Goal: Task Accomplishment & Management: Complete application form

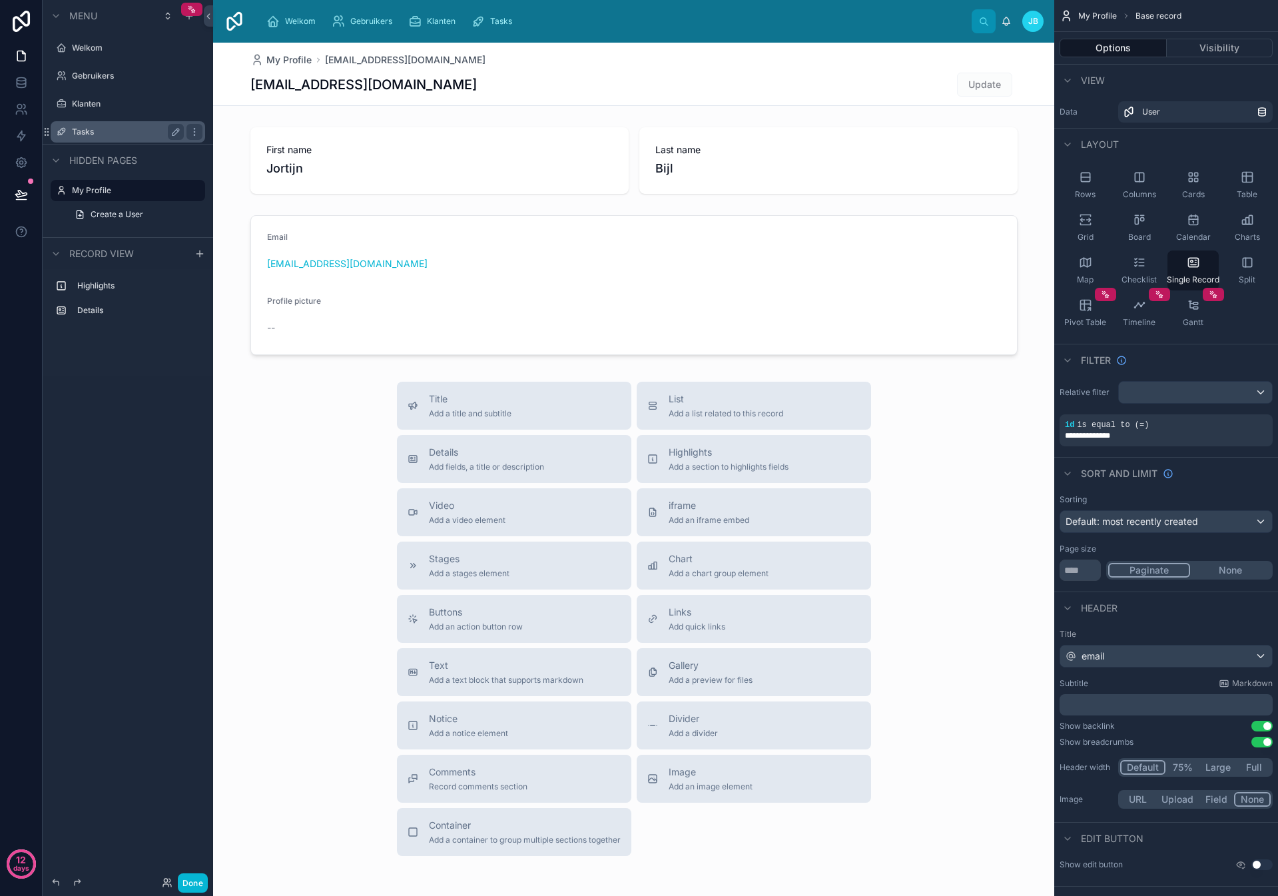
click at [85, 137] on div "Tasks" at bounding box center [128, 132] width 112 height 16
click at [84, 133] on label "Tasks" at bounding box center [125, 132] width 107 height 11
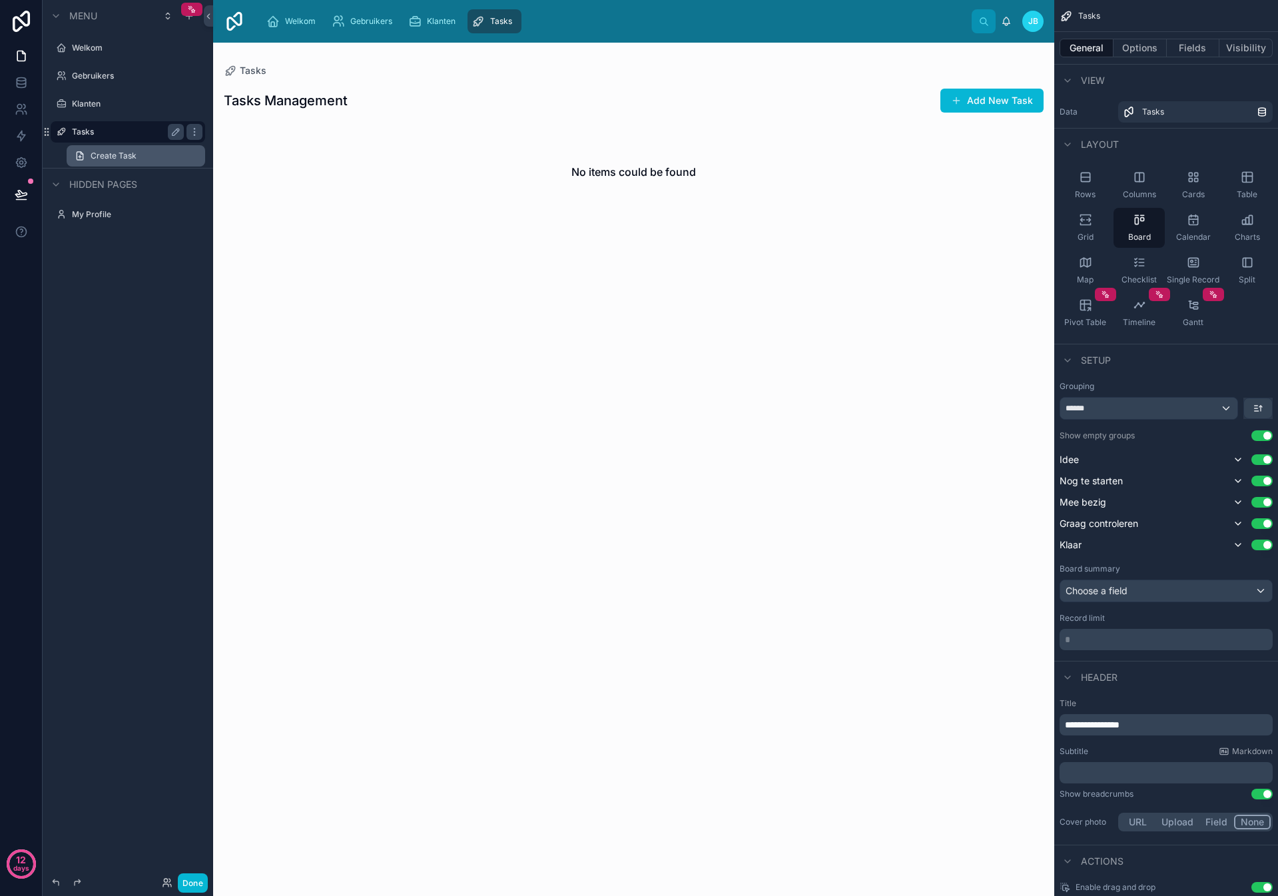
click at [108, 154] on span "Create Task" at bounding box center [114, 155] width 46 height 11
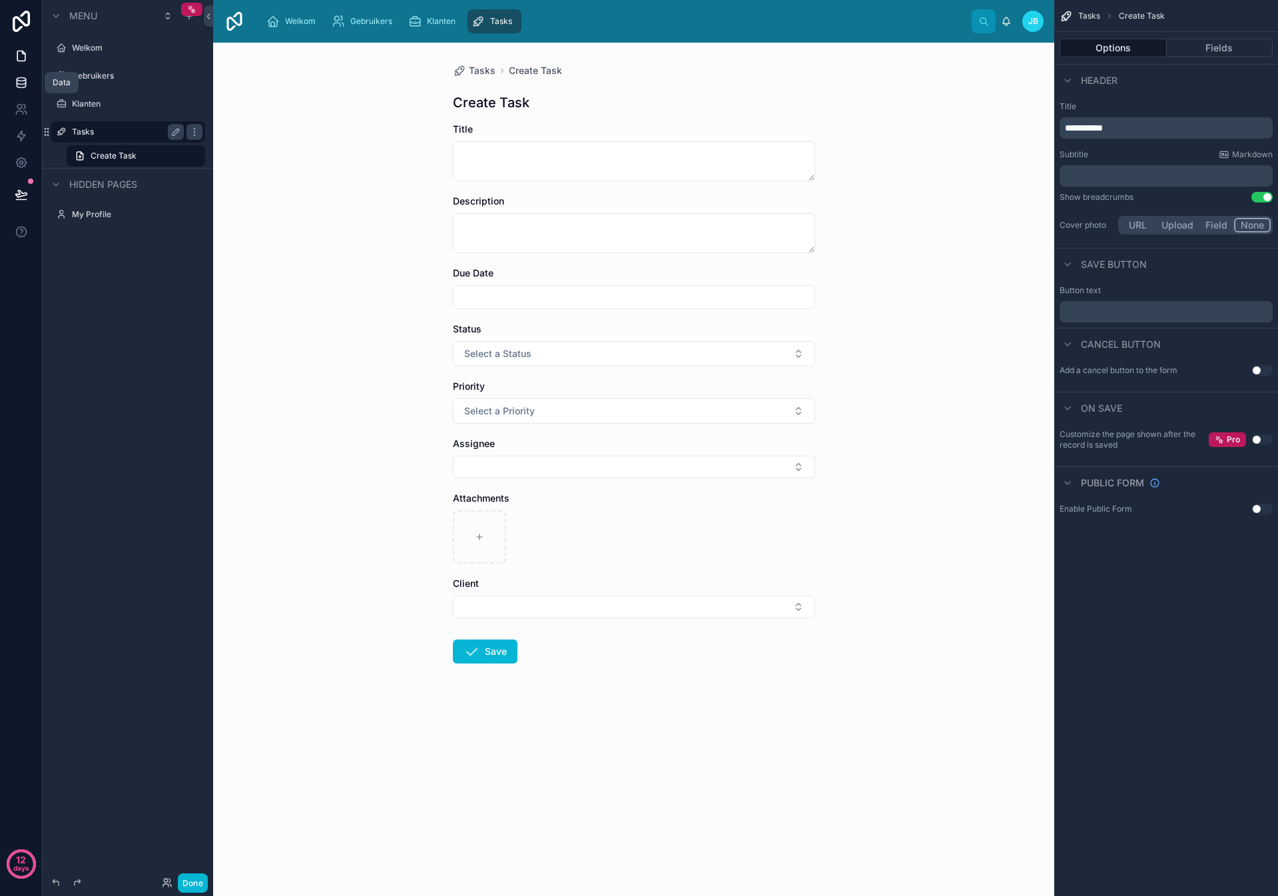
click at [16, 78] on icon at bounding box center [21, 82] width 13 height 13
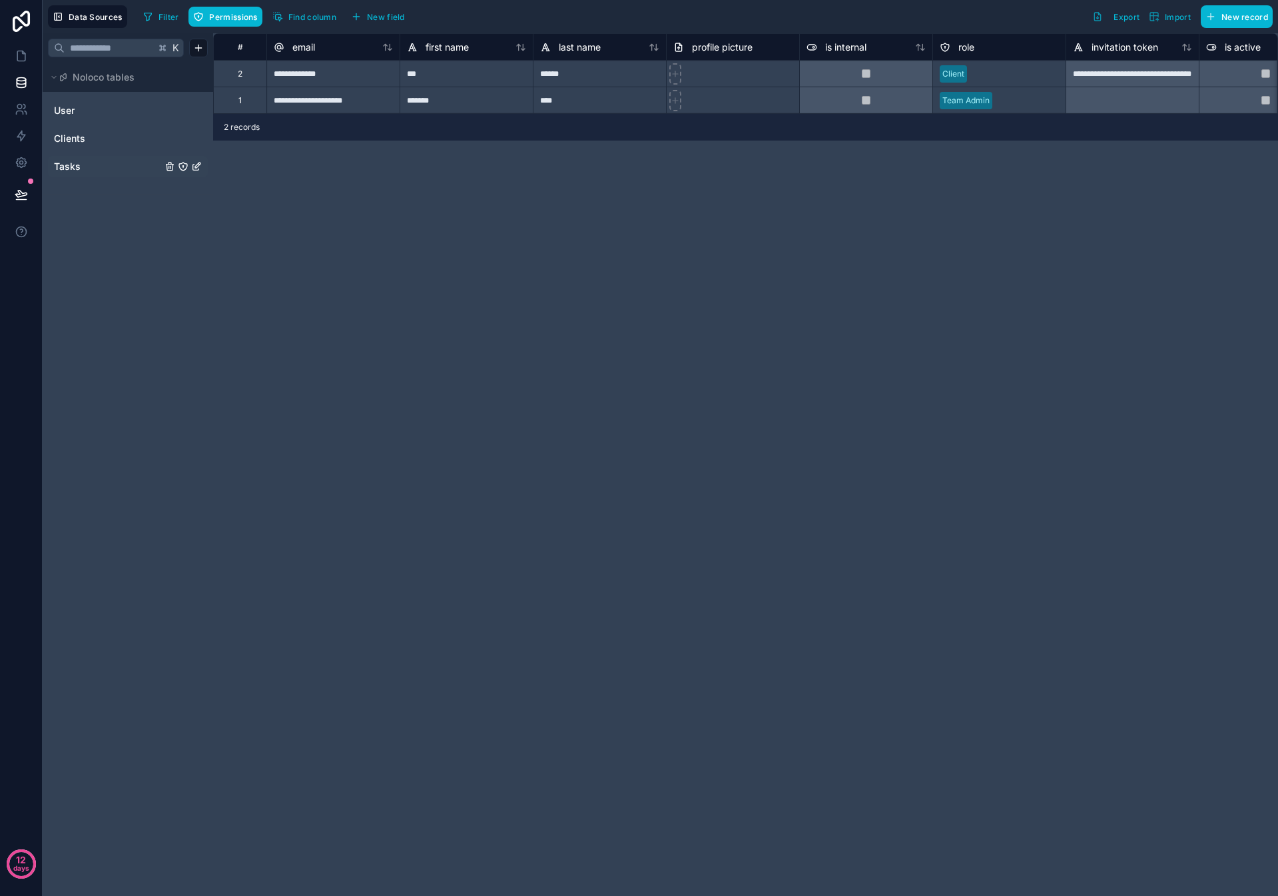
click at [74, 158] on div "Tasks" at bounding box center [128, 166] width 160 height 21
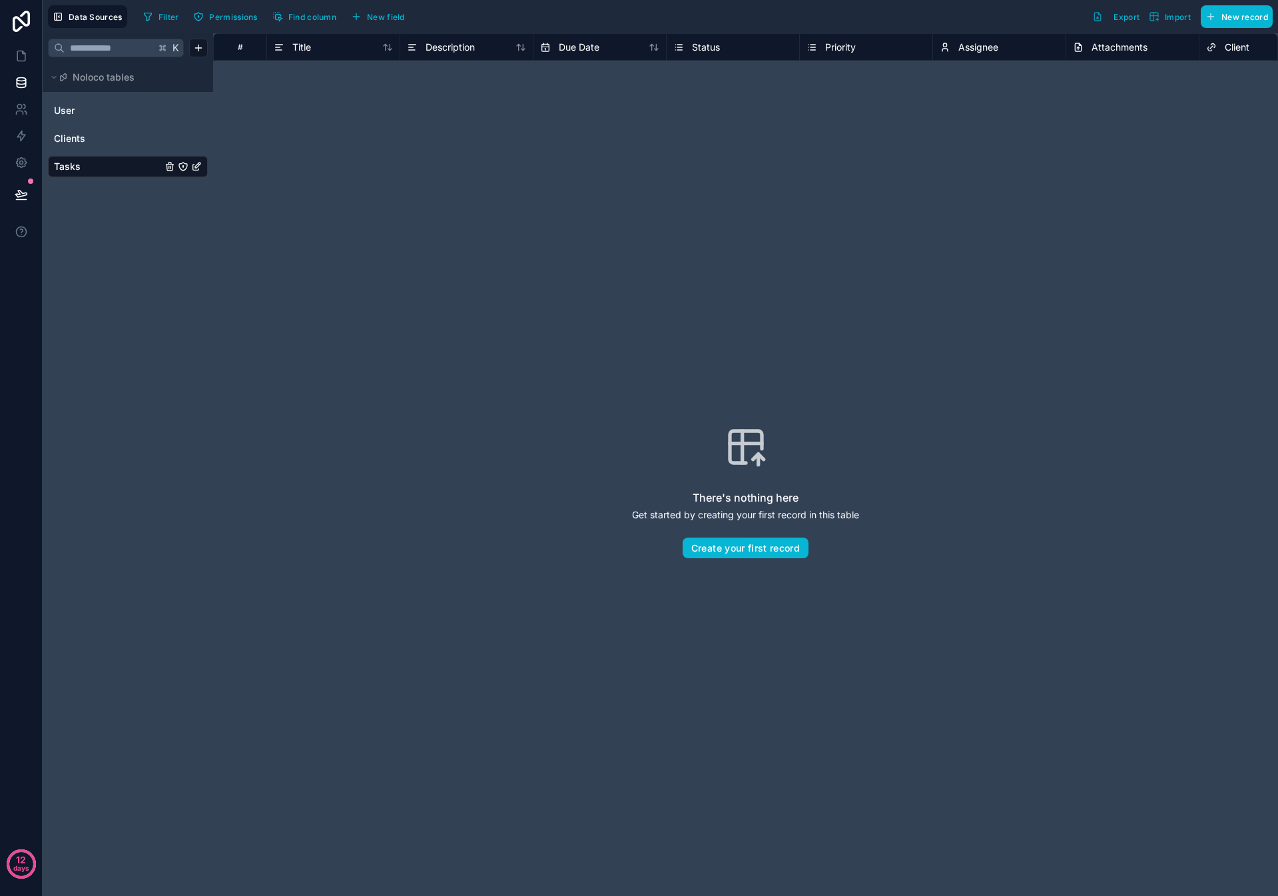
click at [184, 168] on icon "Tasks" at bounding box center [183, 166] width 11 height 11
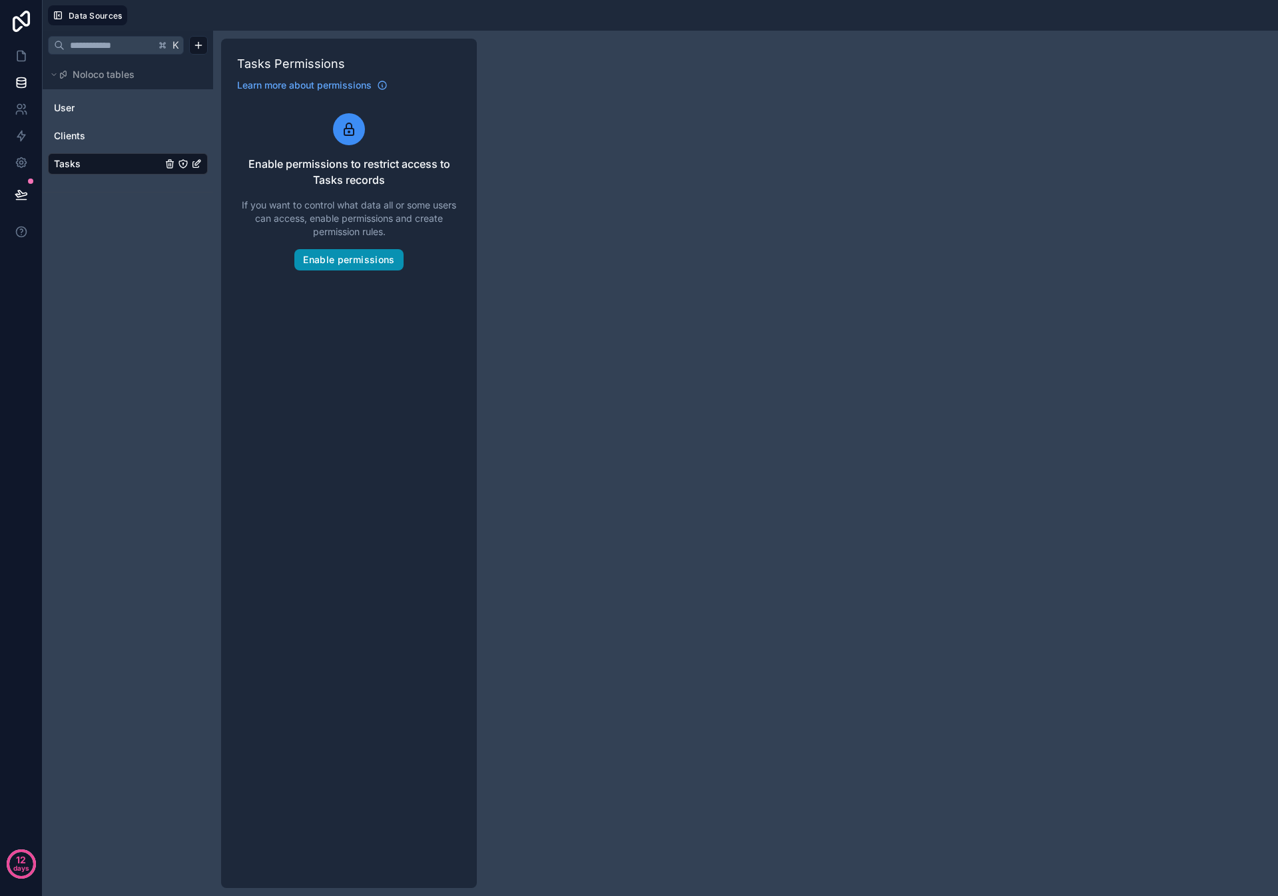
click at [327, 263] on button "Enable permissions" at bounding box center [348, 259] width 109 height 21
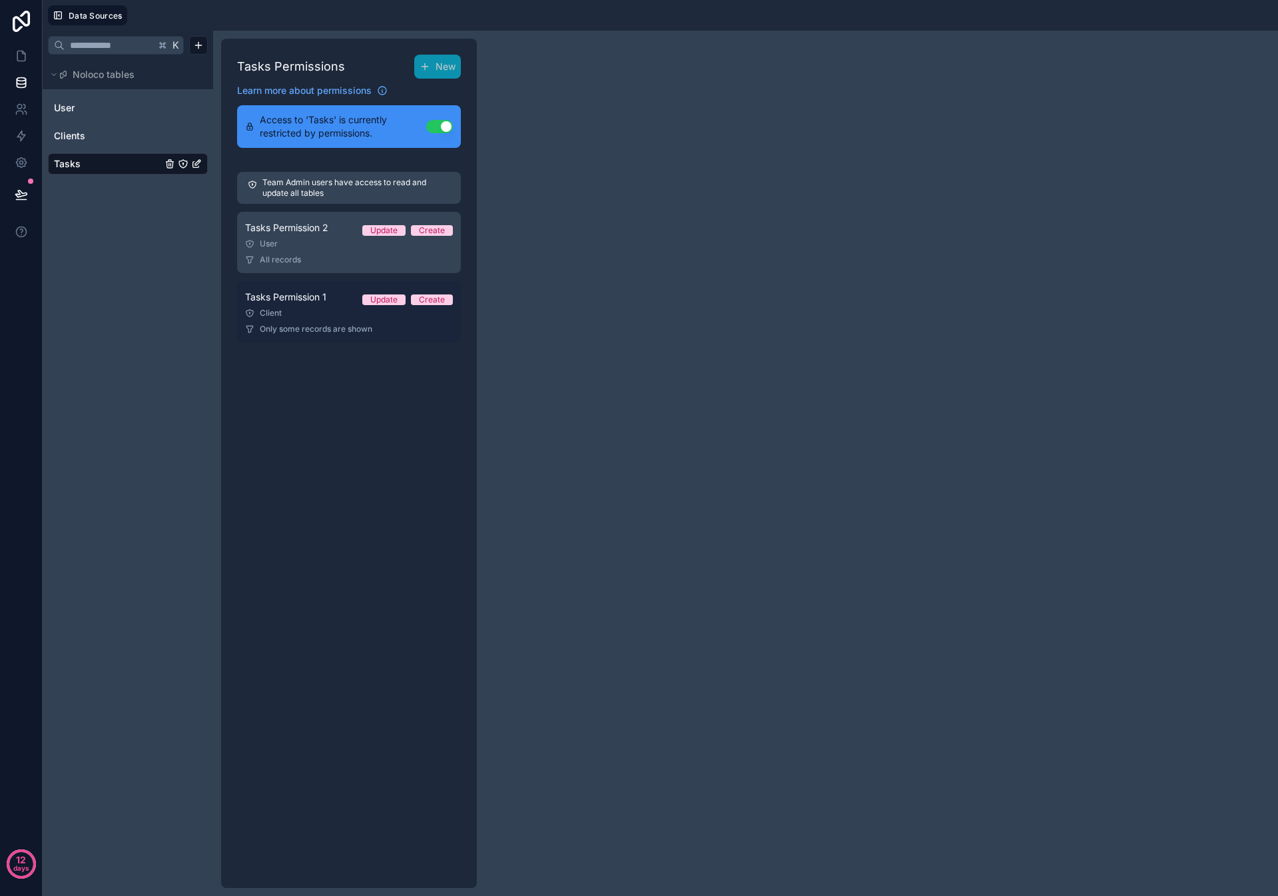
click at [339, 314] on div "Client" at bounding box center [349, 313] width 208 height 11
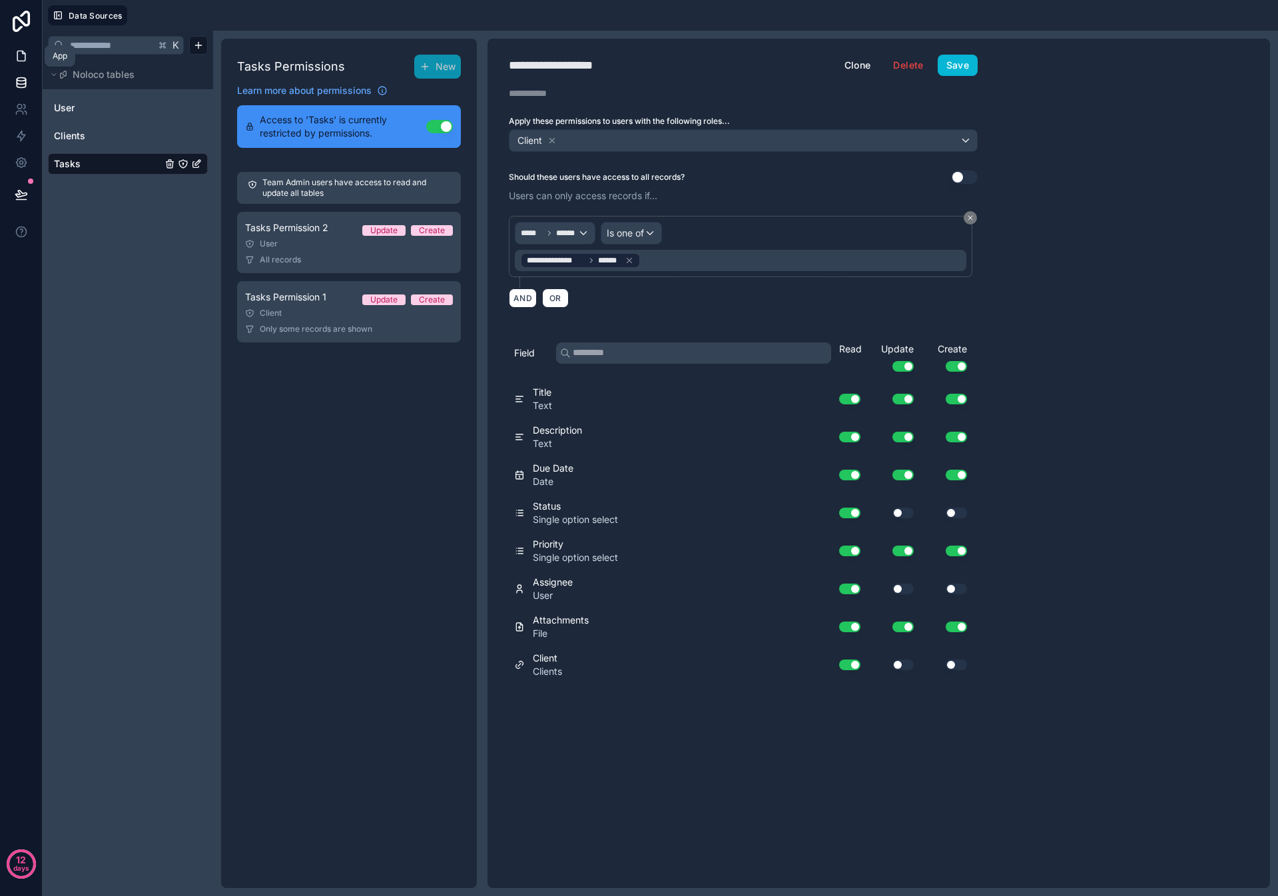
click at [23, 60] on icon at bounding box center [21, 56] width 8 height 10
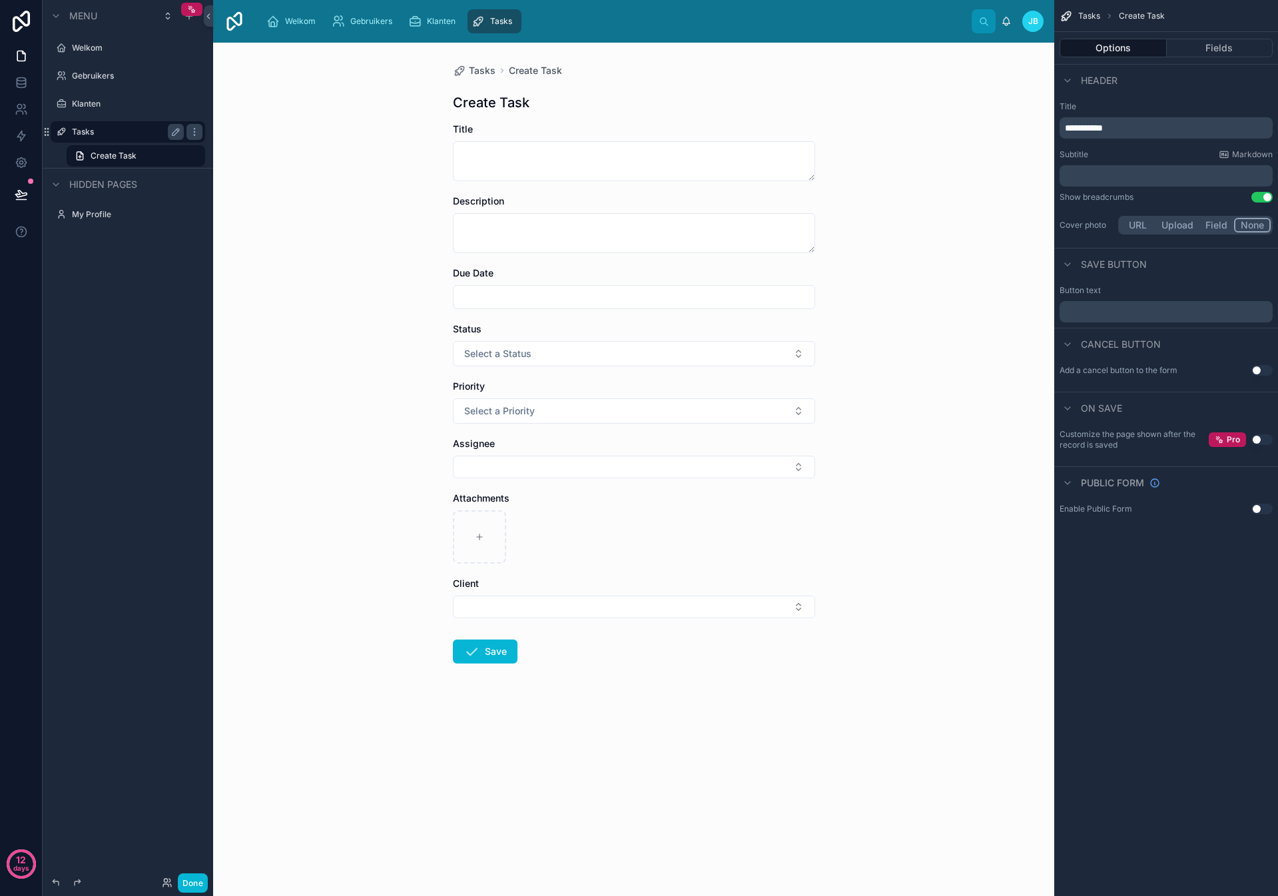
click at [105, 136] on label "Tasks" at bounding box center [125, 132] width 107 height 11
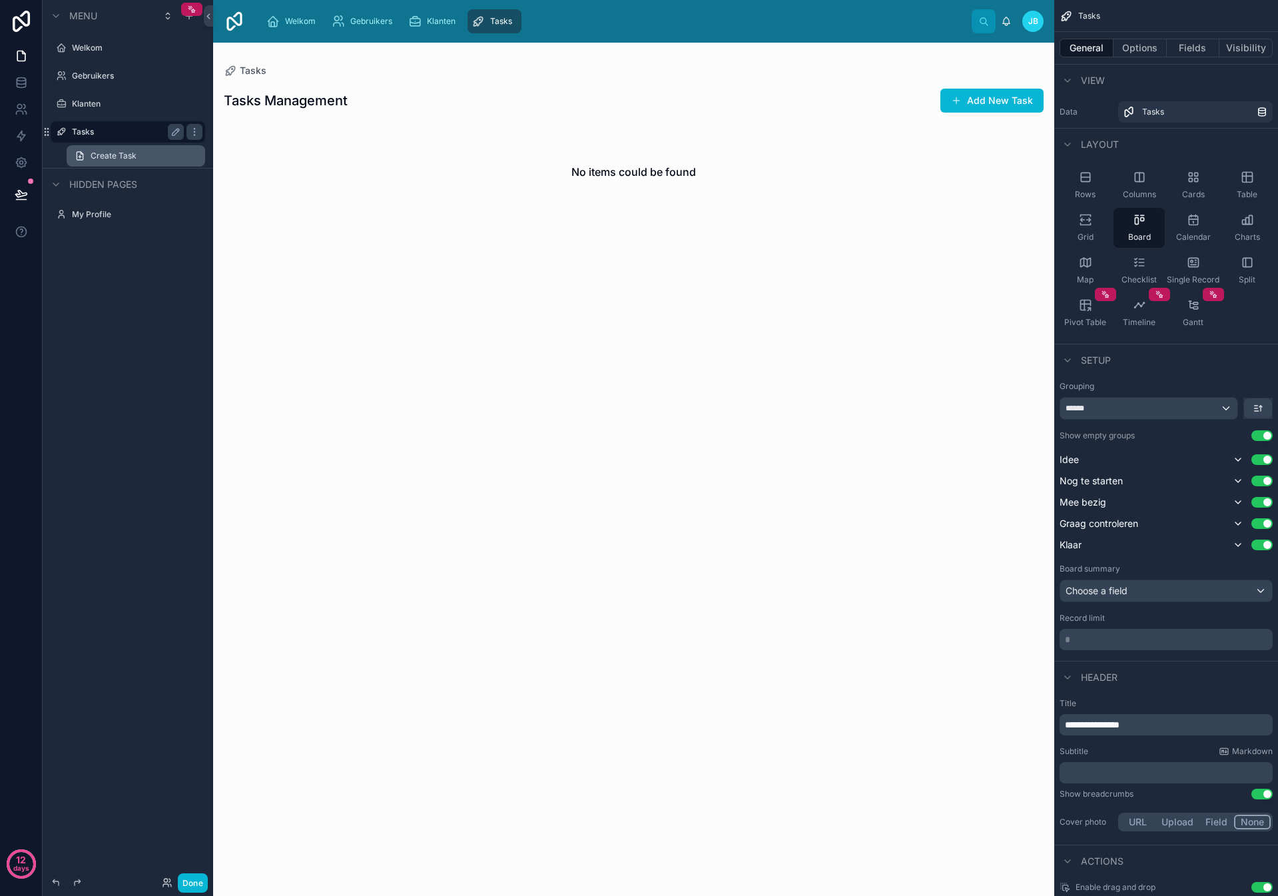
click at [110, 158] on span "Create Task" at bounding box center [114, 155] width 46 height 11
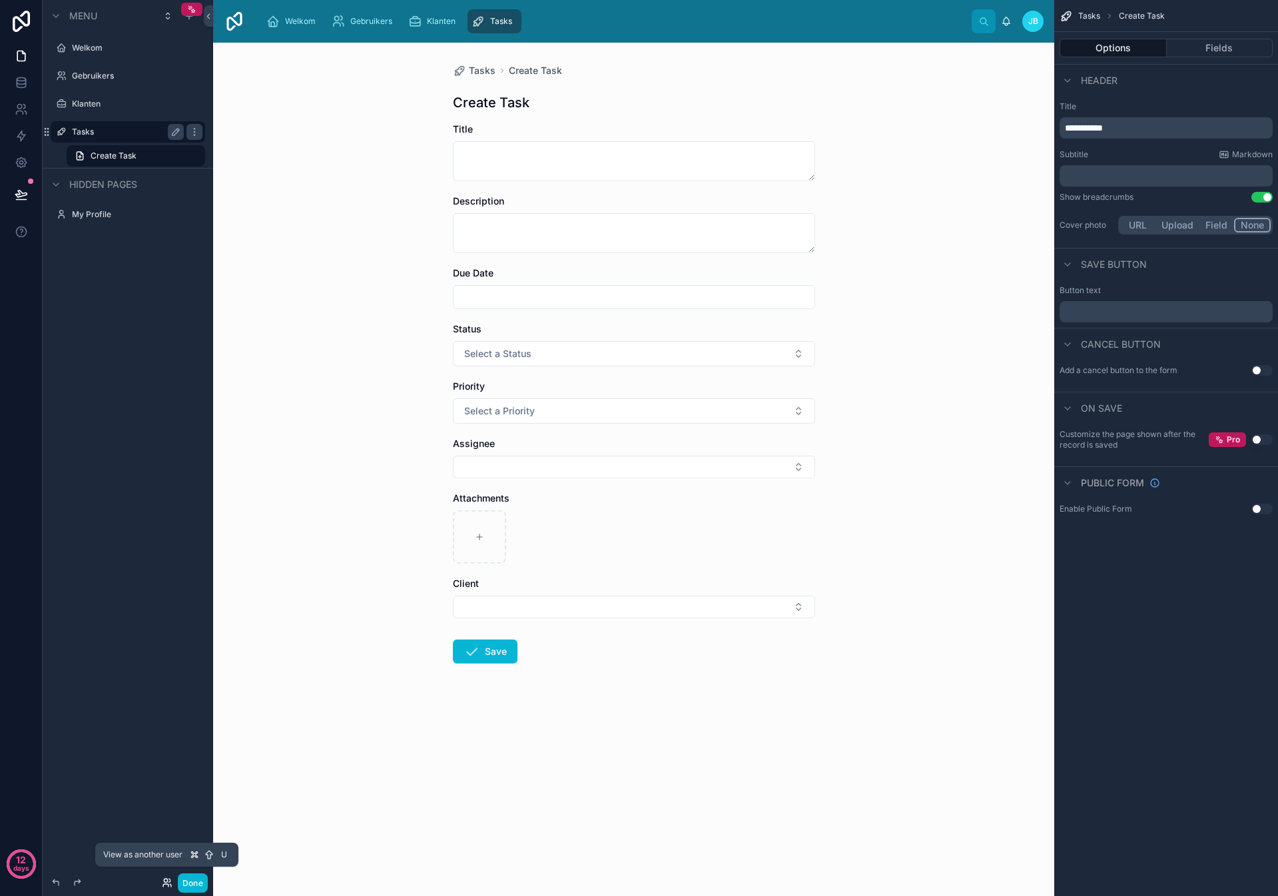
click at [164, 880] on icon at bounding box center [167, 882] width 11 height 11
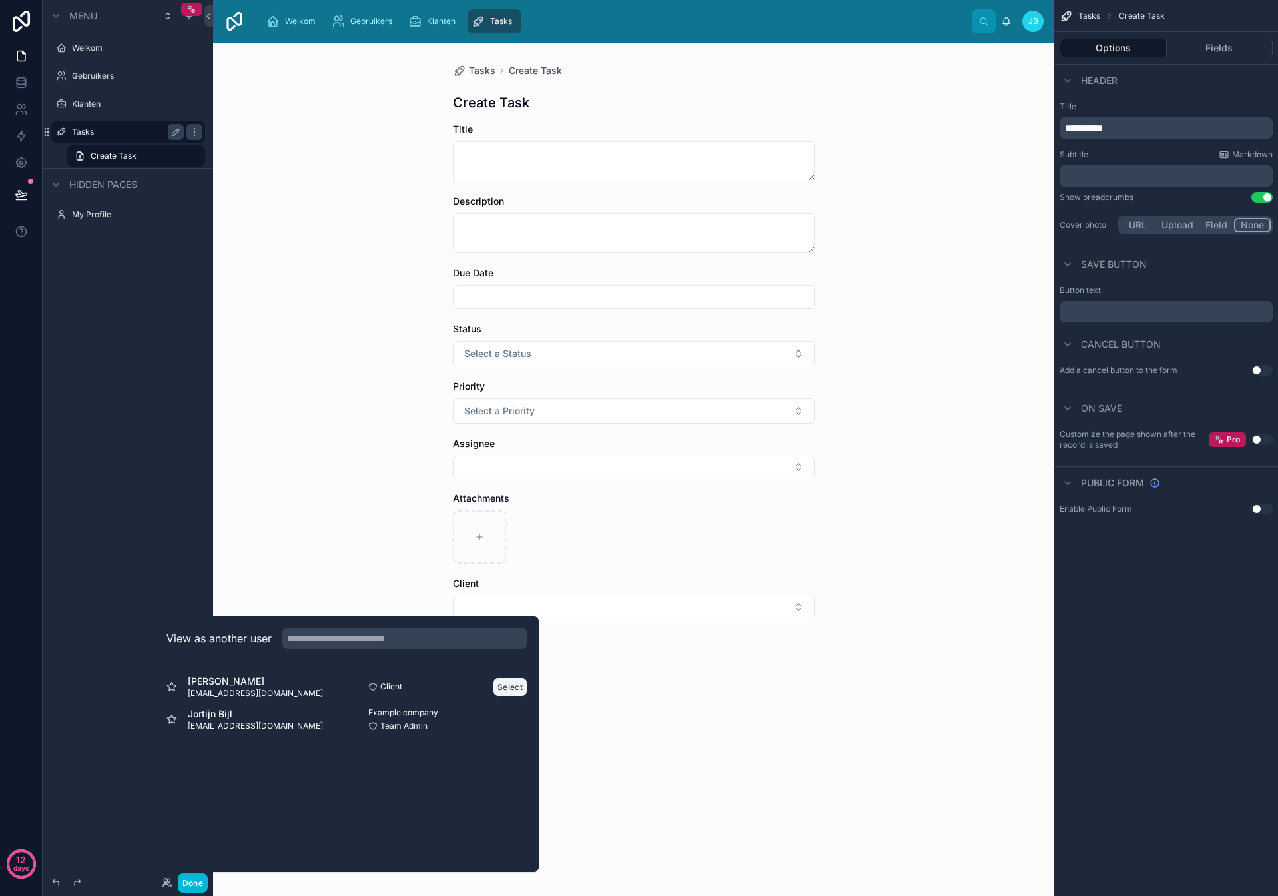
click at [519, 687] on button "Select" at bounding box center [510, 686] width 35 height 19
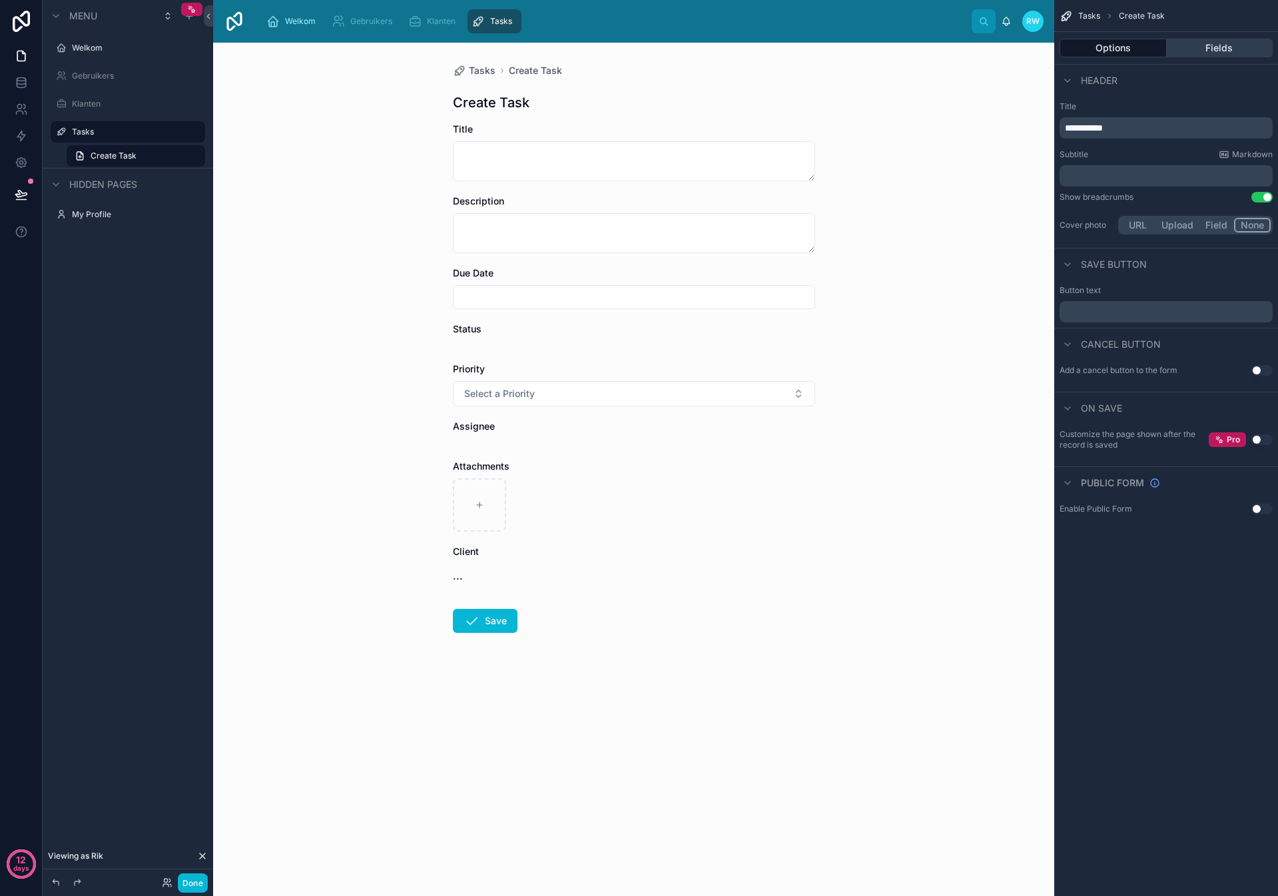
click at [1202, 45] on button "Fields" at bounding box center [1220, 48] width 107 height 19
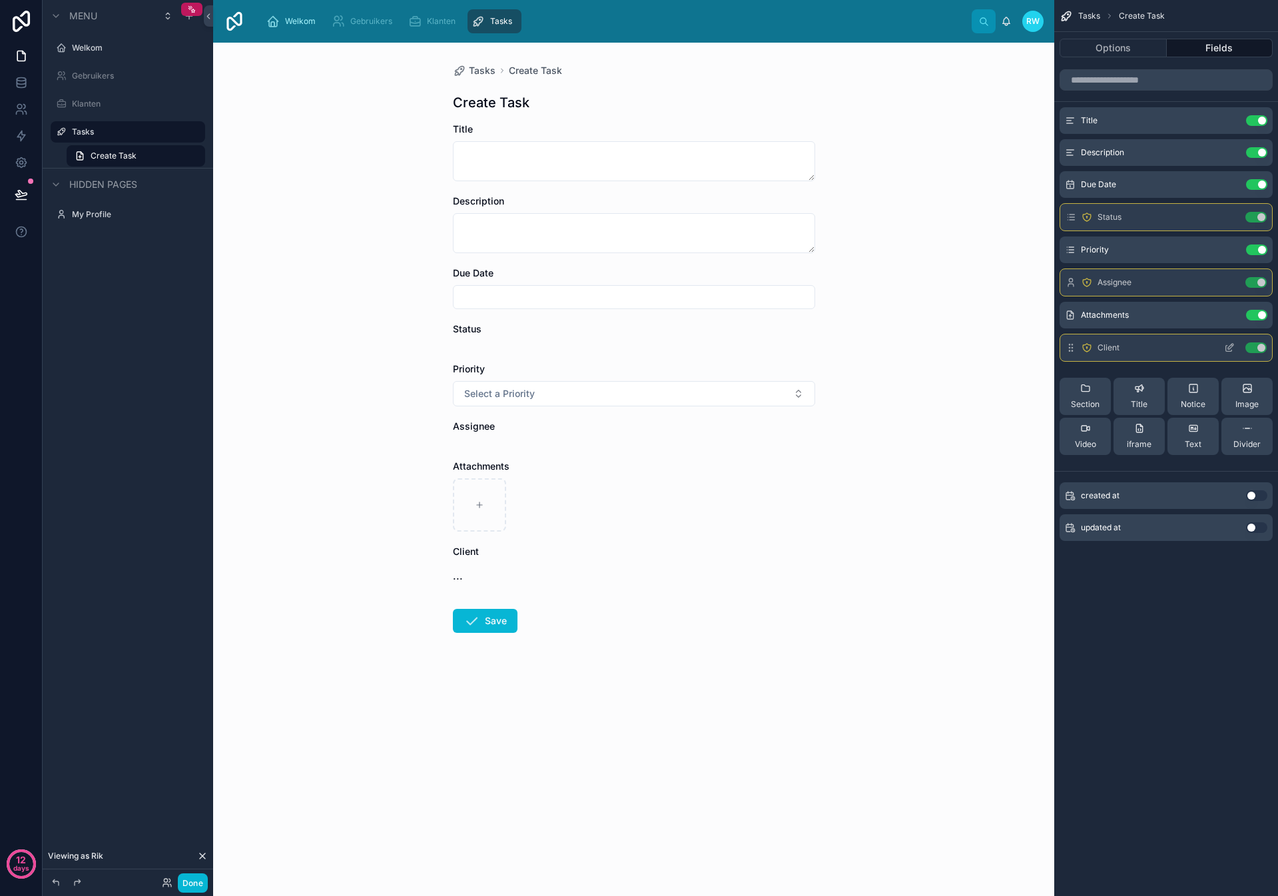
click at [1227, 345] on icon "scrollable content" at bounding box center [1229, 347] width 11 height 11
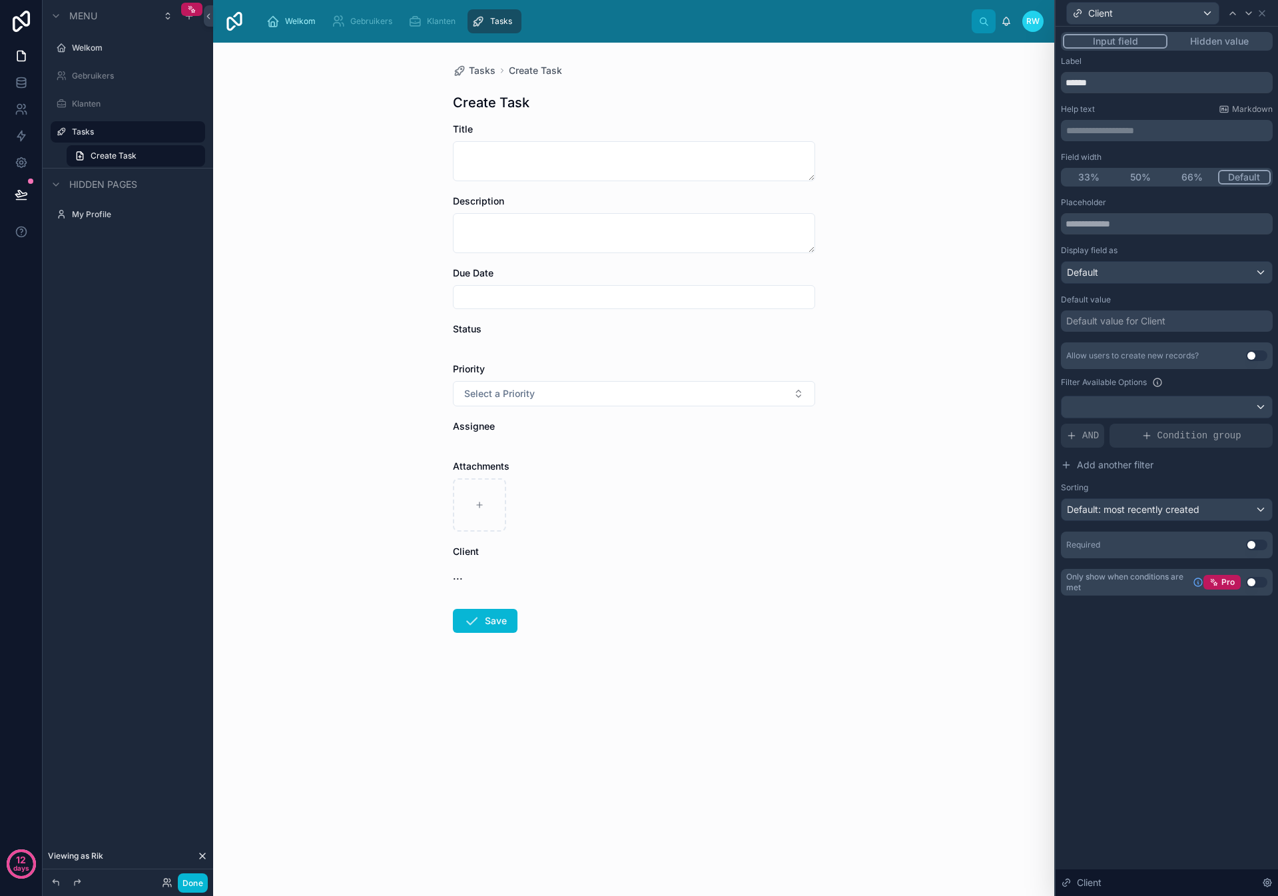
click at [1143, 320] on div "Default value for Client" at bounding box center [1115, 320] width 99 height 13
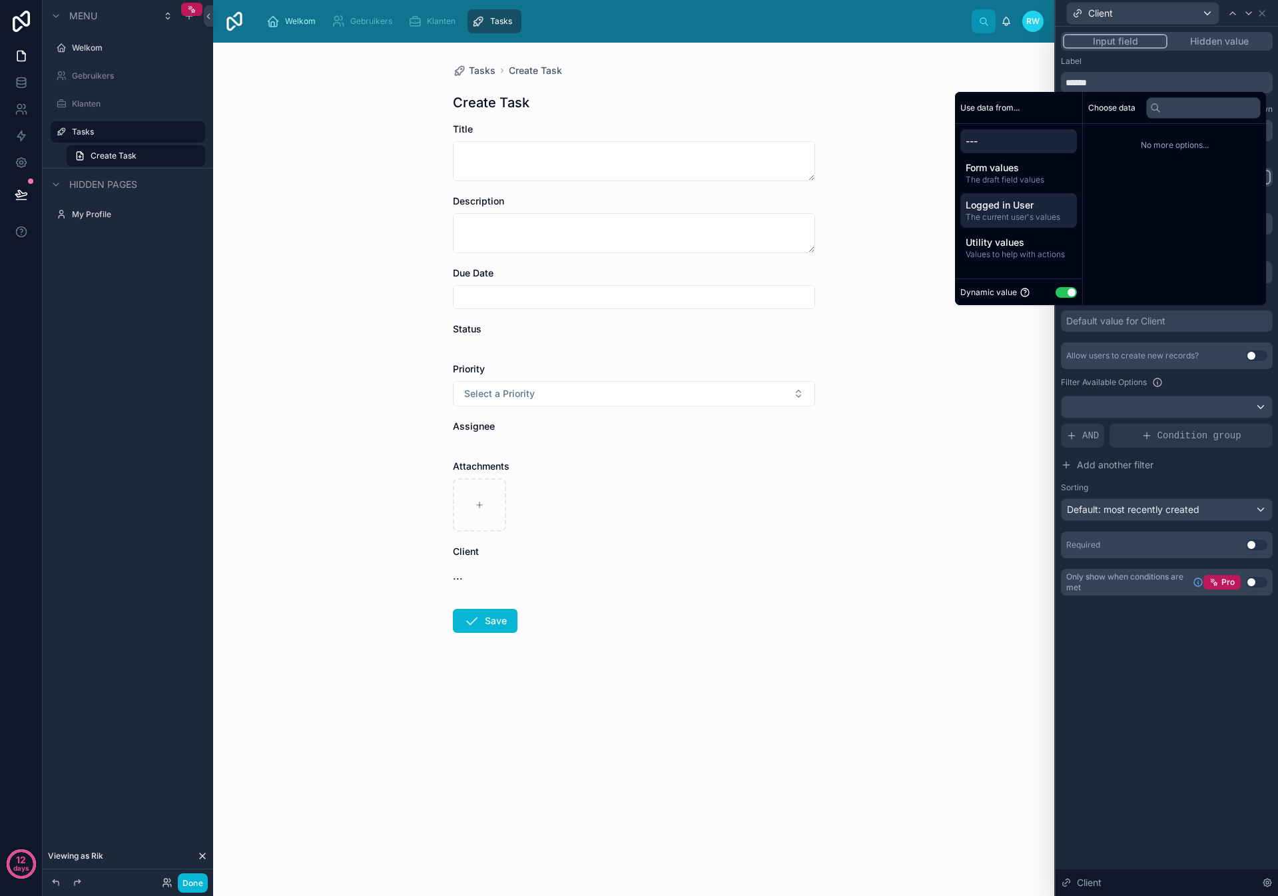
click at [1011, 212] on span "The current user's values" at bounding box center [1018, 217] width 106 height 11
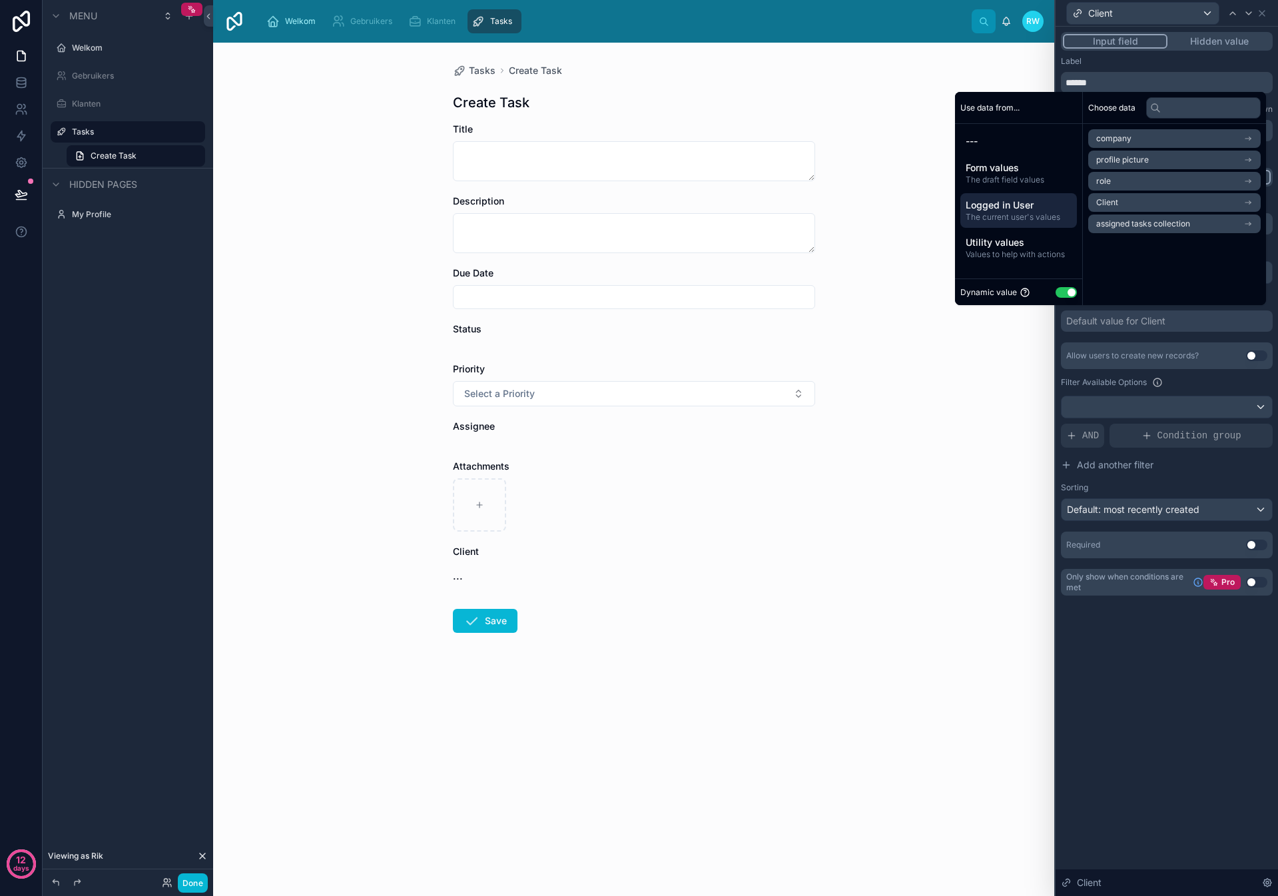
click at [1141, 133] on li "company" at bounding box center [1174, 138] width 172 height 19
click at [1096, 138] on icon at bounding box center [1100, 138] width 9 height 9
click at [1106, 200] on span "Client" at bounding box center [1107, 202] width 22 height 11
click at [1106, 144] on div "Client" at bounding box center [1174, 138] width 172 height 19
click at [1043, 213] on span "The current user's values" at bounding box center [1018, 217] width 106 height 11
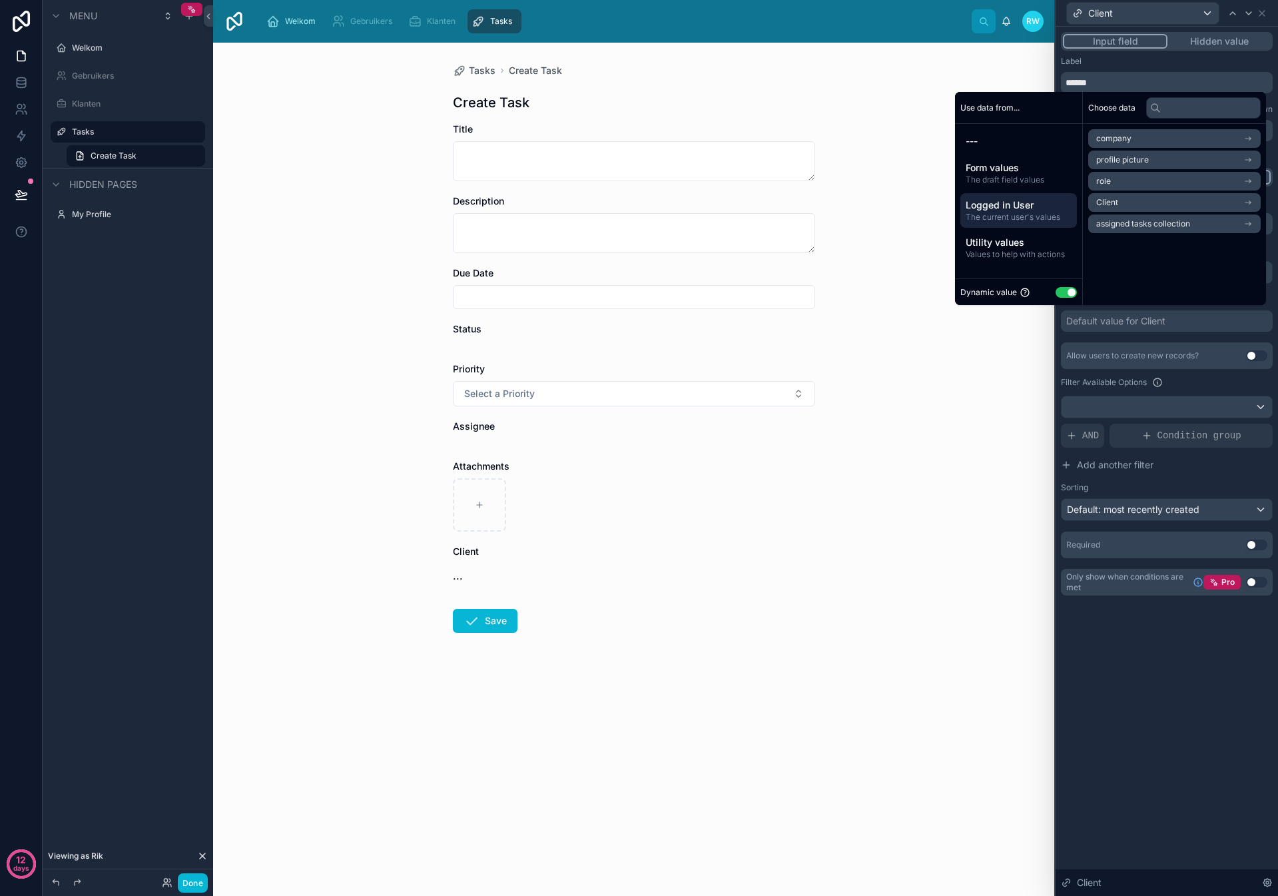
click at [1015, 209] on span "Logged in User" at bounding box center [1018, 204] width 106 height 13
drag, startPoint x: 1011, startPoint y: 176, endPoint x: 1008, endPoint y: 185, distance: 9.7
click at [1011, 176] on span "The draft field values" at bounding box center [1018, 179] width 106 height 11
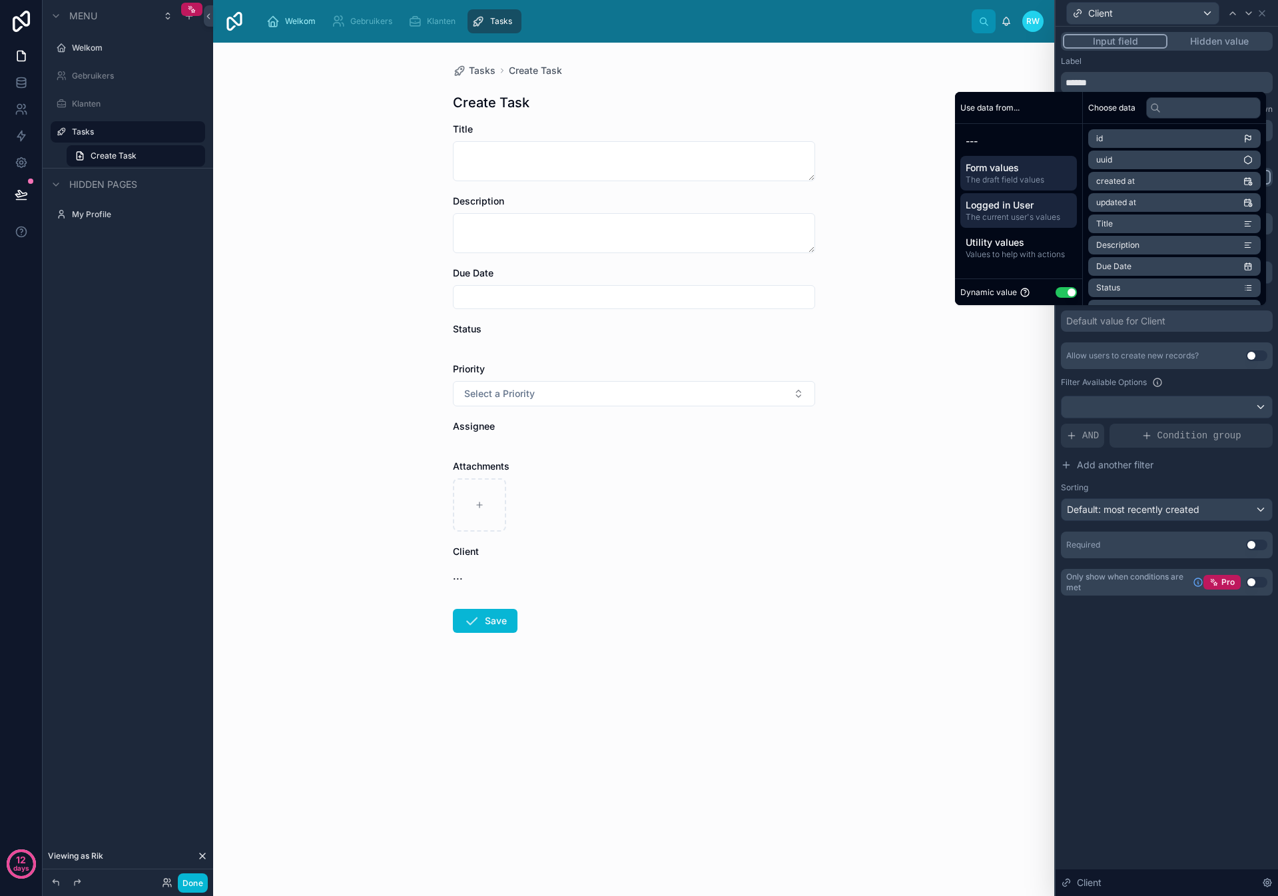
click at [1005, 207] on span "Logged in User" at bounding box center [1018, 204] width 106 height 13
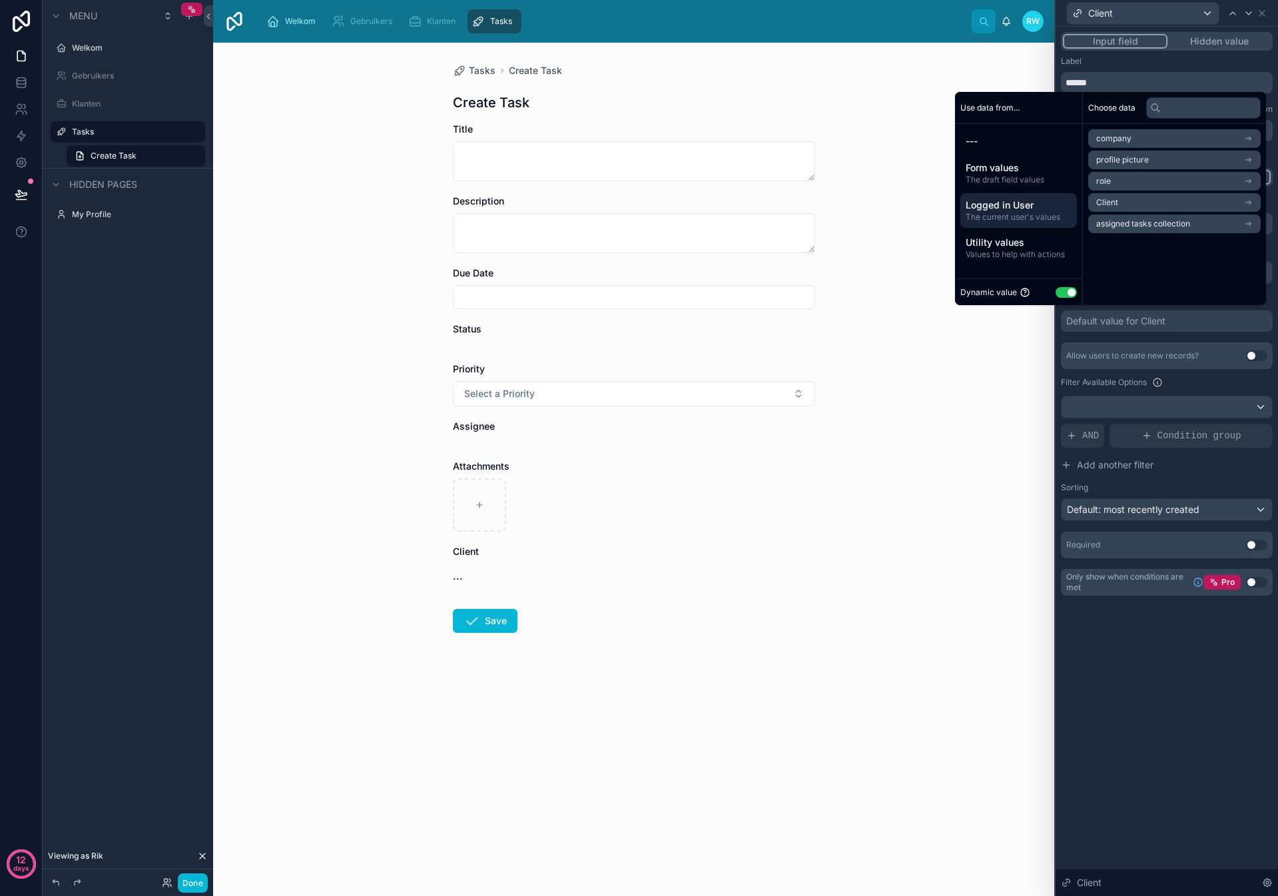
click at [1107, 194] on li "Client" at bounding box center [1174, 202] width 172 height 19
click at [1172, 159] on li "Client" at bounding box center [1174, 162] width 172 height 19
click at [1184, 289] on div "Choose data Client Client Logo users collection collection tasks collection" at bounding box center [1174, 198] width 183 height 213
click at [1178, 358] on div "Allow users to create new records?" at bounding box center [1132, 355] width 132 height 11
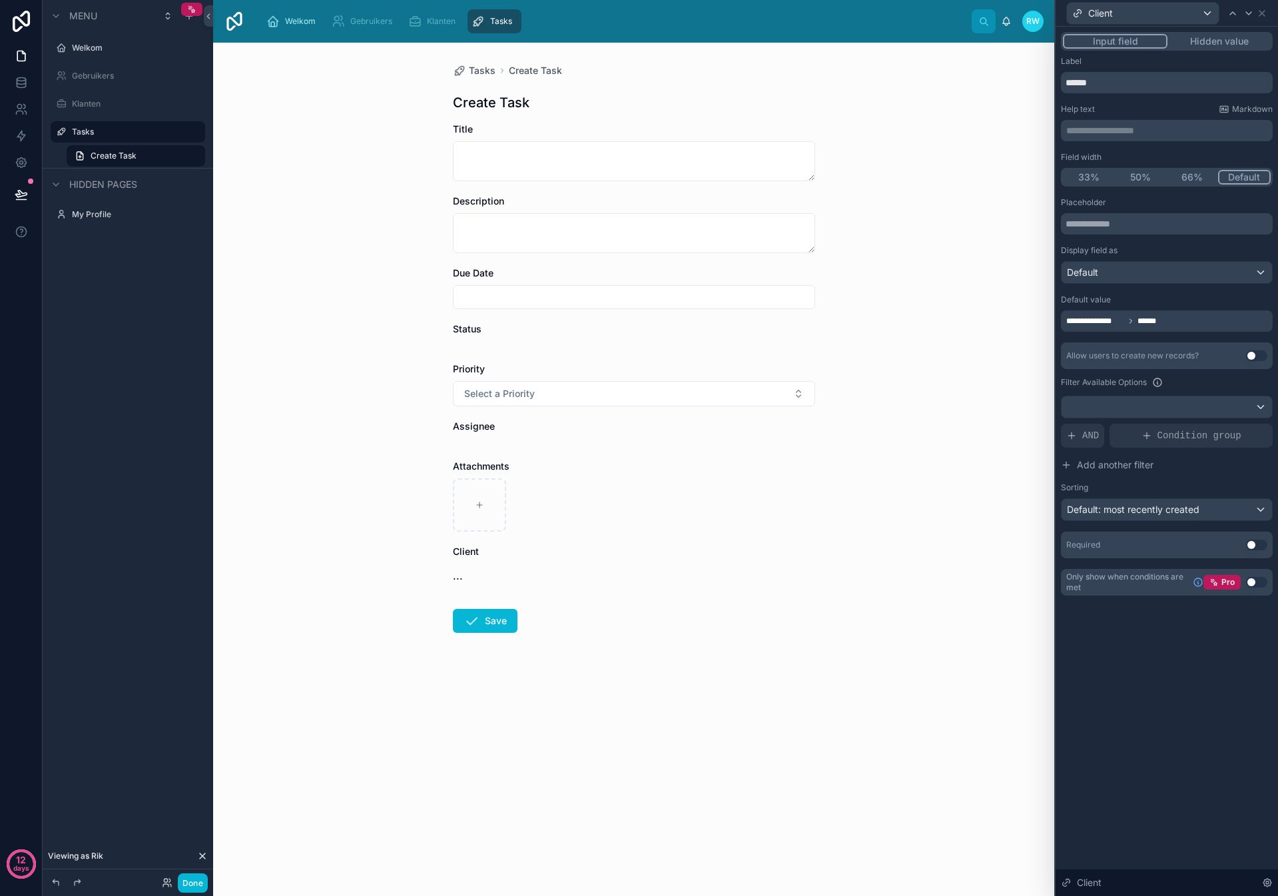
click at [1258, 583] on button "Use setting" at bounding box center [1256, 582] width 21 height 11
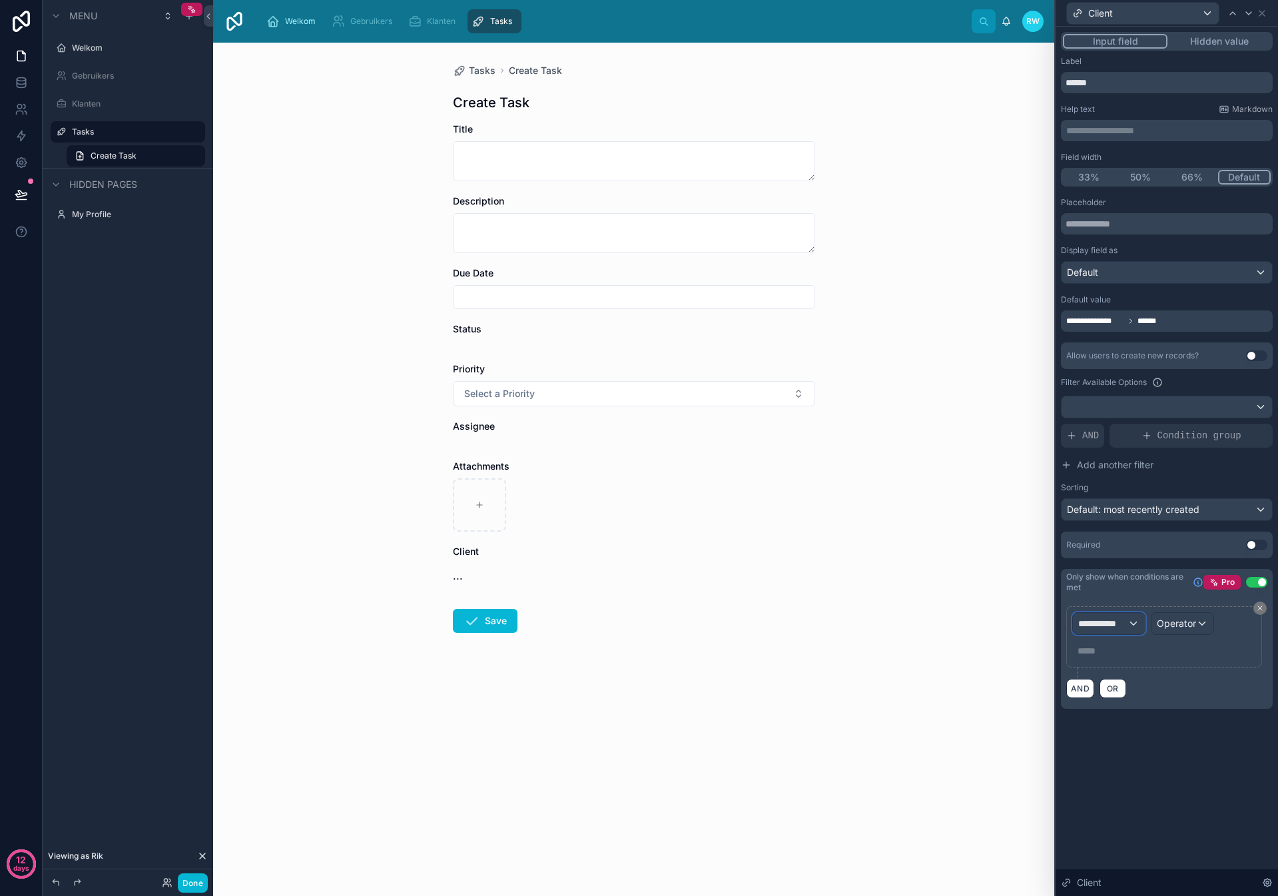
click at [1111, 627] on span "**********" at bounding box center [1102, 623] width 49 height 13
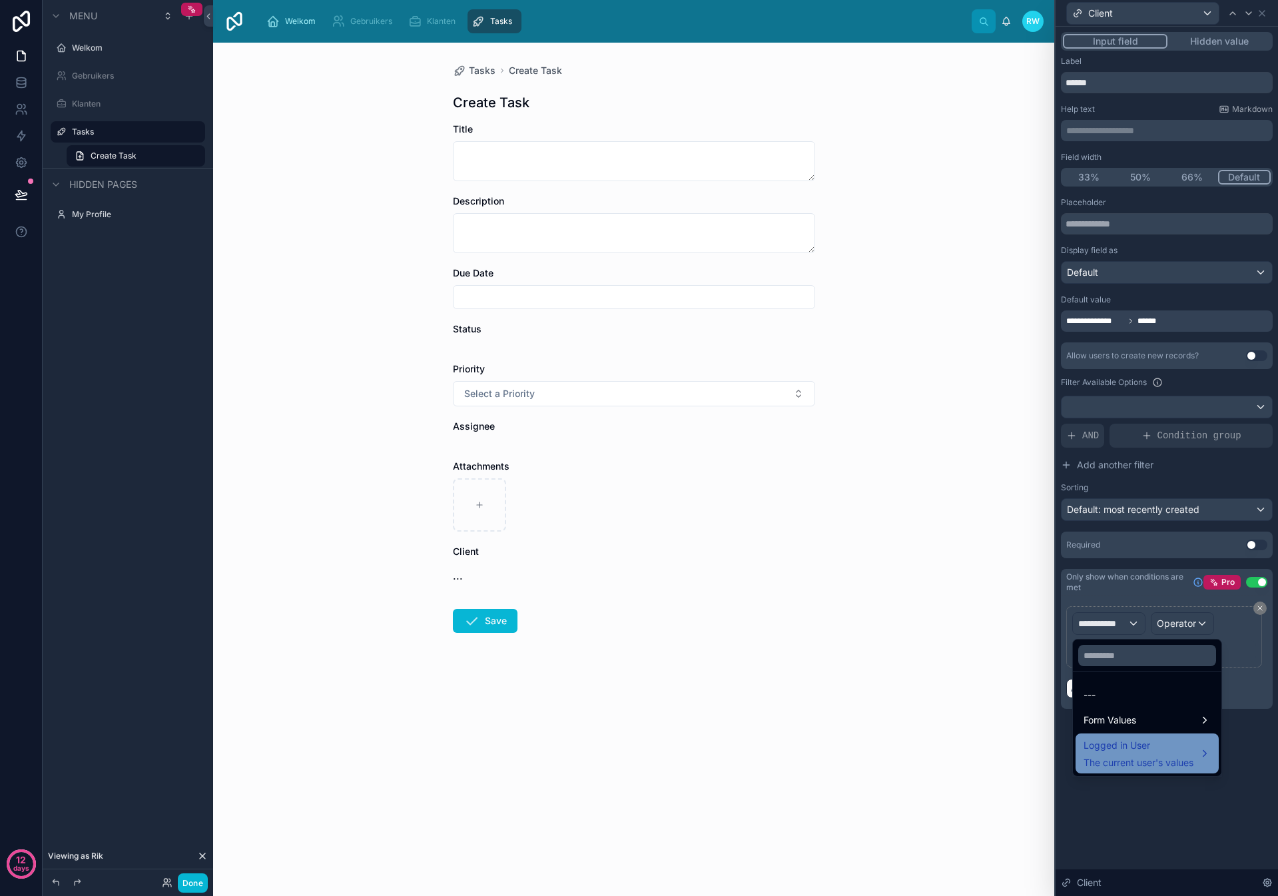
click at [1150, 752] on span "Logged in User" at bounding box center [1138, 745] width 110 height 16
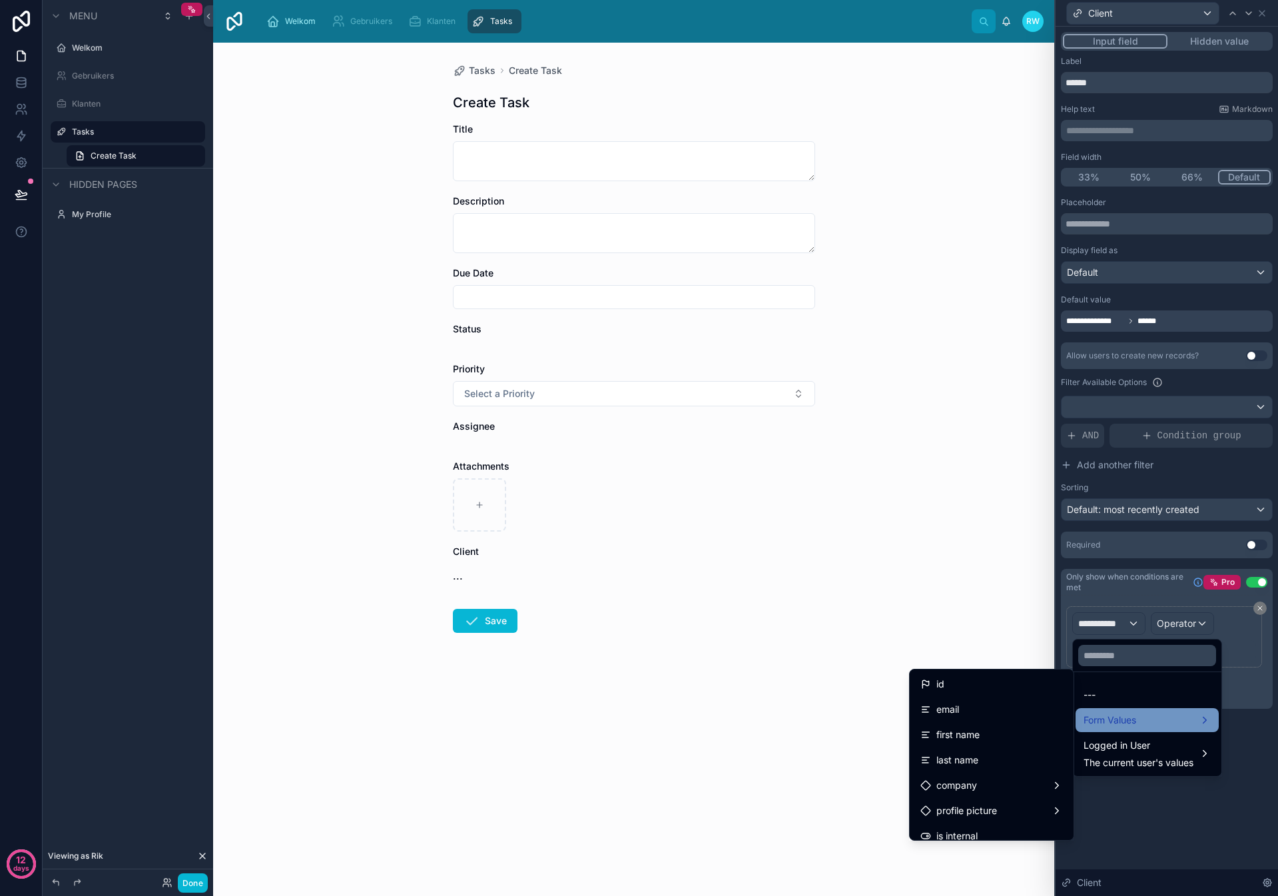
click at [1146, 722] on div "Form Values" at bounding box center [1146, 720] width 127 height 16
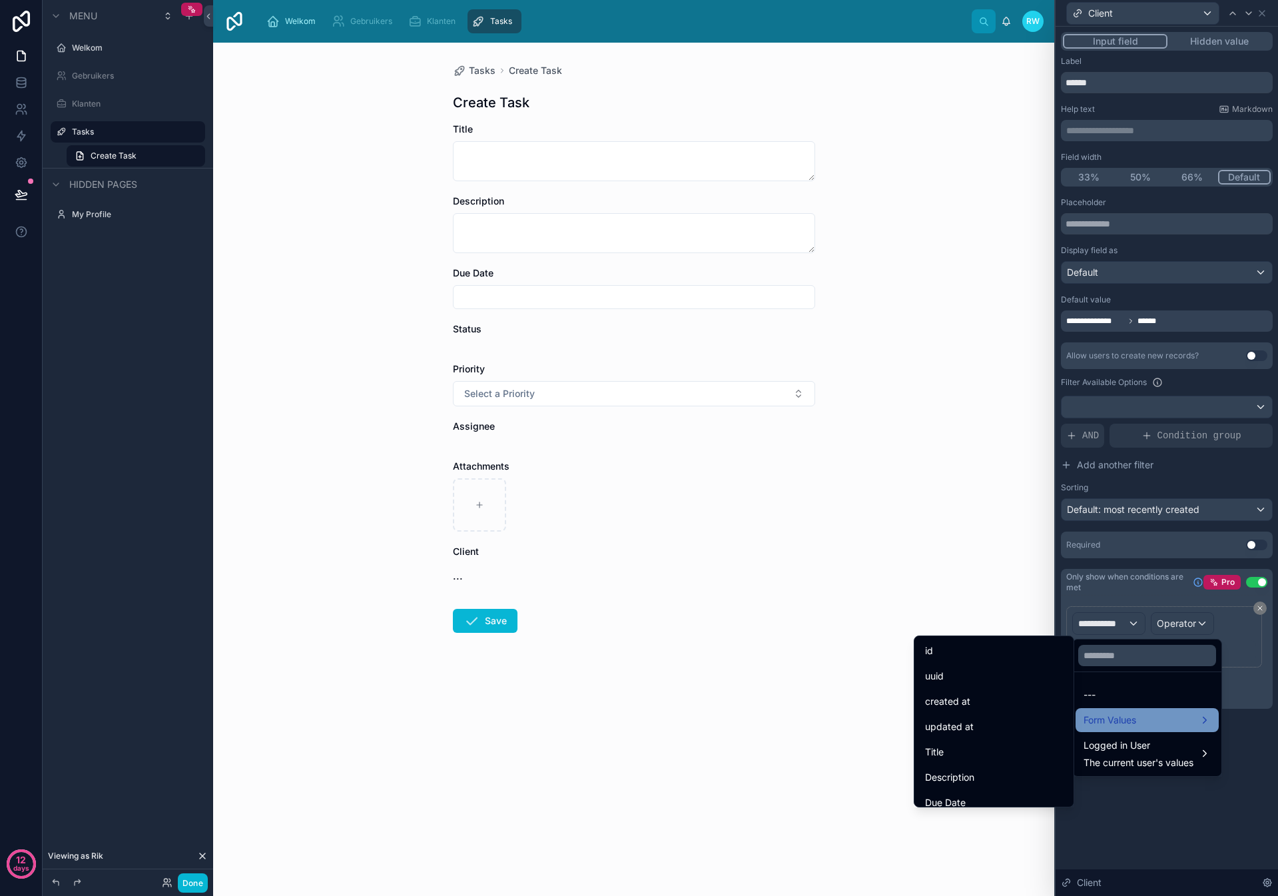
click at [1146, 722] on div "Form Values" at bounding box center [1146, 720] width 127 height 16
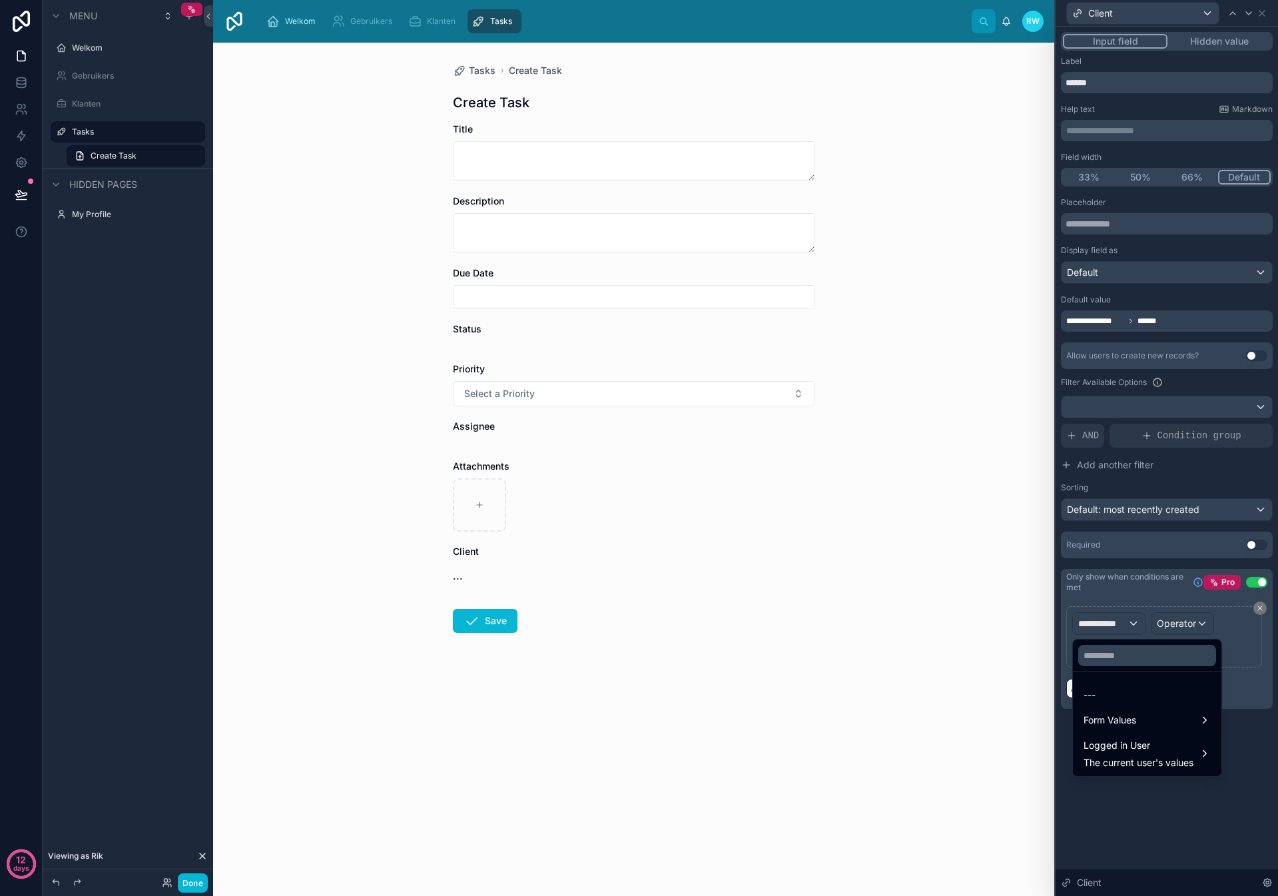
click at [1258, 580] on div at bounding box center [1166, 448] width 222 height 896
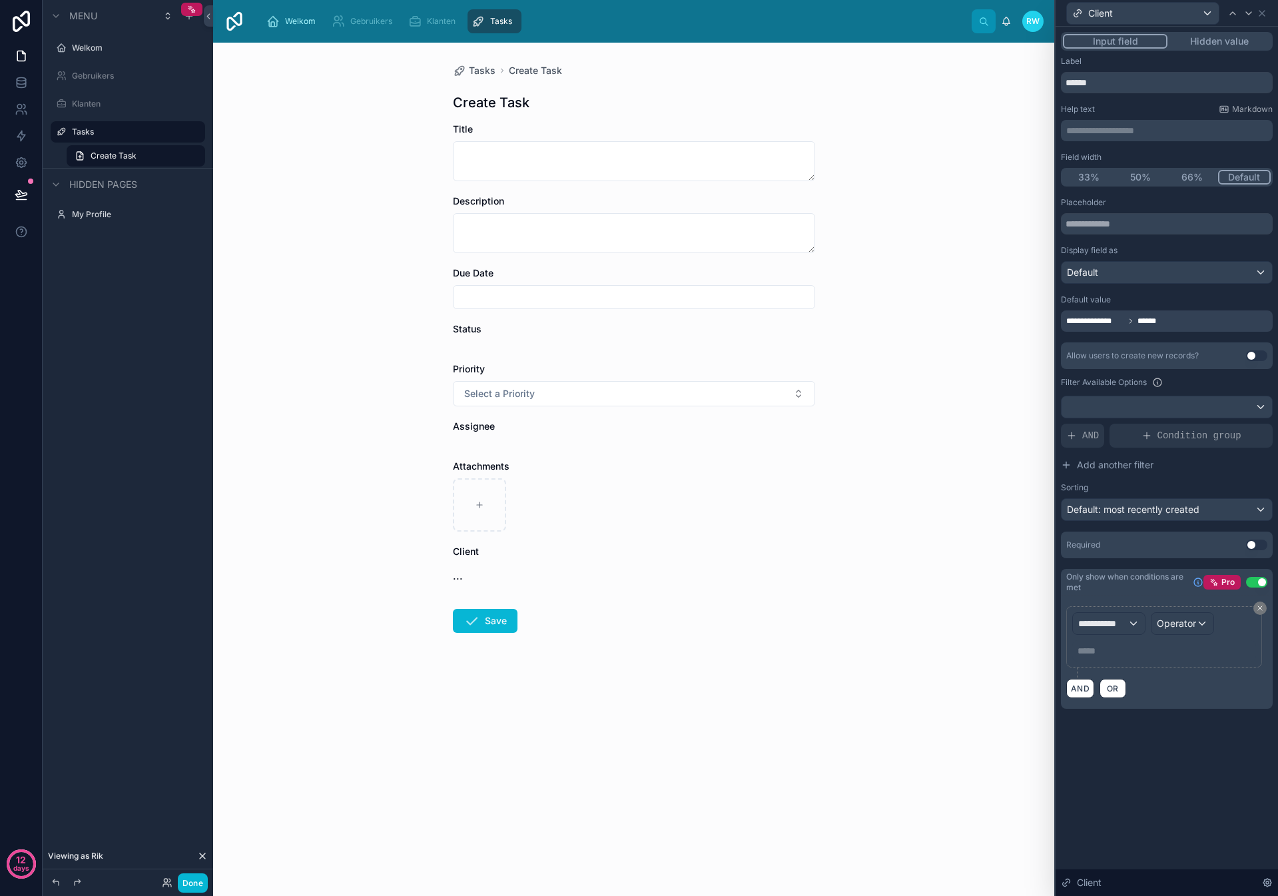
click at [1256, 579] on button "Use setting" at bounding box center [1256, 582] width 21 height 11
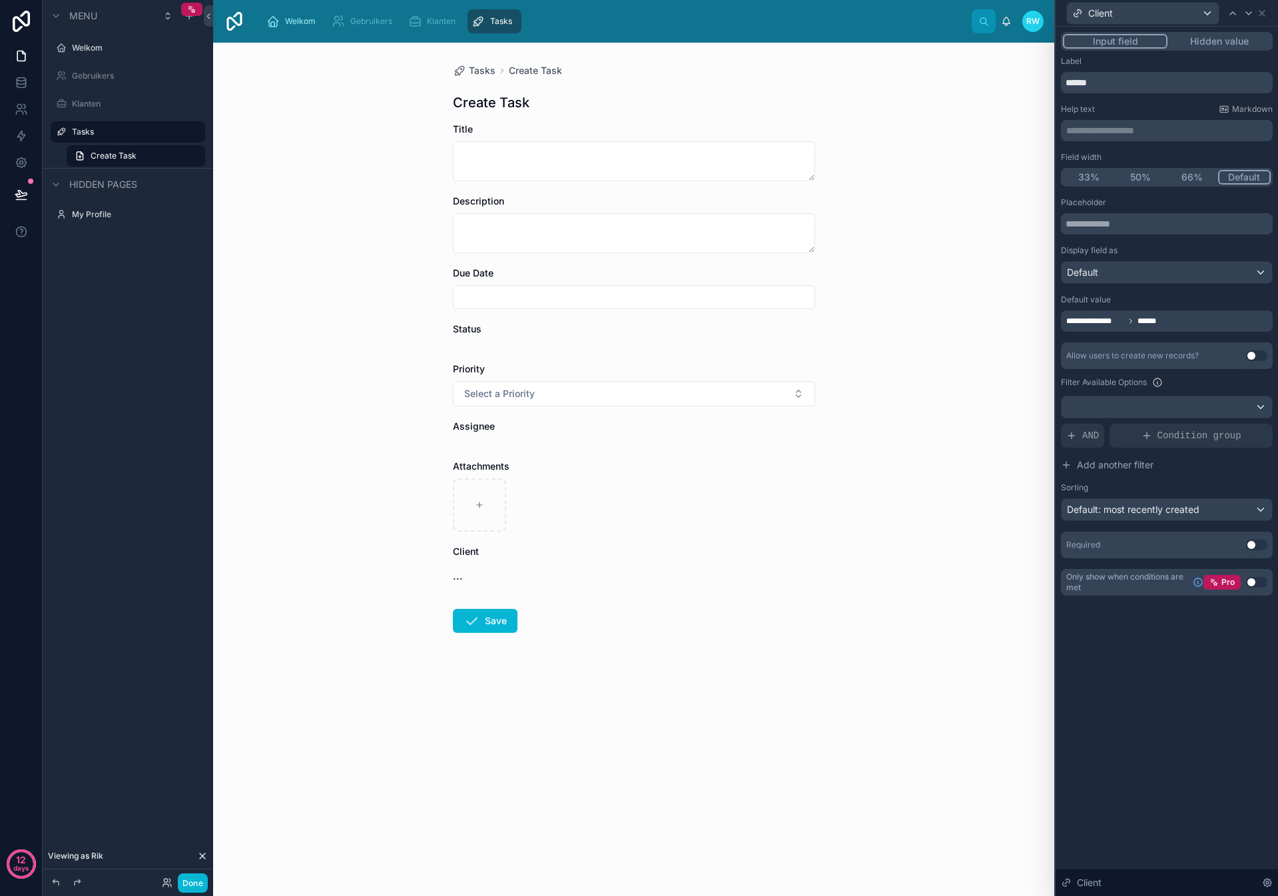
click at [1194, 38] on button "Hidden value" at bounding box center [1218, 41] width 103 height 15
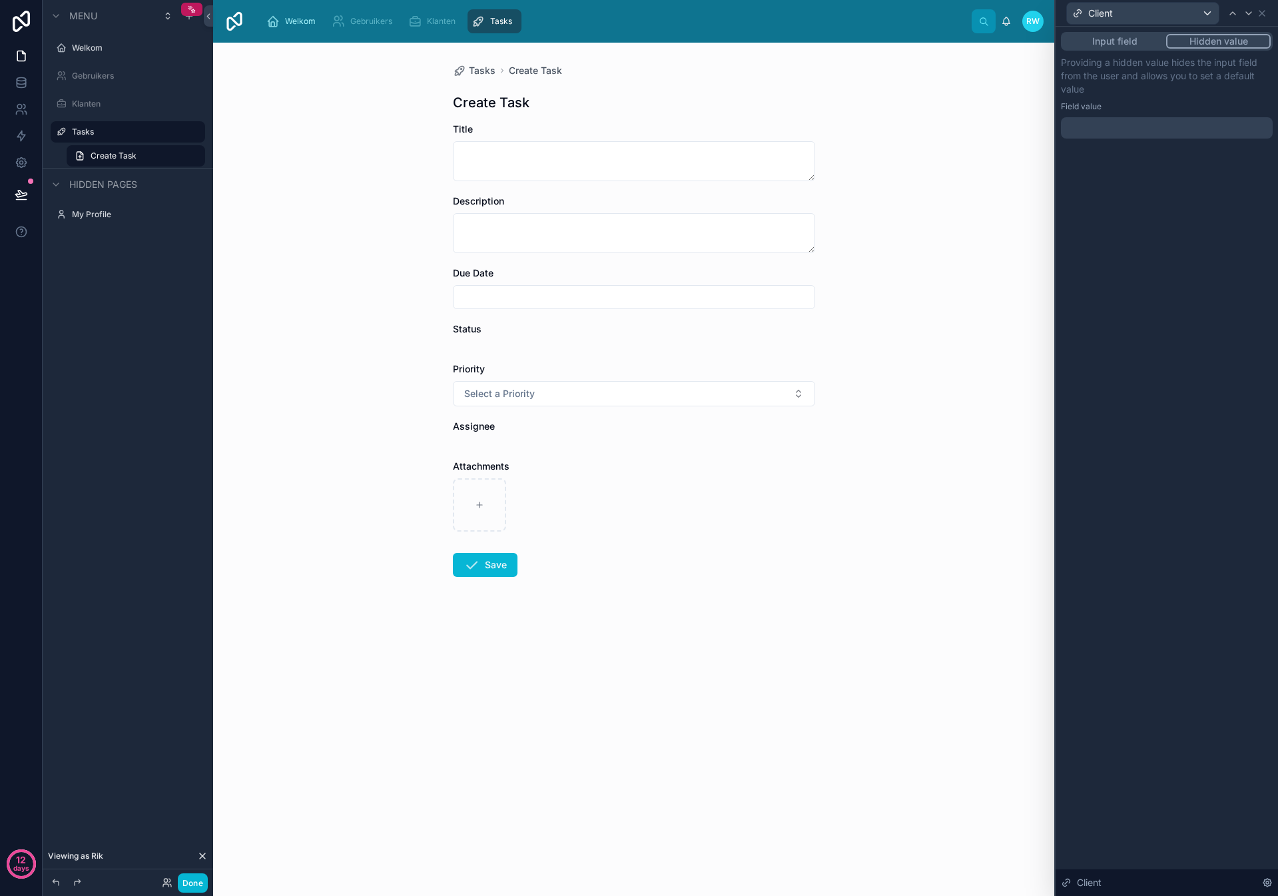
click at [1108, 127] on div at bounding box center [1167, 127] width 212 height 21
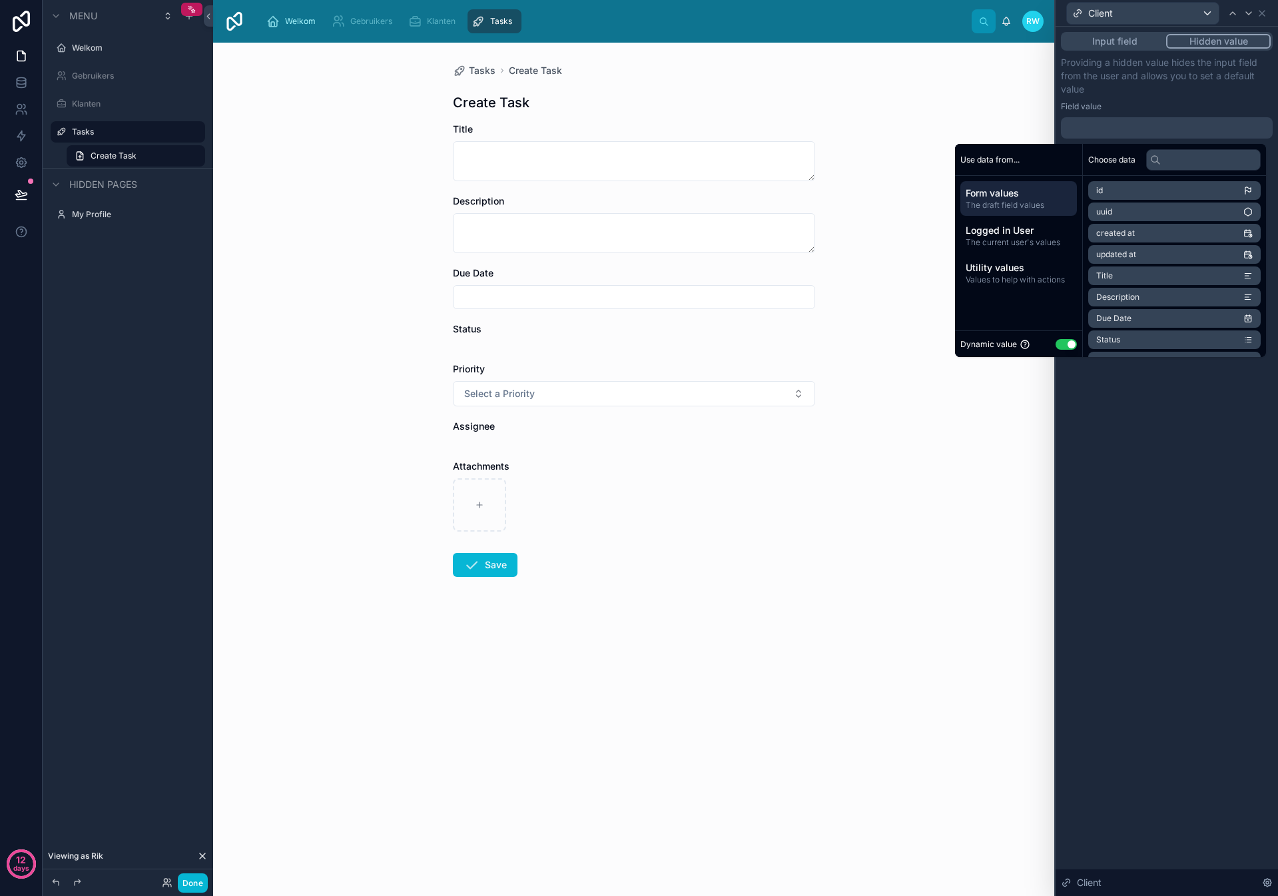
drag, startPoint x: 1143, startPoint y: 82, endPoint x: 1137, endPoint y: 75, distance: 9.1
click at [1140, 79] on p "Providing a hidden value hides the input field from the user and allows you to …" at bounding box center [1167, 76] width 212 height 40
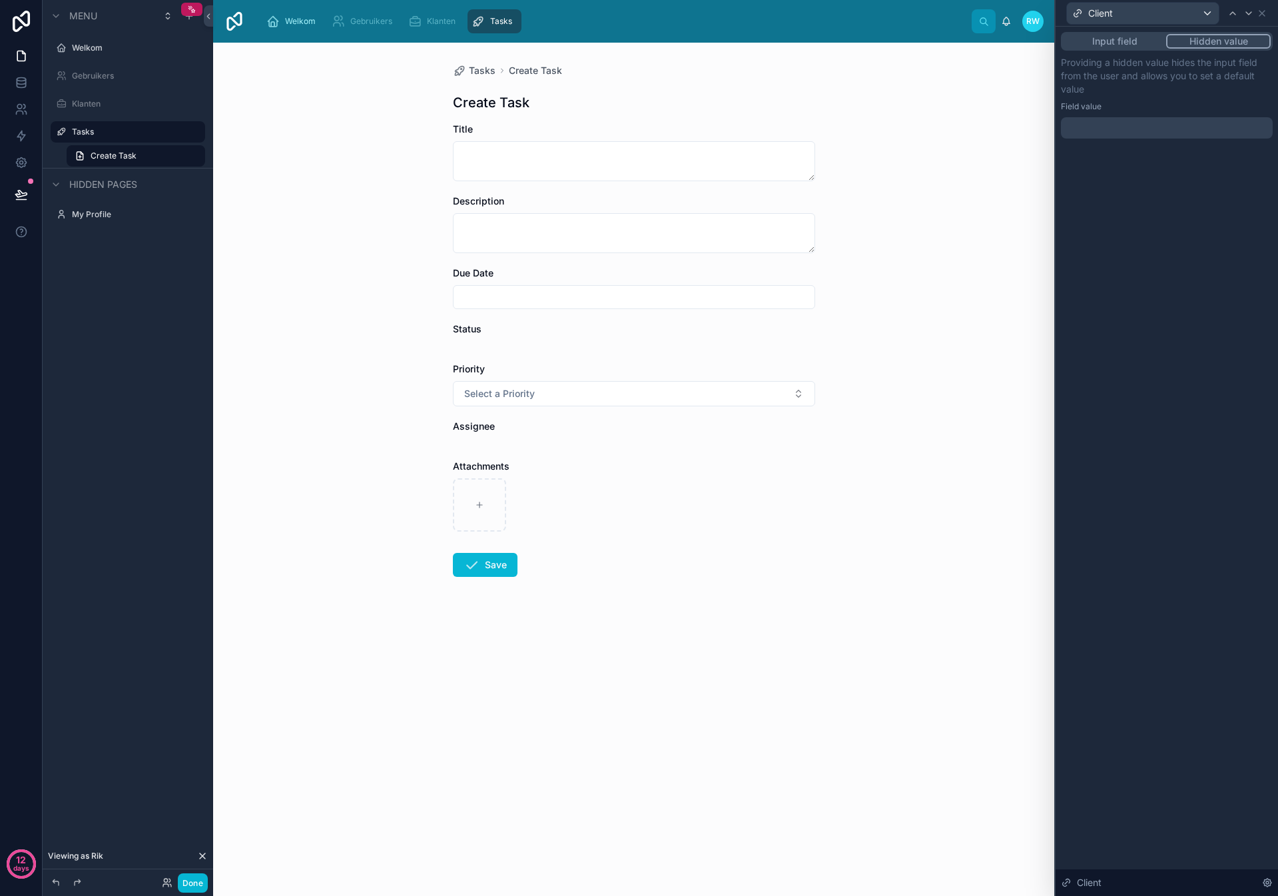
click at [1115, 44] on button "Input field" at bounding box center [1114, 41] width 103 height 15
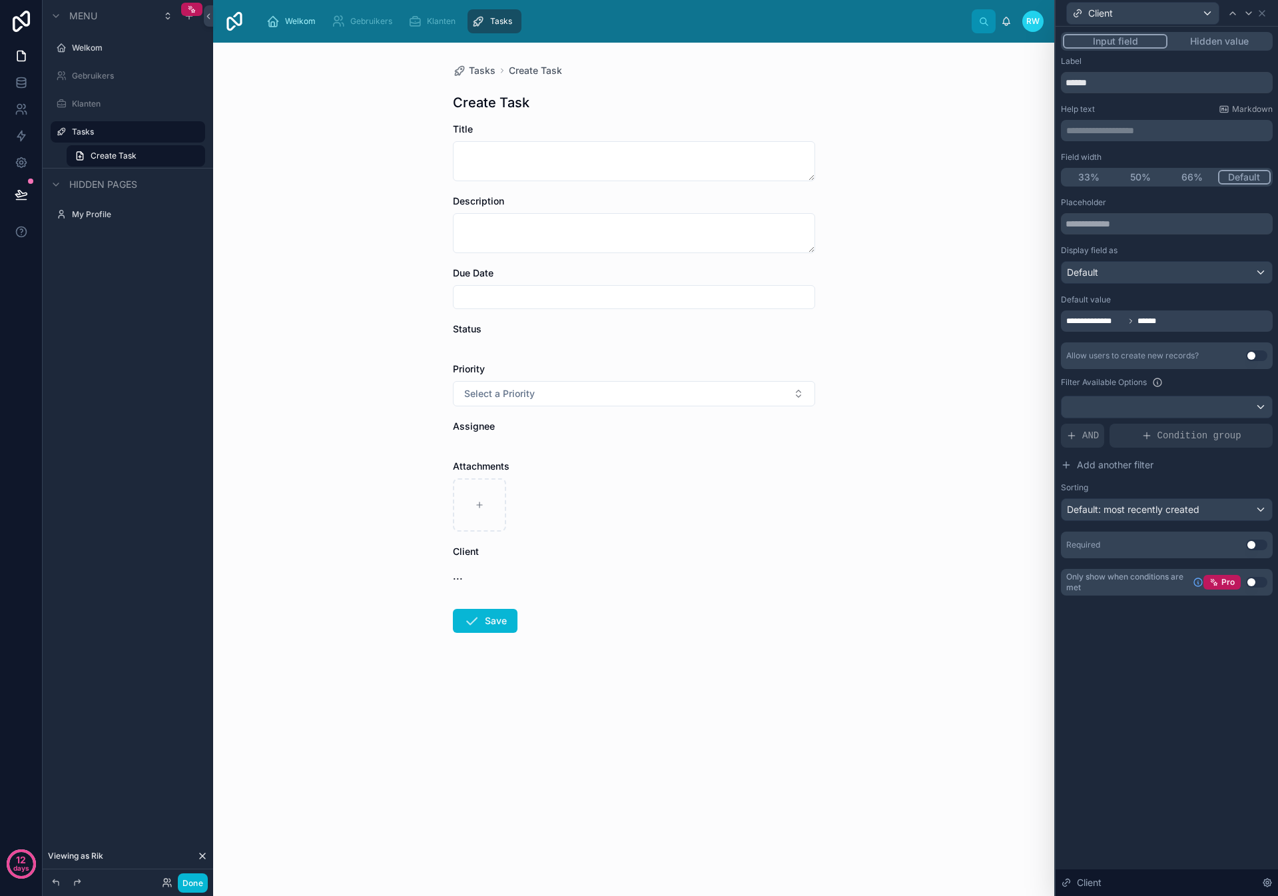
click at [1172, 312] on div "**********" at bounding box center [1167, 320] width 212 height 21
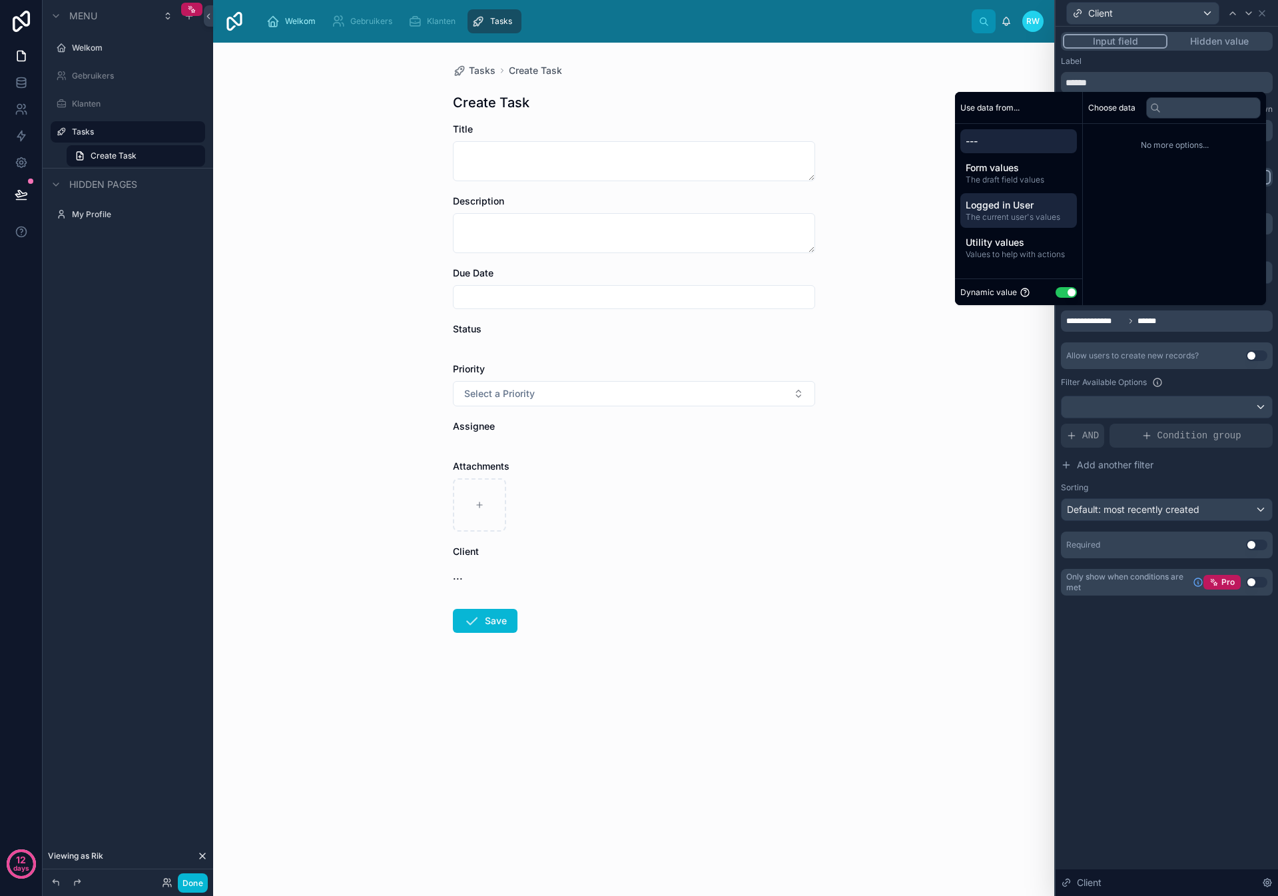
click at [1008, 213] on span "The current user's values" at bounding box center [1018, 217] width 106 height 11
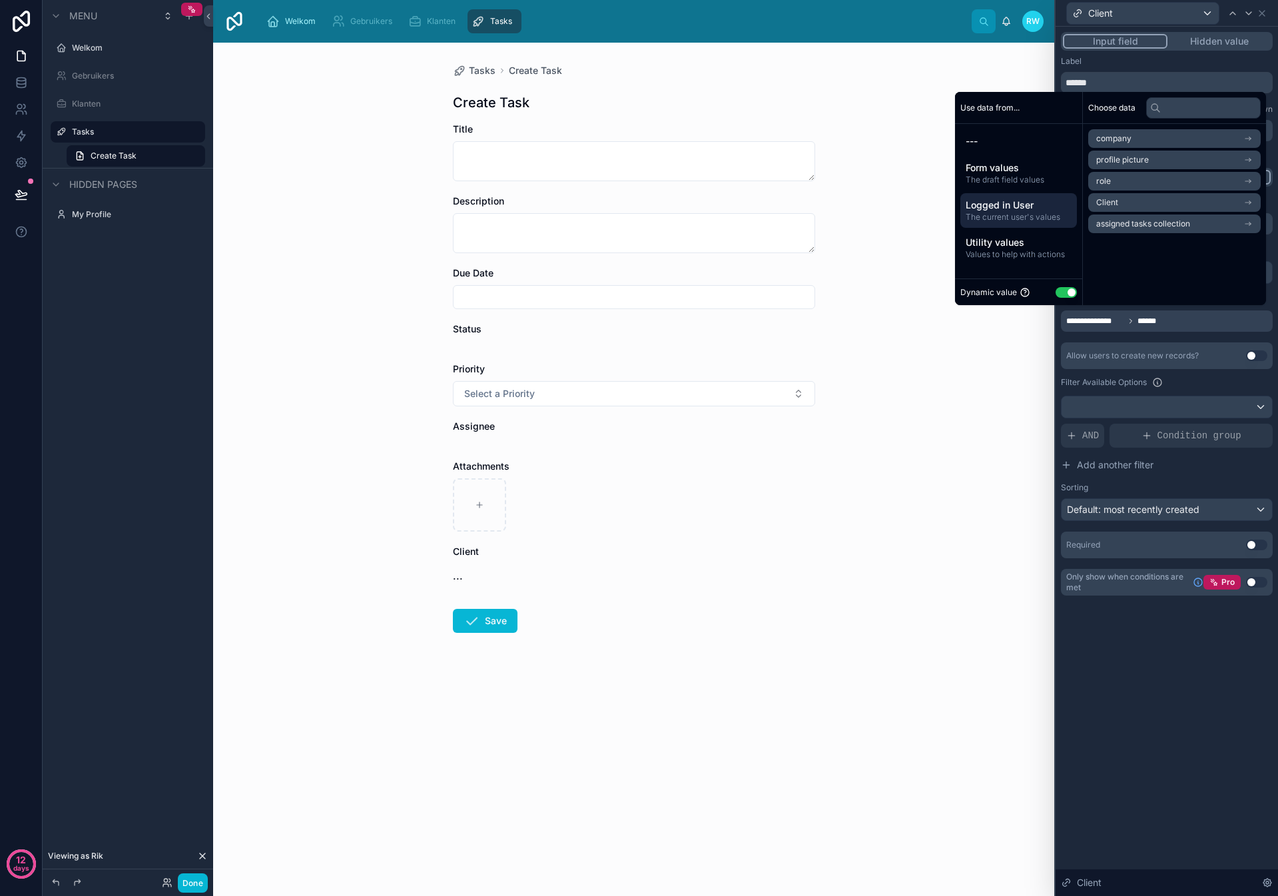
click at [1119, 200] on li "Client" at bounding box center [1174, 202] width 172 height 19
click at [1131, 160] on li "Client" at bounding box center [1174, 162] width 172 height 19
click at [1105, 160] on span "Client" at bounding box center [1107, 162] width 22 height 11
click at [1180, 304] on div "Choose data Client Client Logo users collection collection tasks collection" at bounding box center [1174, 198] width 183 height 213
drag, startPoint x: 1137, startPoint y: 676, endPoint x: 1143, endPoint y: 668, distance: 10.9
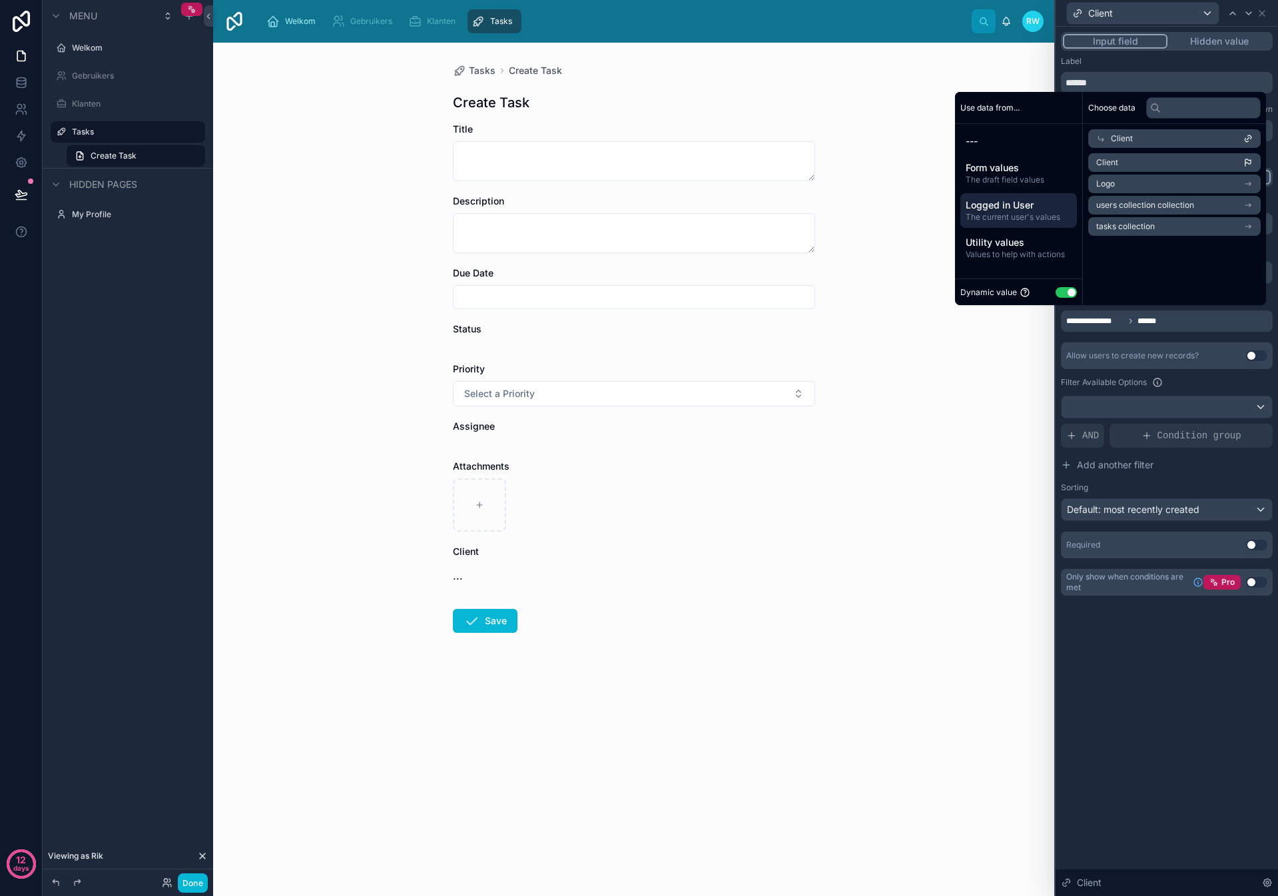
click at [1137, 676] on div "**********" at bounding box center [1166, 461] width 222 height 869
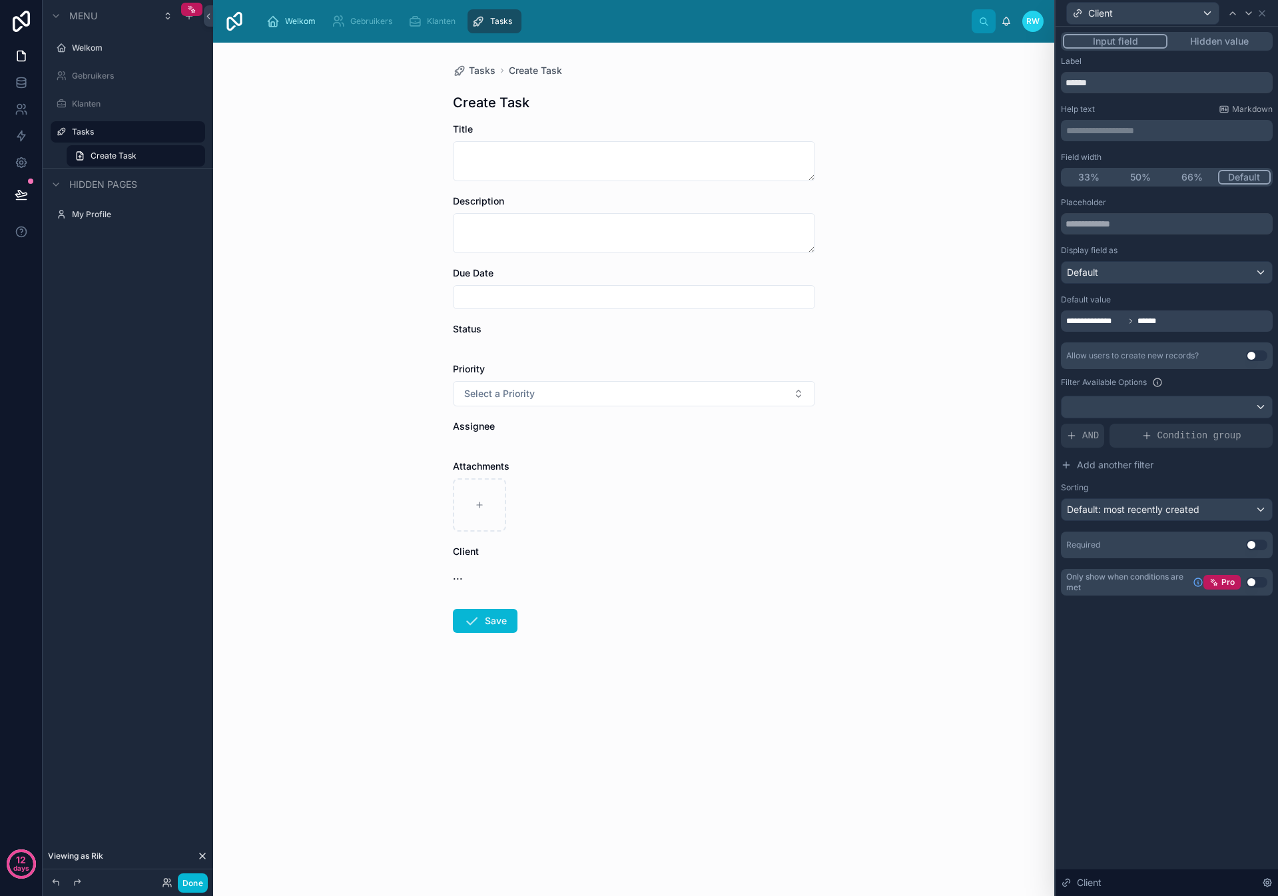
click at [1259, 21] on div "Client" at bounding box center [1167, 13] width 212 height 26
click at [1260, 17] on icon at bounding box center [1261, 13] width 11 height 11
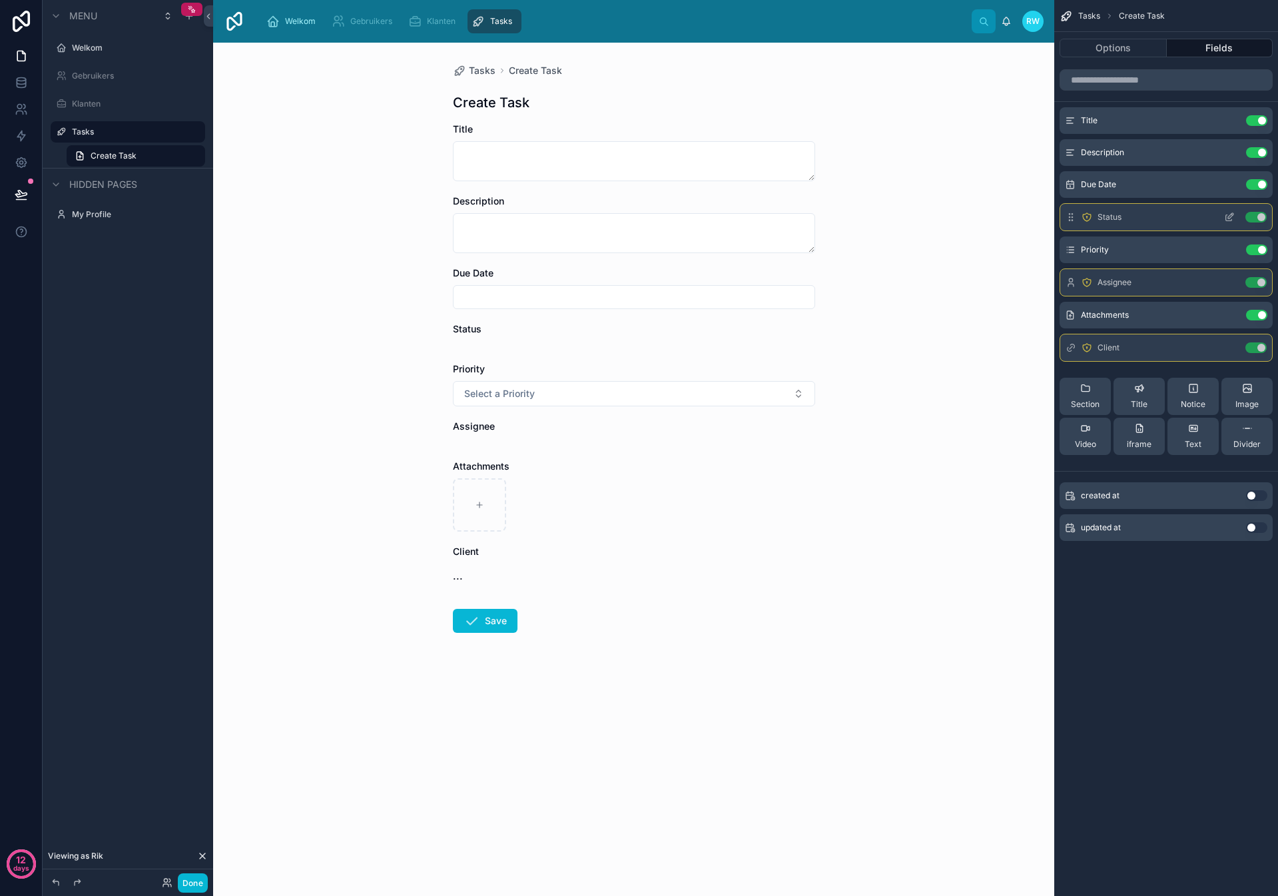
click at [1234, 220] on icon "scrollable content" at bounding box center [1229, 217] width 11 height 11
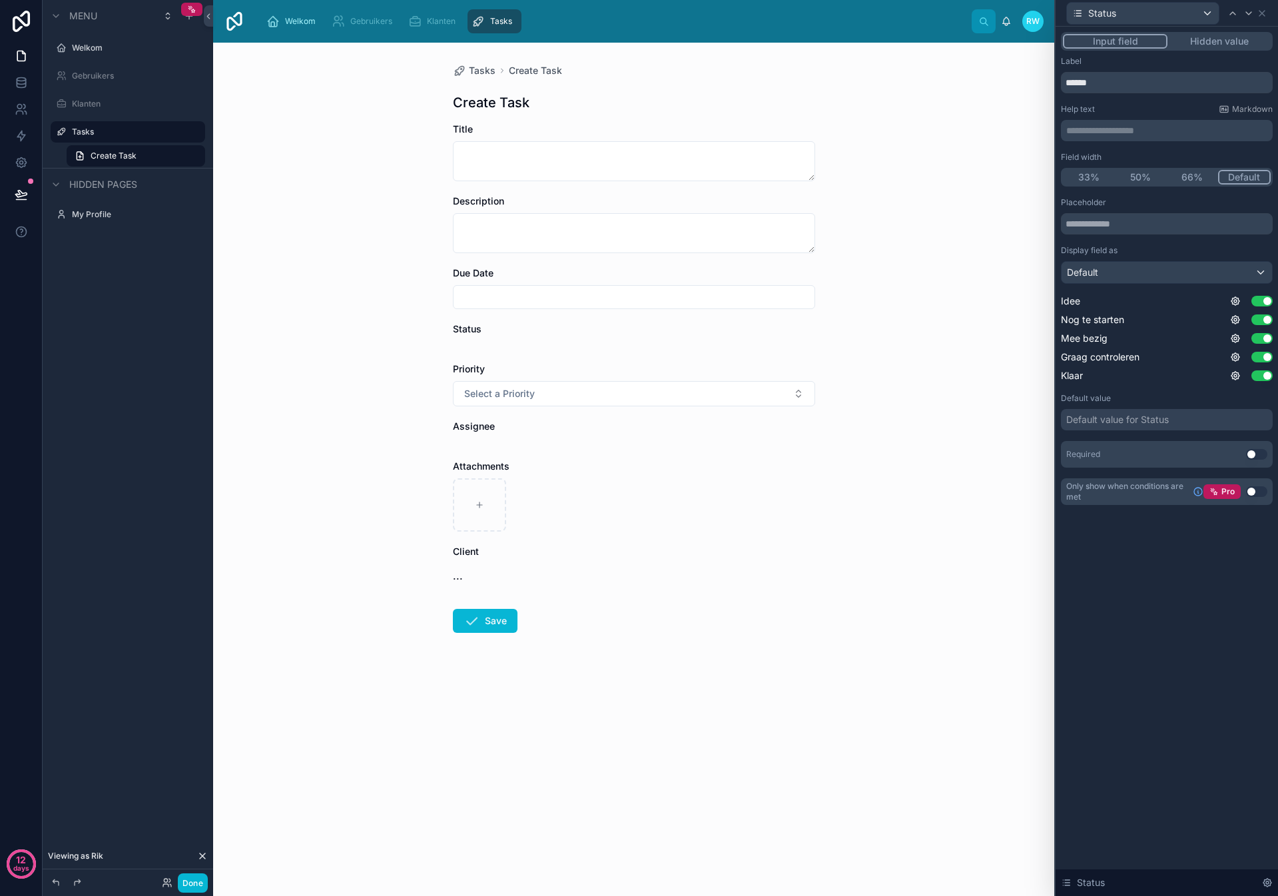
click at [1158, 419] on div "Default value for Status" at bounding box center [1117, 419] width 103 height 13
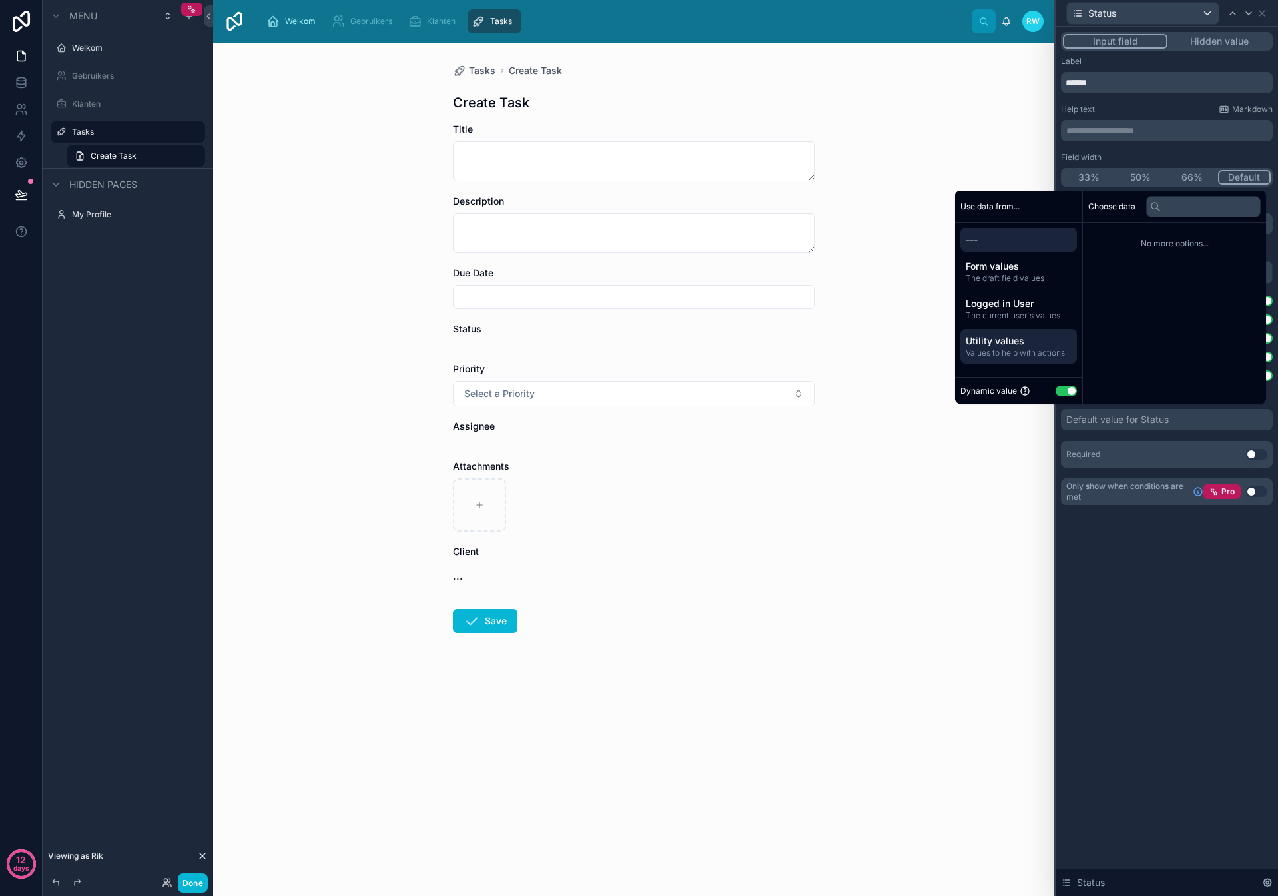
click at [1013, 344] on span "Utility values" at bounding box center [1018, 340] width 106 height 13
click at [1035, 313] on span "The current user's values" at bounding box center [1018, 315] width 106 height 11
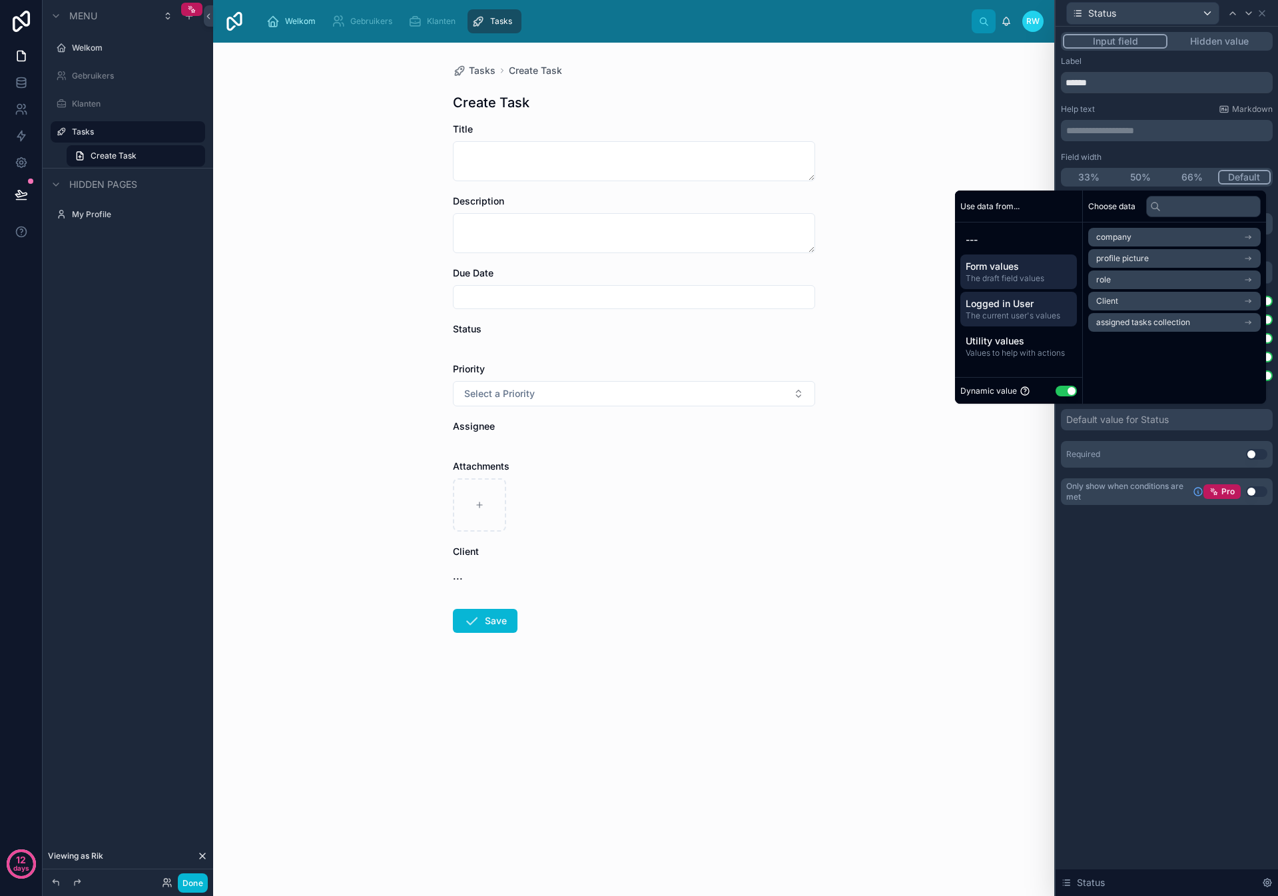
click at [1019, 273] on span "The draft field values" at bounding box center [1018, 278] width 106 height 11
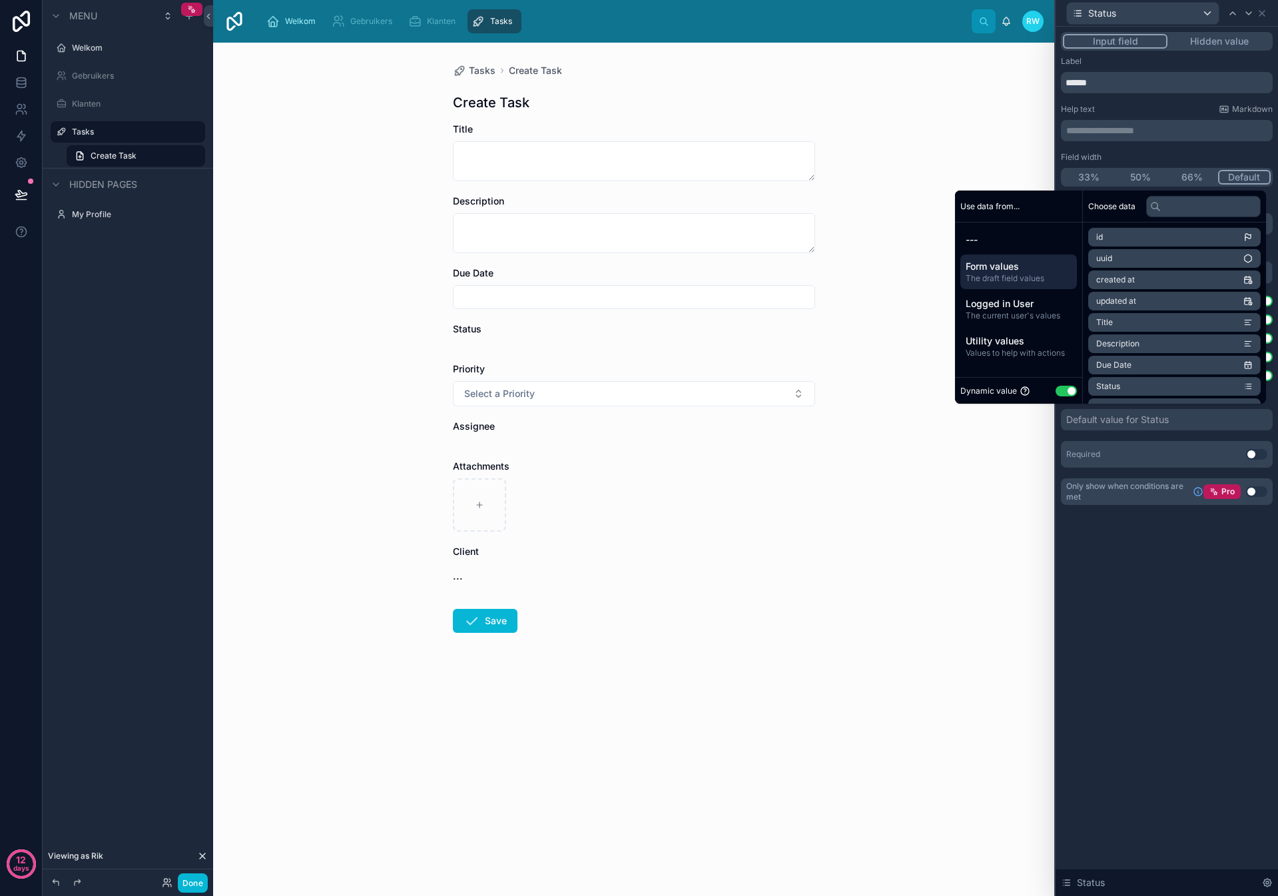
scroll to position [104, 0]
click at [1117, 283] on li "Status" at bounding box center [1174, 282] width 172 height 19
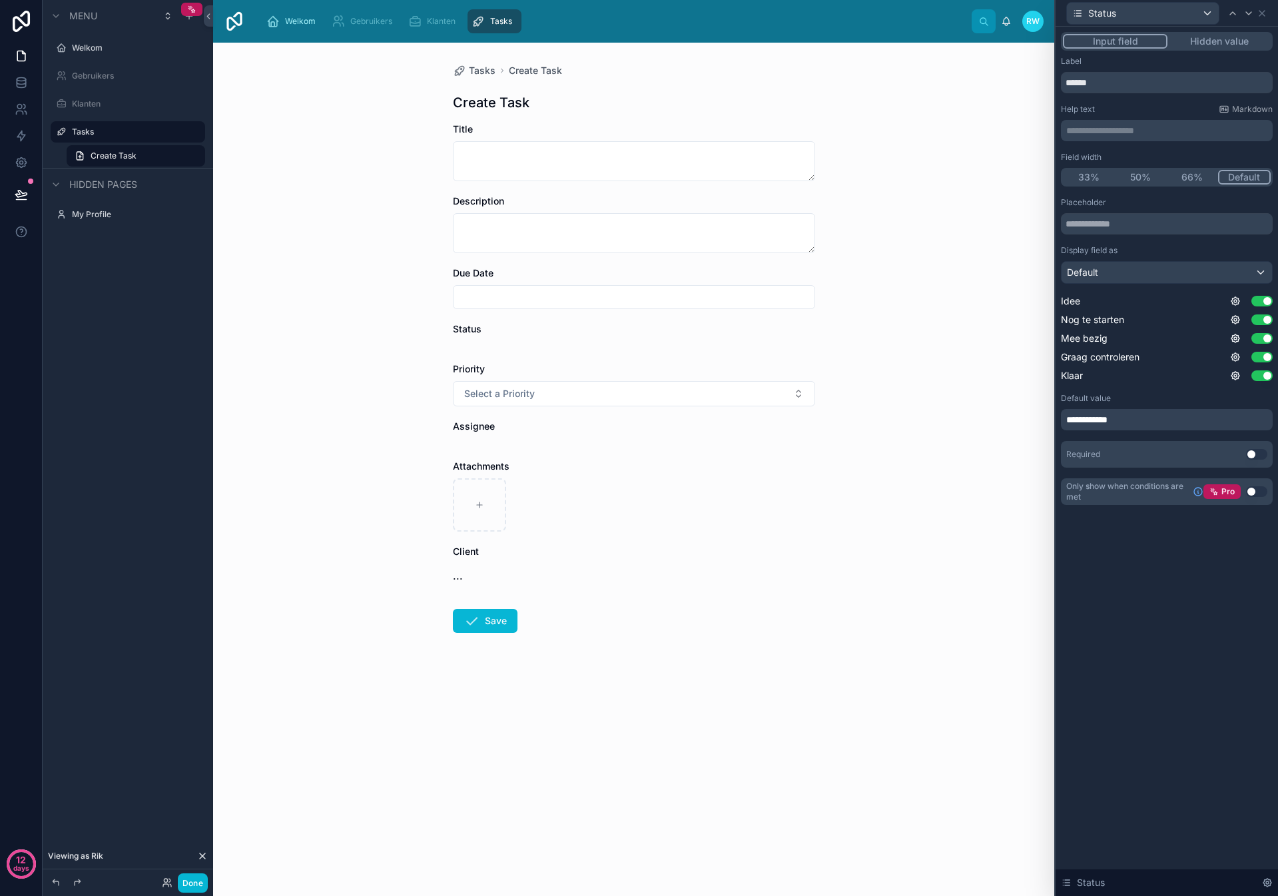
click at [1206, 559] on div "**********" at bounding box center [1166, 461] width 222 height 869
click at [1131, 424] on div "**********" at bounding box center [1167, 419] width 212 height 21
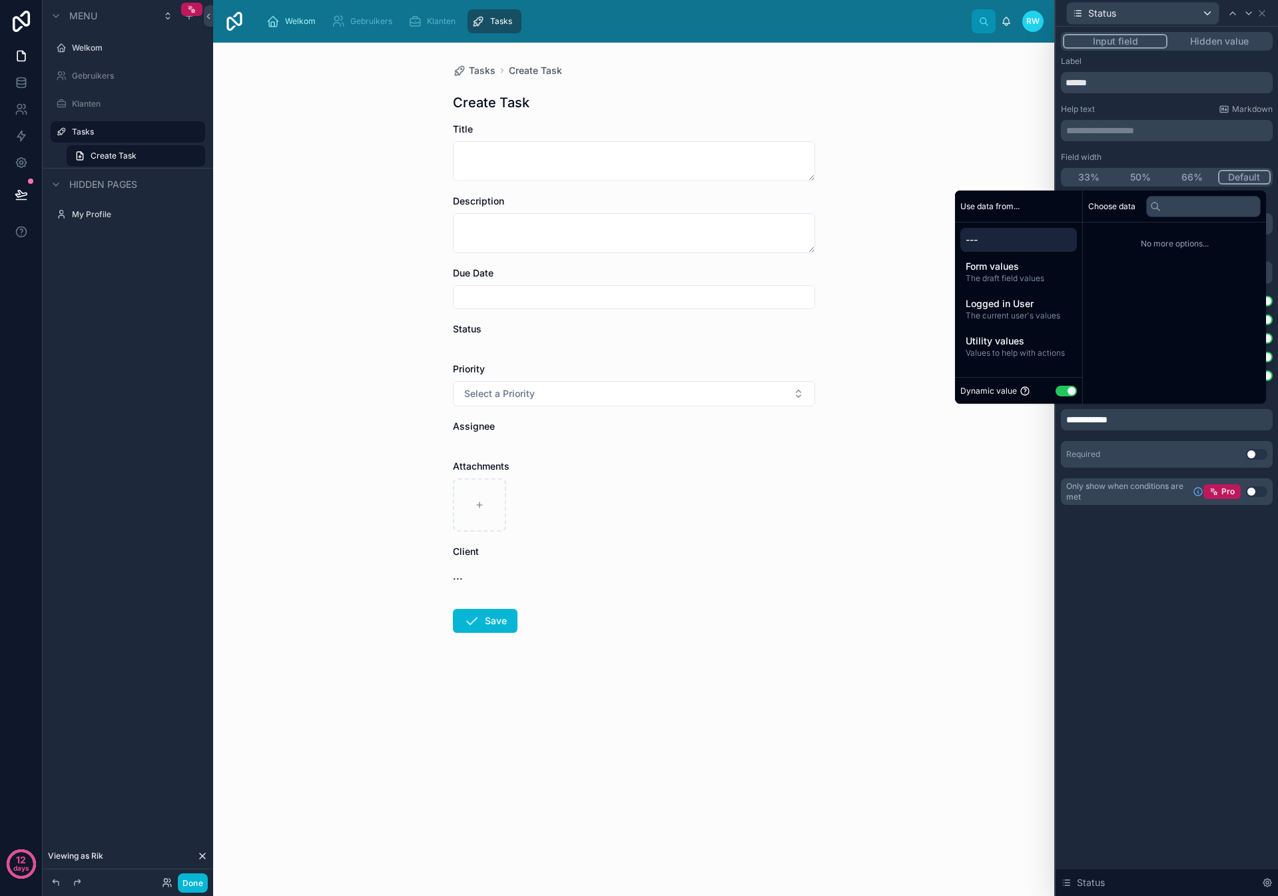
click at [986, 241] on span "---" at bounding box center [1018, 239] width 106 height 13
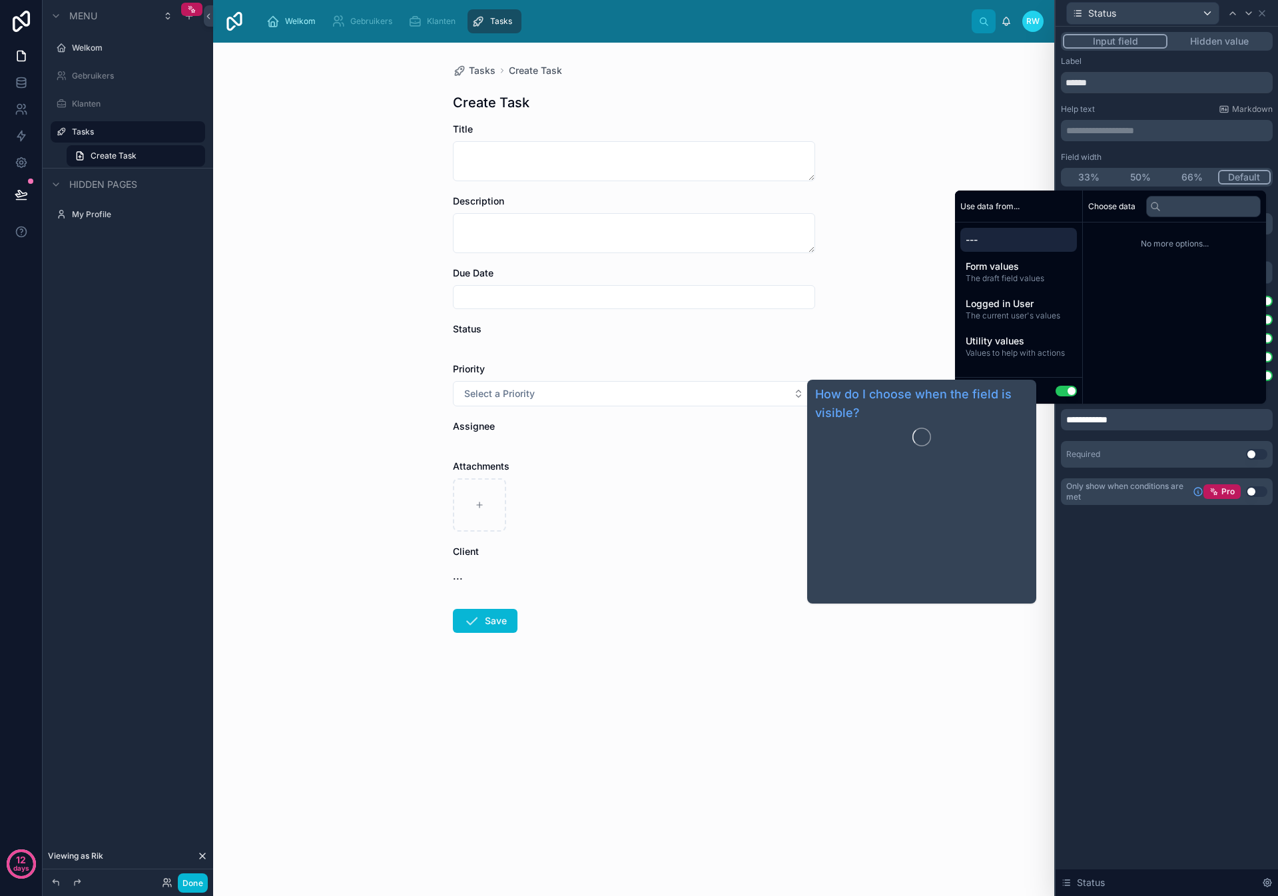
drag, startPoint x: 1121, startPoint y: 542, endPoint x: 1121, endPoint y: 533, distance: 8.7
click at [1121, 536] on div "**********" at bounding box center [1166, 461] width 222 height 869
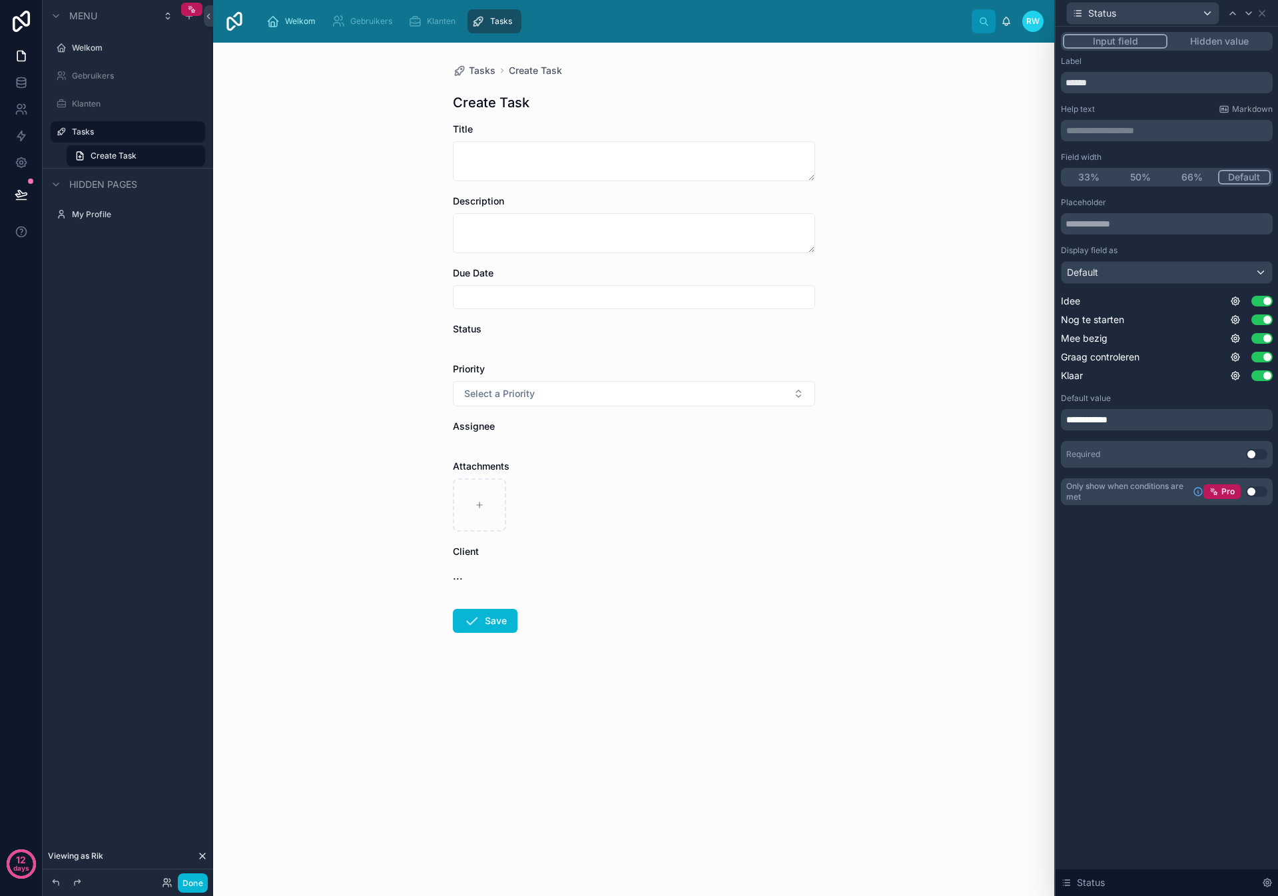
click at [1090, 418] on span "**********" at bounding box center [1091, 419] width 50 height 13
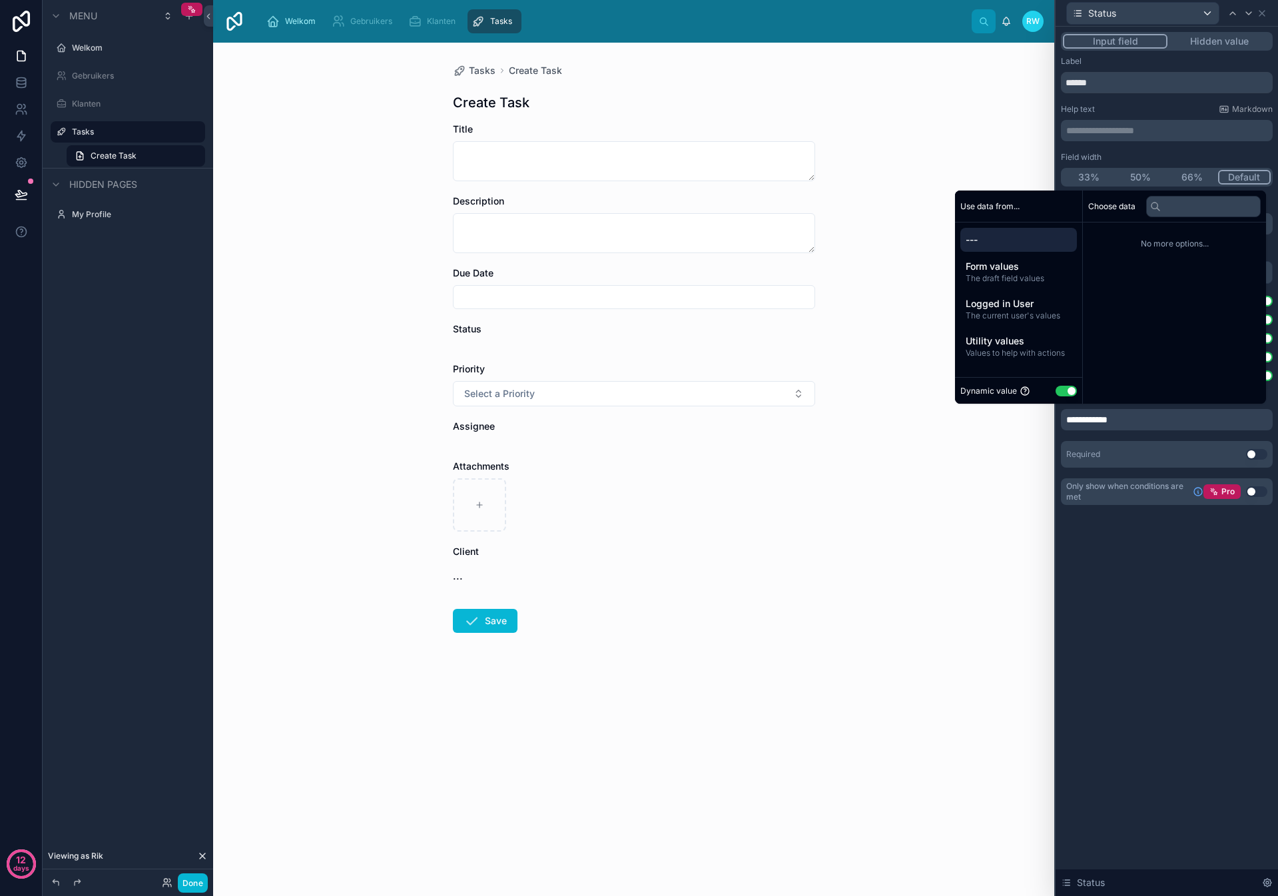
click at [1090, 418] on span "**********" at bounding box center [1091, 419] width 50 height 13
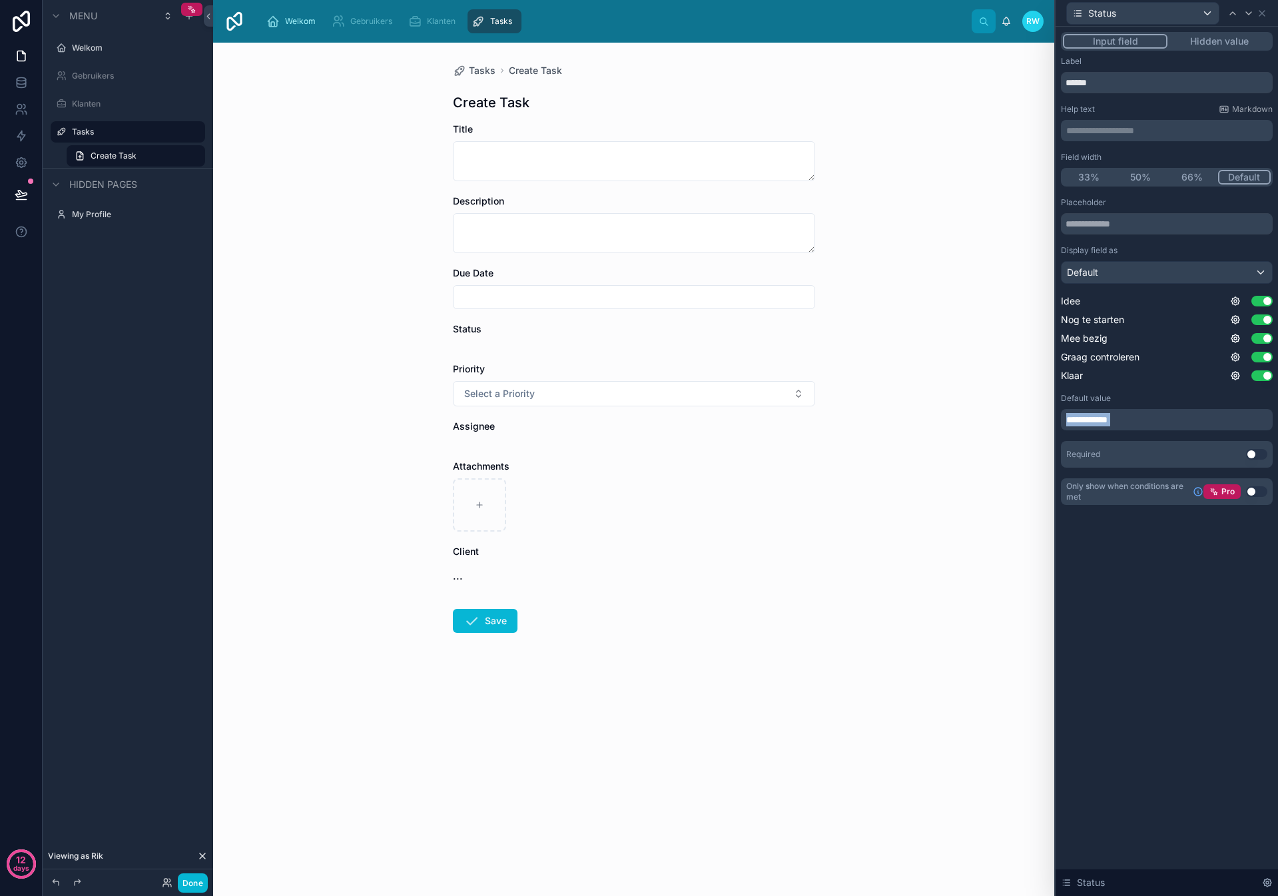
click at [1090, 418] on span "**********" at bounding box center [1091, 419] width 50 height 13
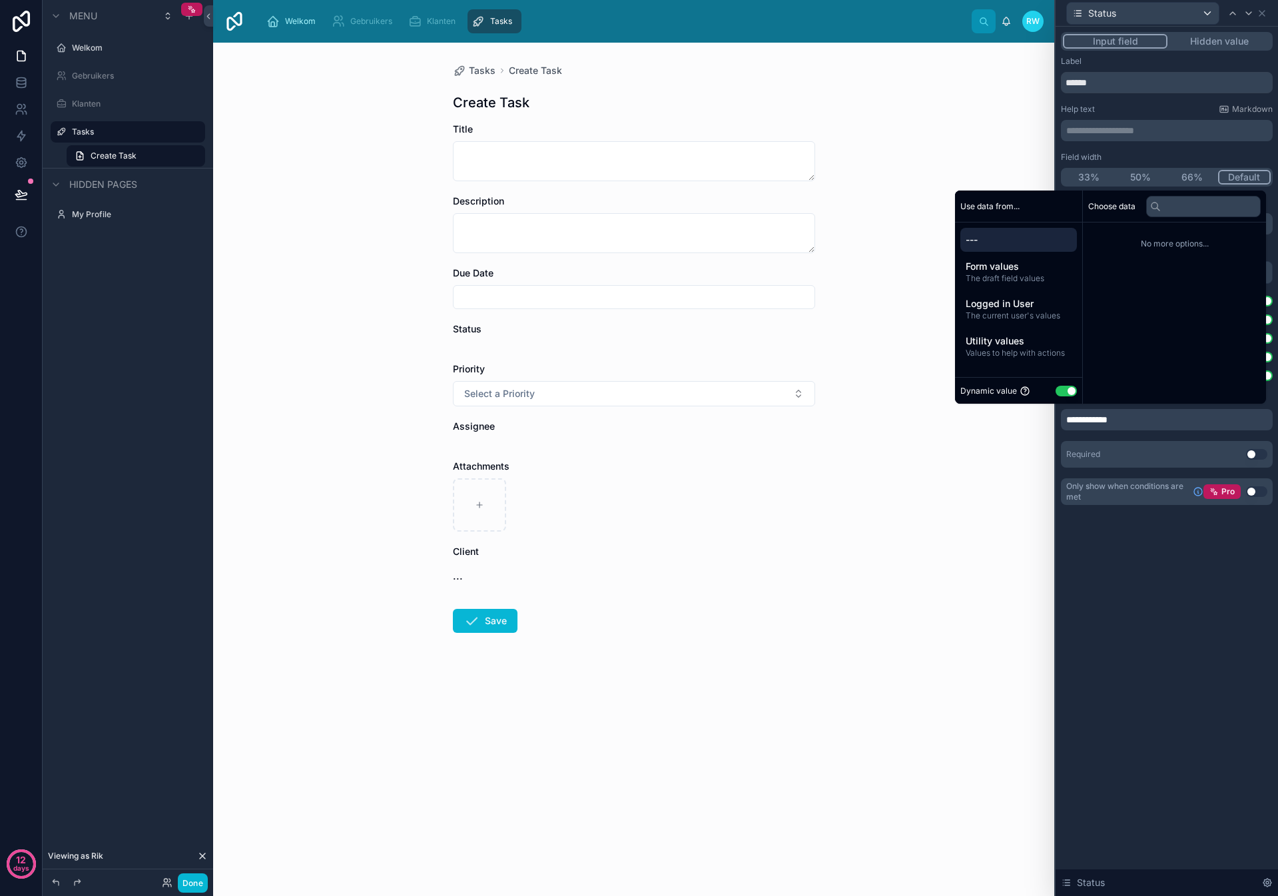
click at [1190, 217] on div "Choose data" at bounding box center [1174, 206] width 183 height 32
click at [1188, 212] on input "text" at bounding box center [1203, 206] width 115 height 21
type input "****"
click at [1020, 334] on span "Utility values" at bounding box center [1018, 340] width 106 height 13
click at [1149, 233] on li "Empty value" at bounding box center [1174, 237] width 172 height 19
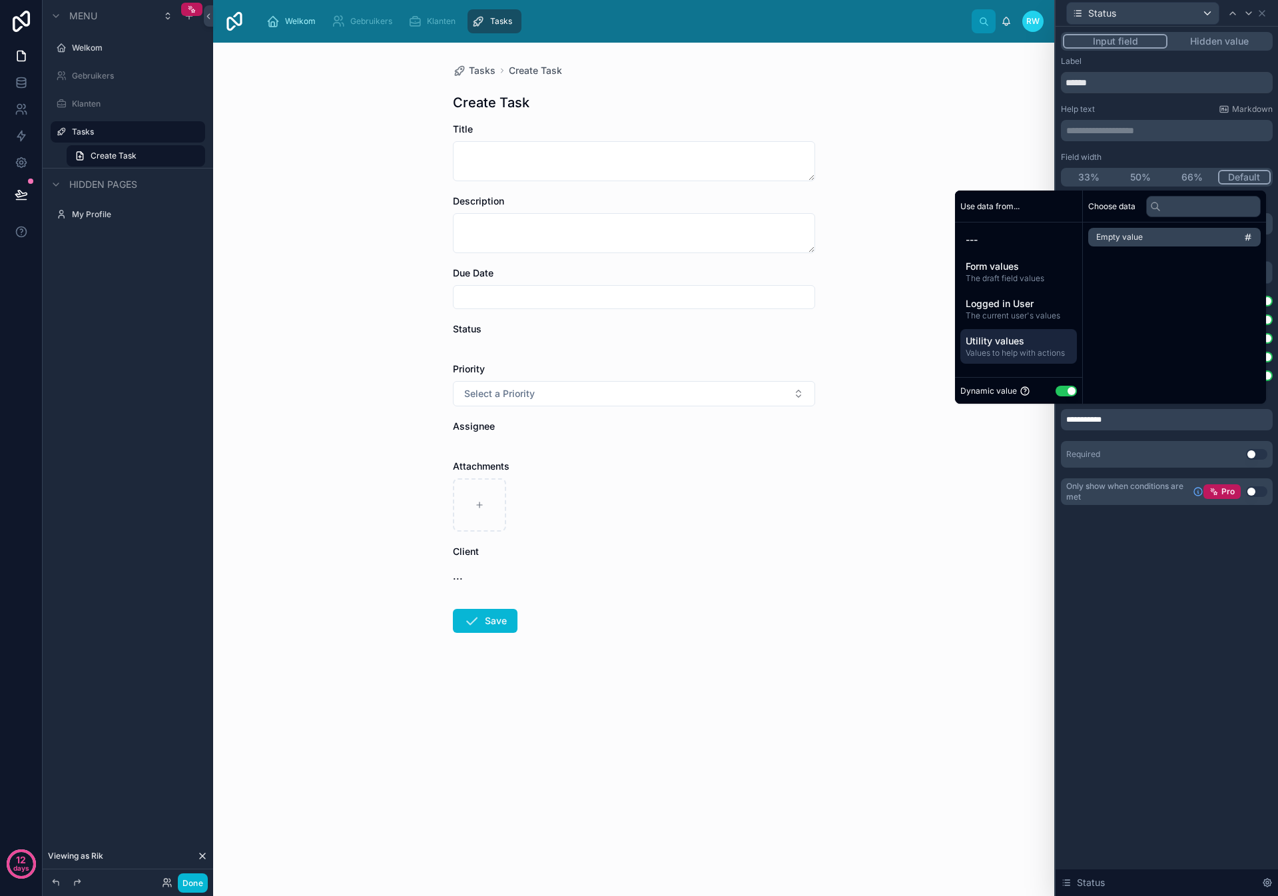
click at [1234, 239] on li "Empty value" at bounding box center [1174, 237] width 172 height 19
click at [1245, 237] on icon "scrollable content" at bounding box center [1247, 236] width 9 height 9
click at [999, 240] on span "---" at bounding box center [1018, 239] width 106 height 13
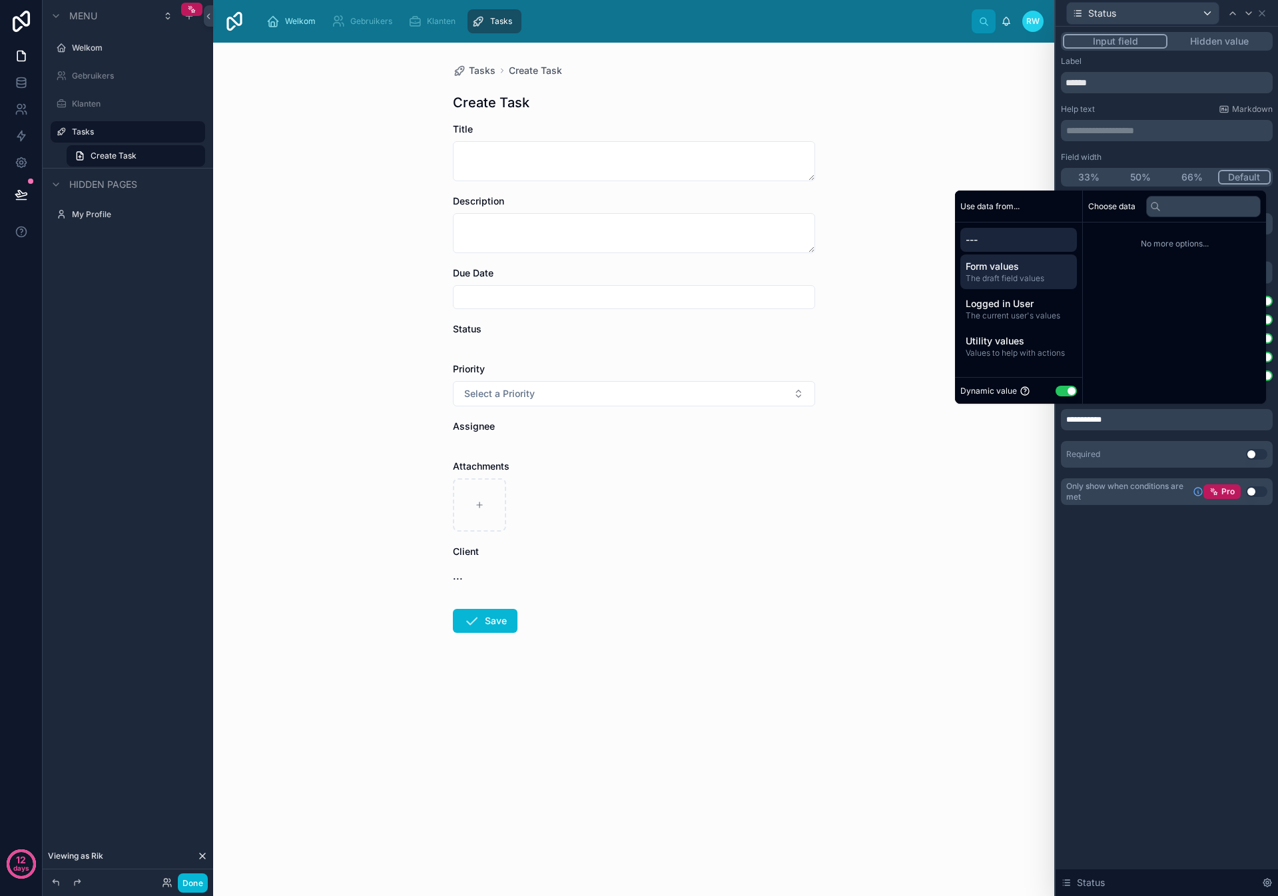
click at [1003, 267] on span "Form values" at bounding box center [1018, 266] width 106 height 13
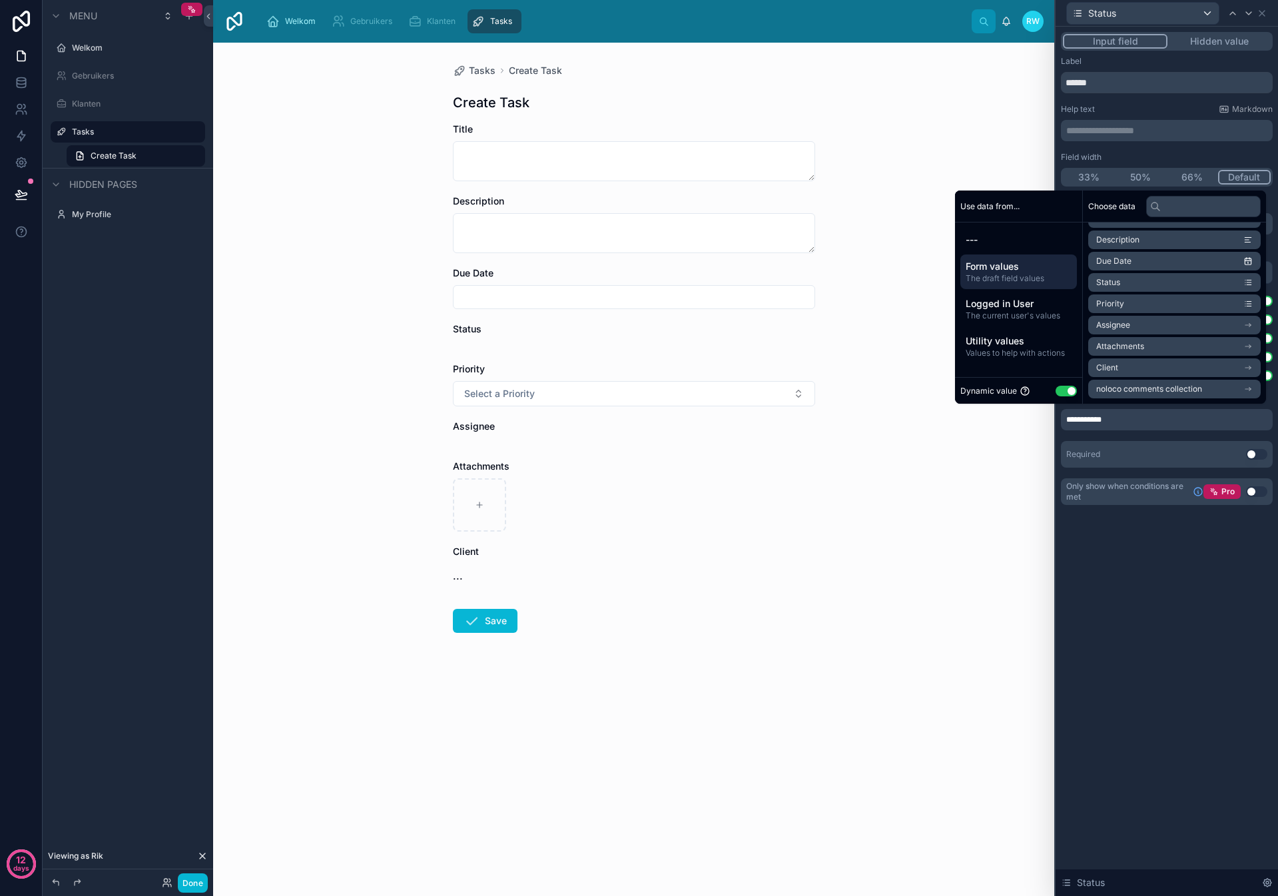
click at [1131, 280] on li "Status" at bounding box center [1174, 282] width 172 height 19
click at [1107, 115] on div "**********" at bounding box center [1167, 122] width 212 height 37
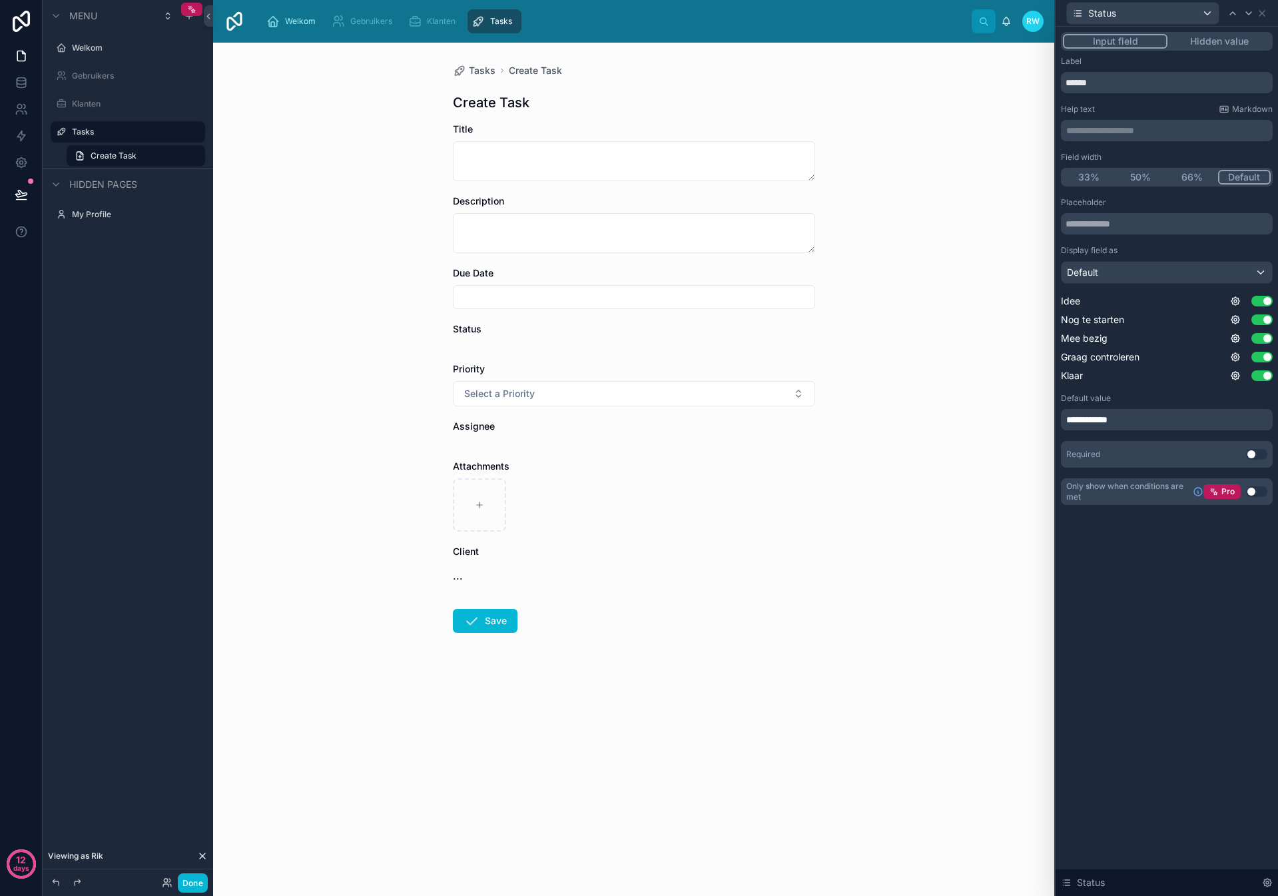
click at [1147, 417] on div "**********" at bounding box center [1167, 419] width 212 height 21
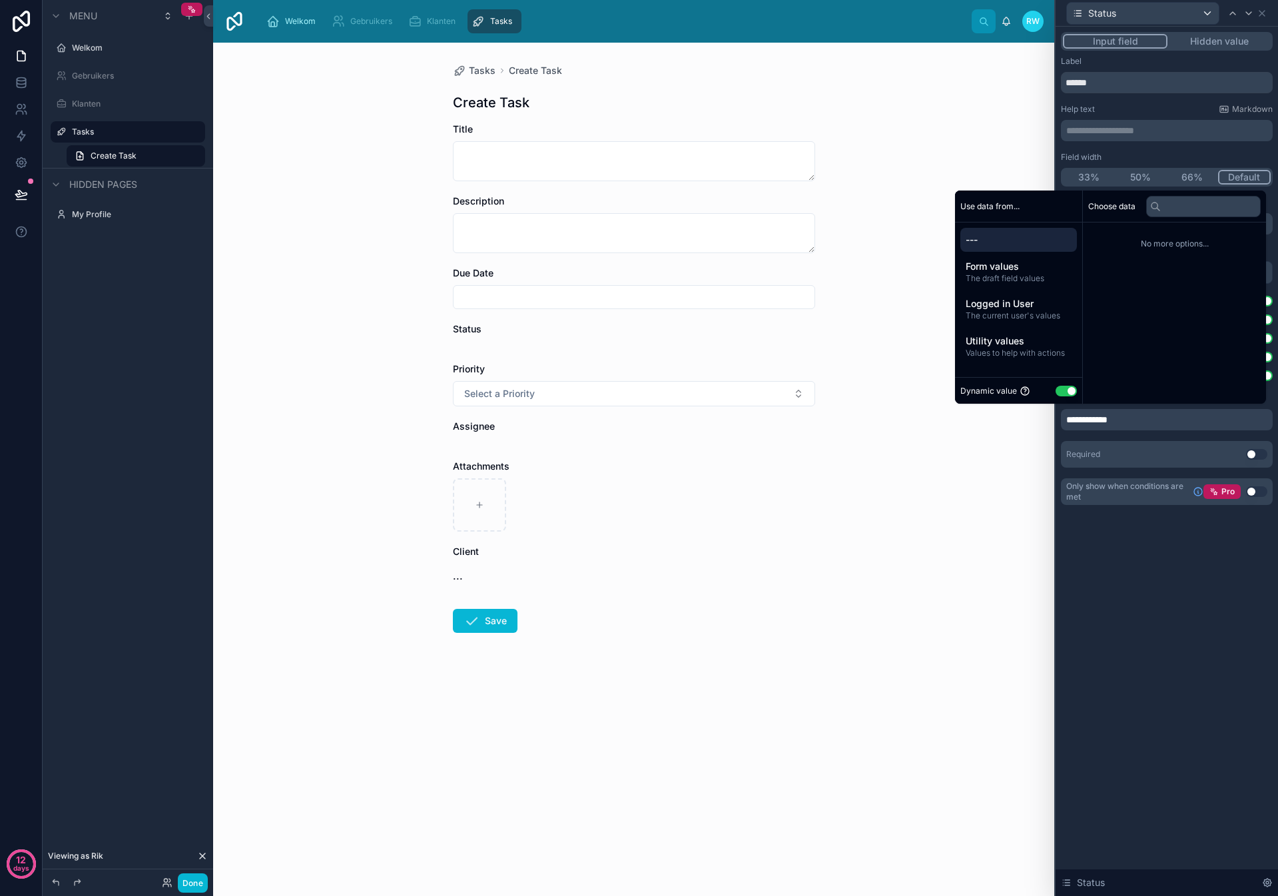
click at [994, 234] on span "---" at bounding box center [1018, 239] width 106 height 13
click at [1063, 381] on div "Dynamic value Use setting" at bounding box center [1018, 390] width 127 height 27
click at [1063, 390] on button "Use setting" at bounding box center [1065, 391] width 21 height 11
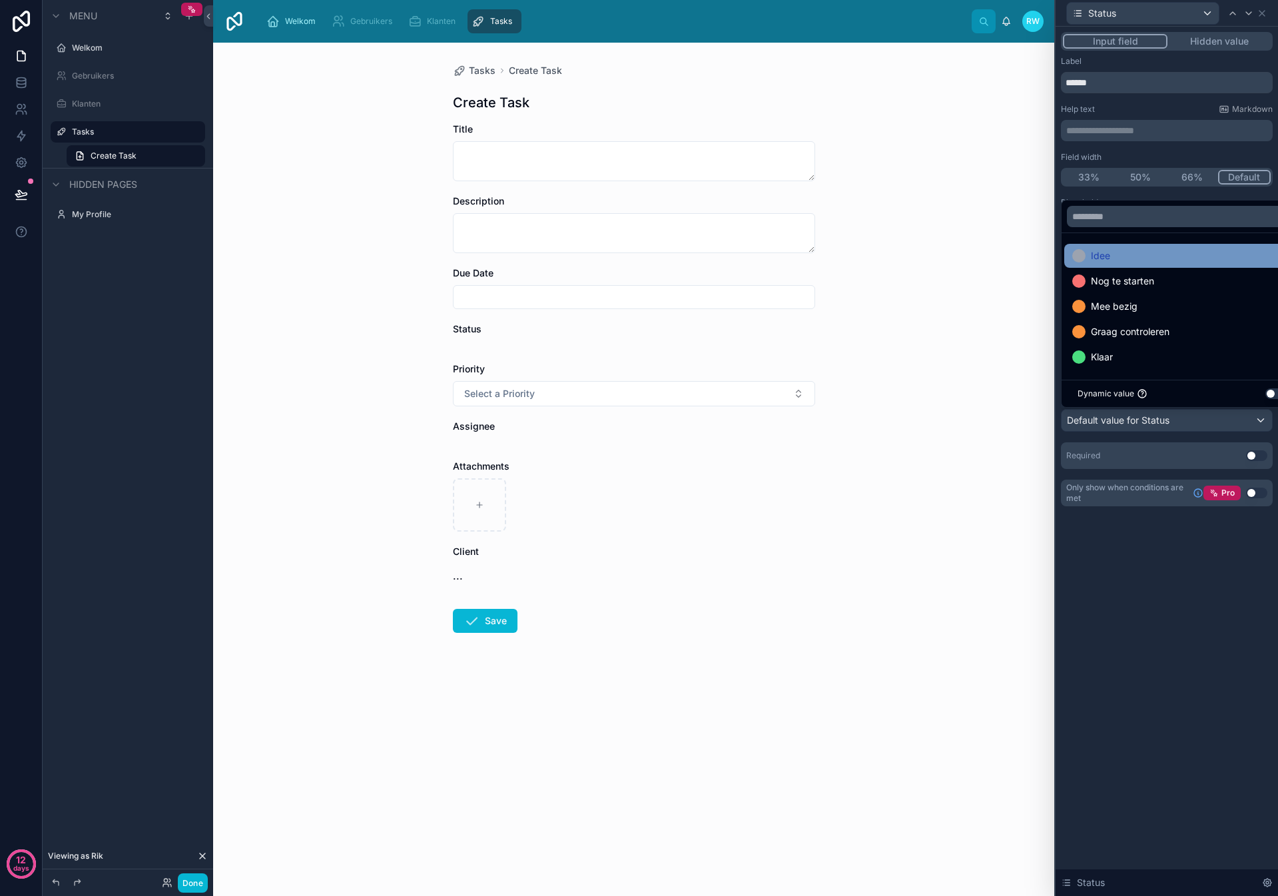
click at [1134, 250] on div "Idee" at bounding box center [1182, 256] width 220 height 16
click at [1143, 629] on div "**********" at bounding box center [1166, 461] width 222 height 869
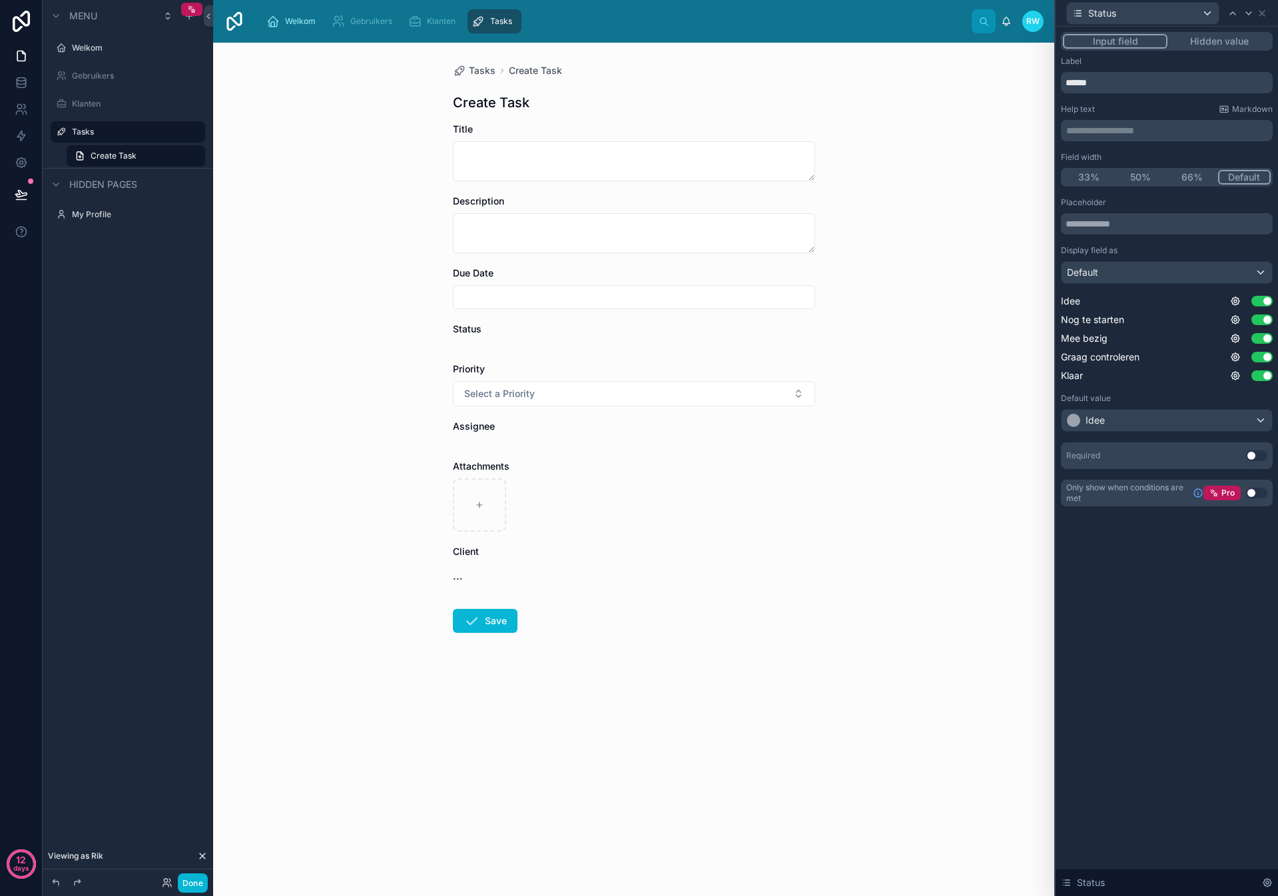
click at [822, 457] on div "Tasks Create Task Create Task Title Description Due Date Status Priority Select…" at bounding box center [634, 380] width 384 height 675
click at [516, 132] on div "Title" at bounding box center [634, 129] width 362 height 13
click at [519, 150] on textarea at bounding box center [634, 161] width 362 height 40
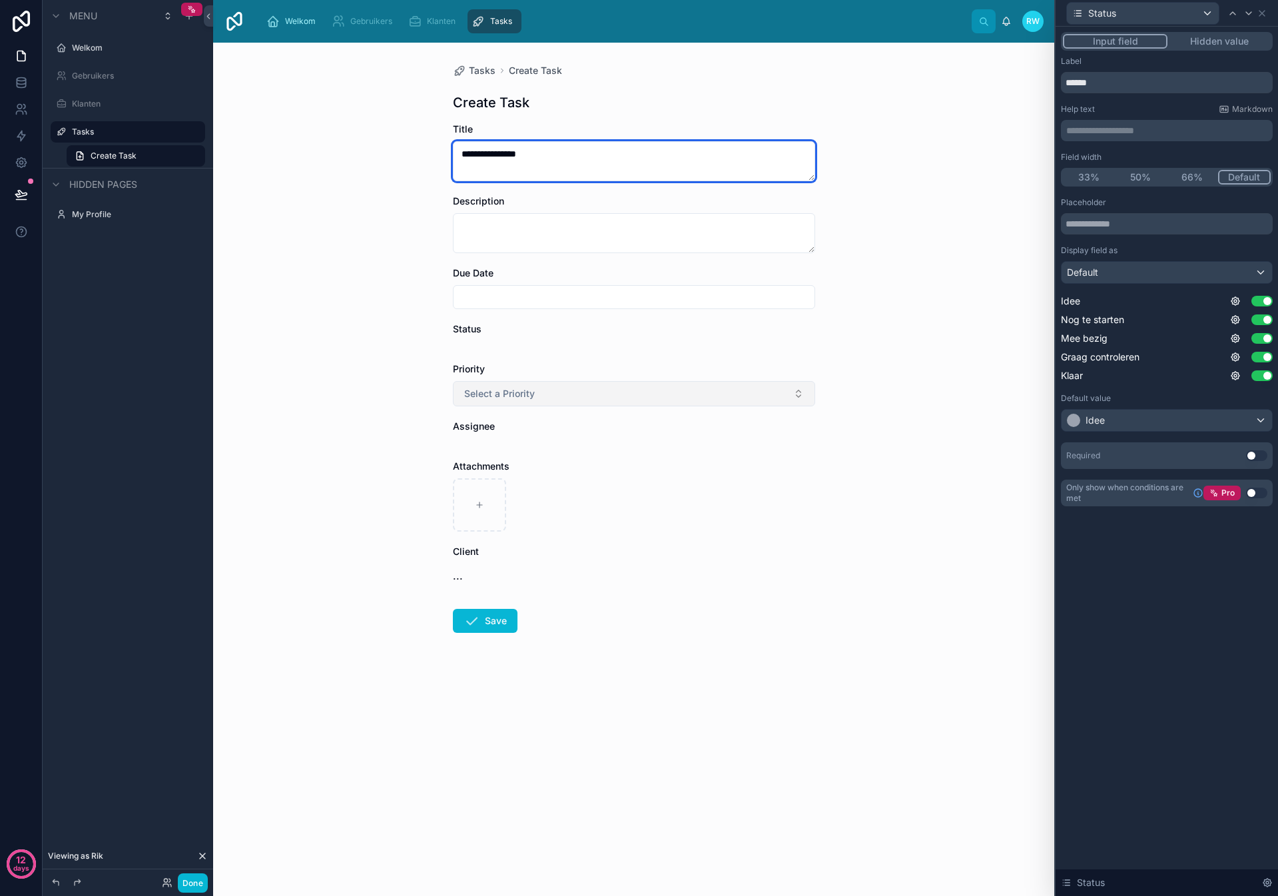
type textarea "**********"
click at [557, 397] on button "Select a Priority" at bounding box center [634, 393] width 362 height 25
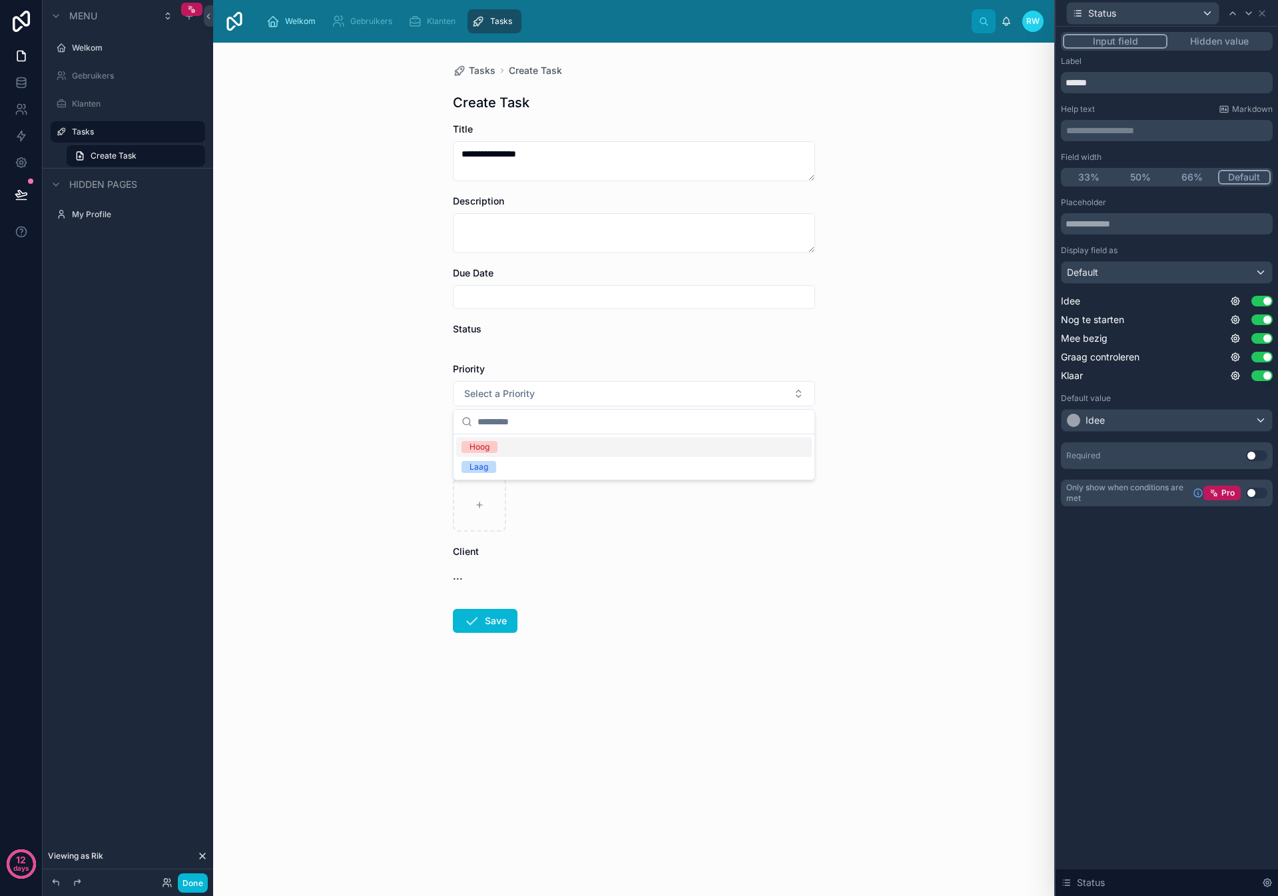
click at [507, 447] on div "Hoog" at bounding box center [634, 447] width 356 height 20
click at [614, 593] on form "**********" at bounding box center [634, 420] width 362 height 595
click at [473, 620] on icon at bounding box center [471, 621] width 16 height 16
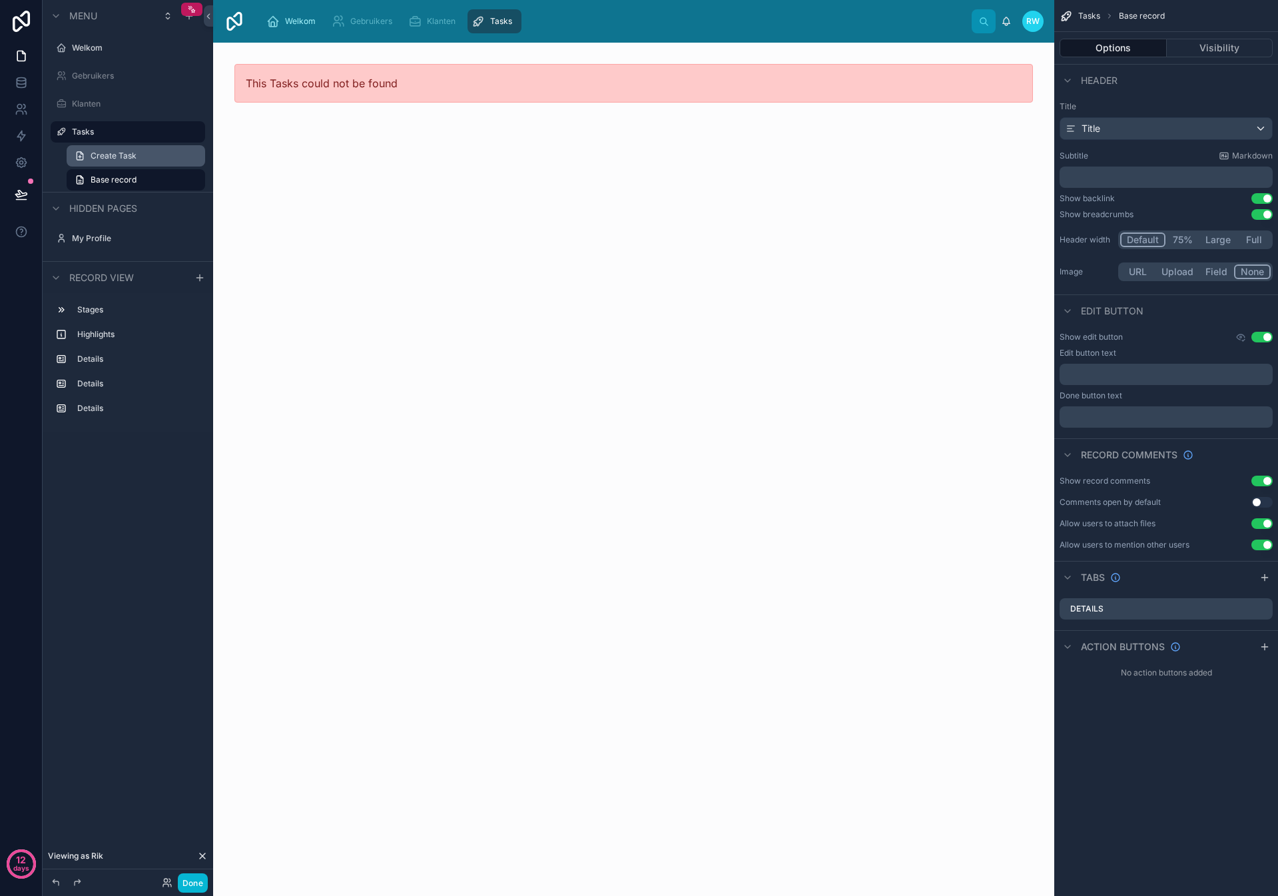
click at [110, 159] on span "Create Task" at bounding box center [114, 155] width 46 height 11
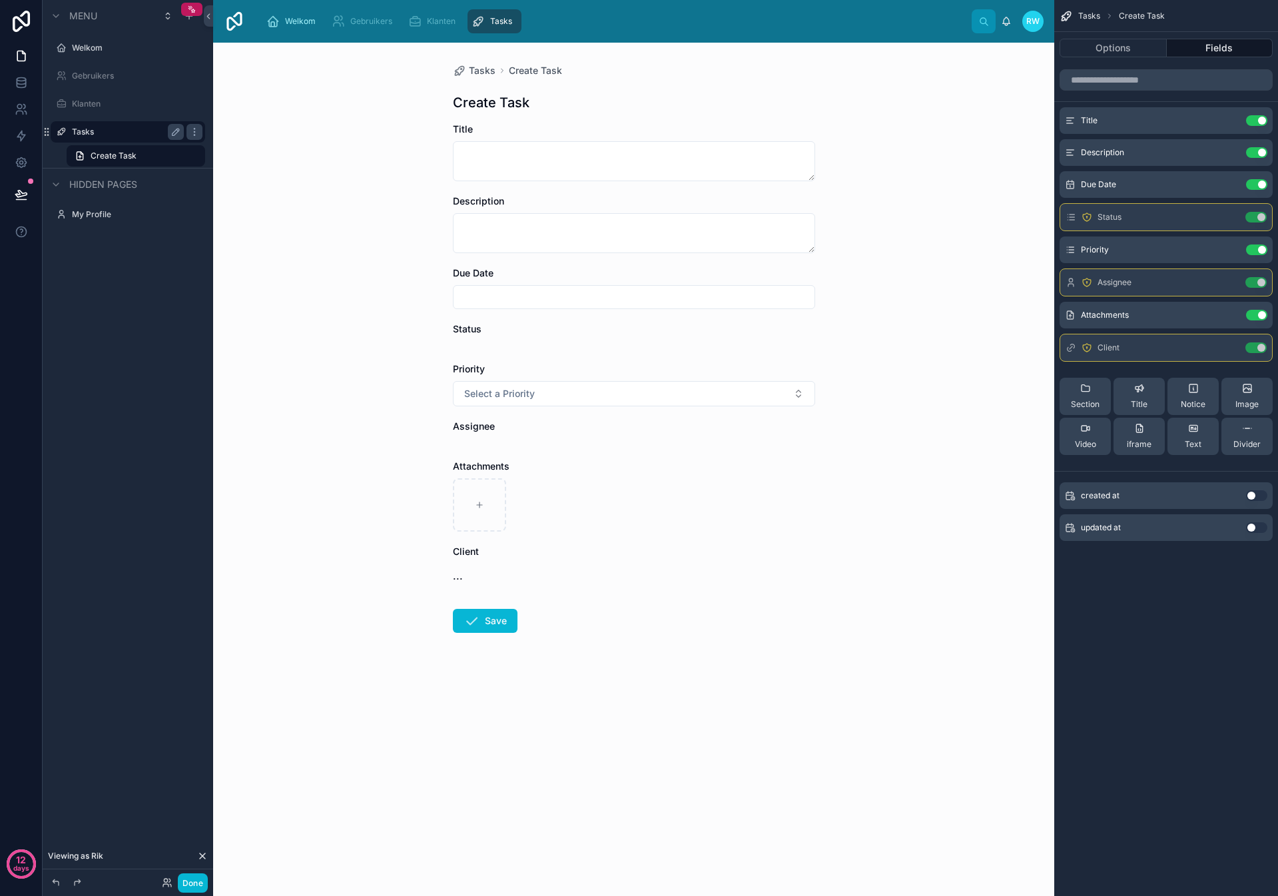
click at [97, 136] on label "Tasks" at bounding box center [125, 132] width 107 height 11
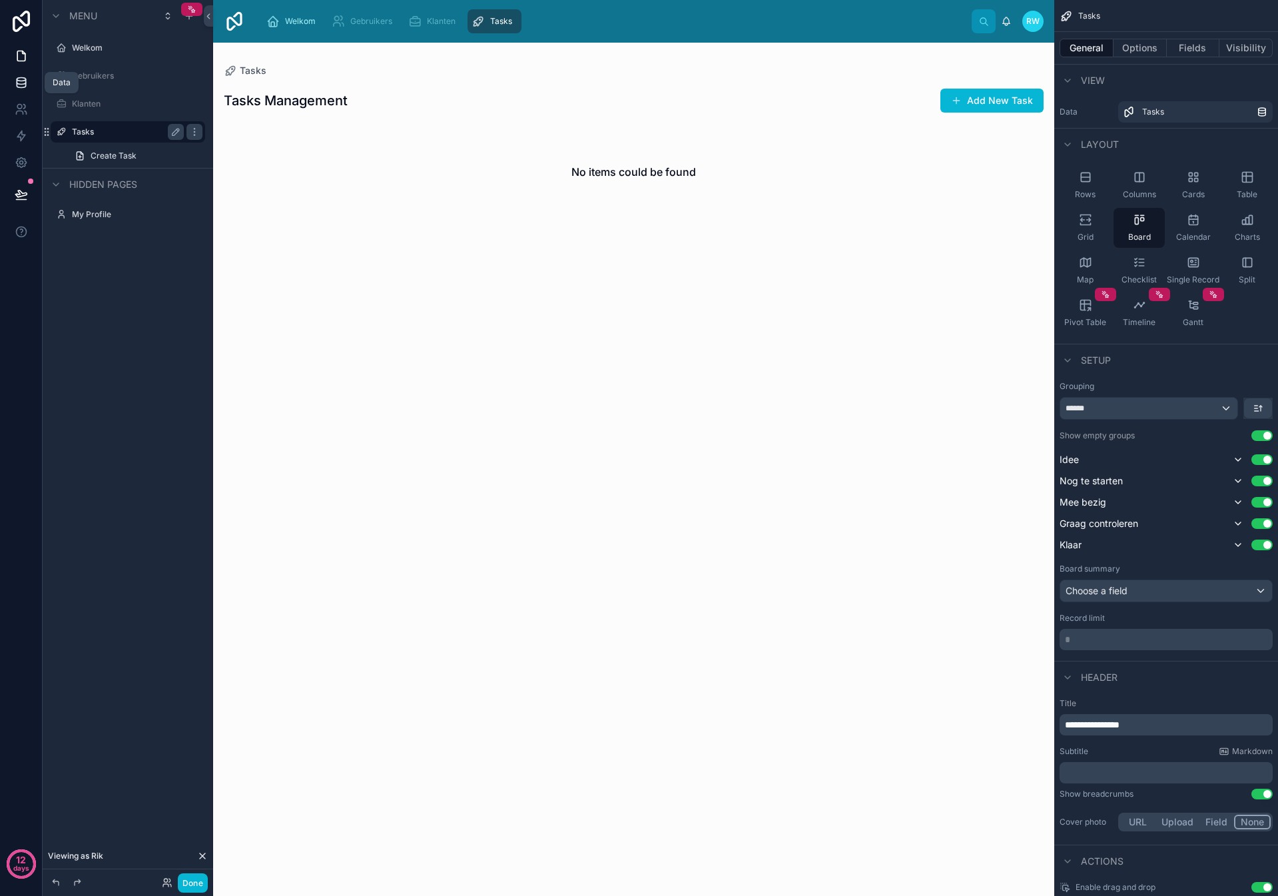
click at [7, 74] on link at bounding box center [21, 82] width 42 height 27
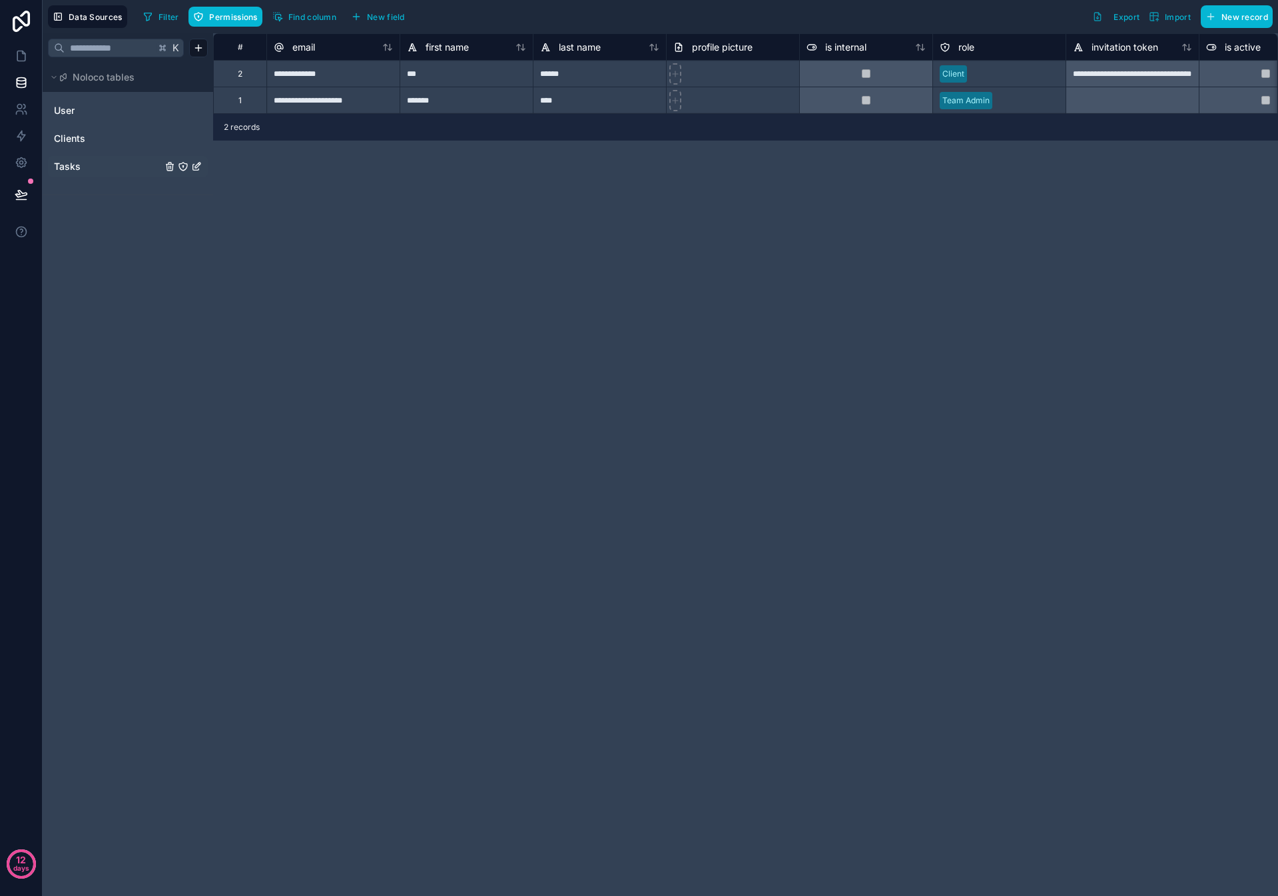
click at [96, 165] on link "Tasks" at bounding box center [108, 166] width 108 height 13
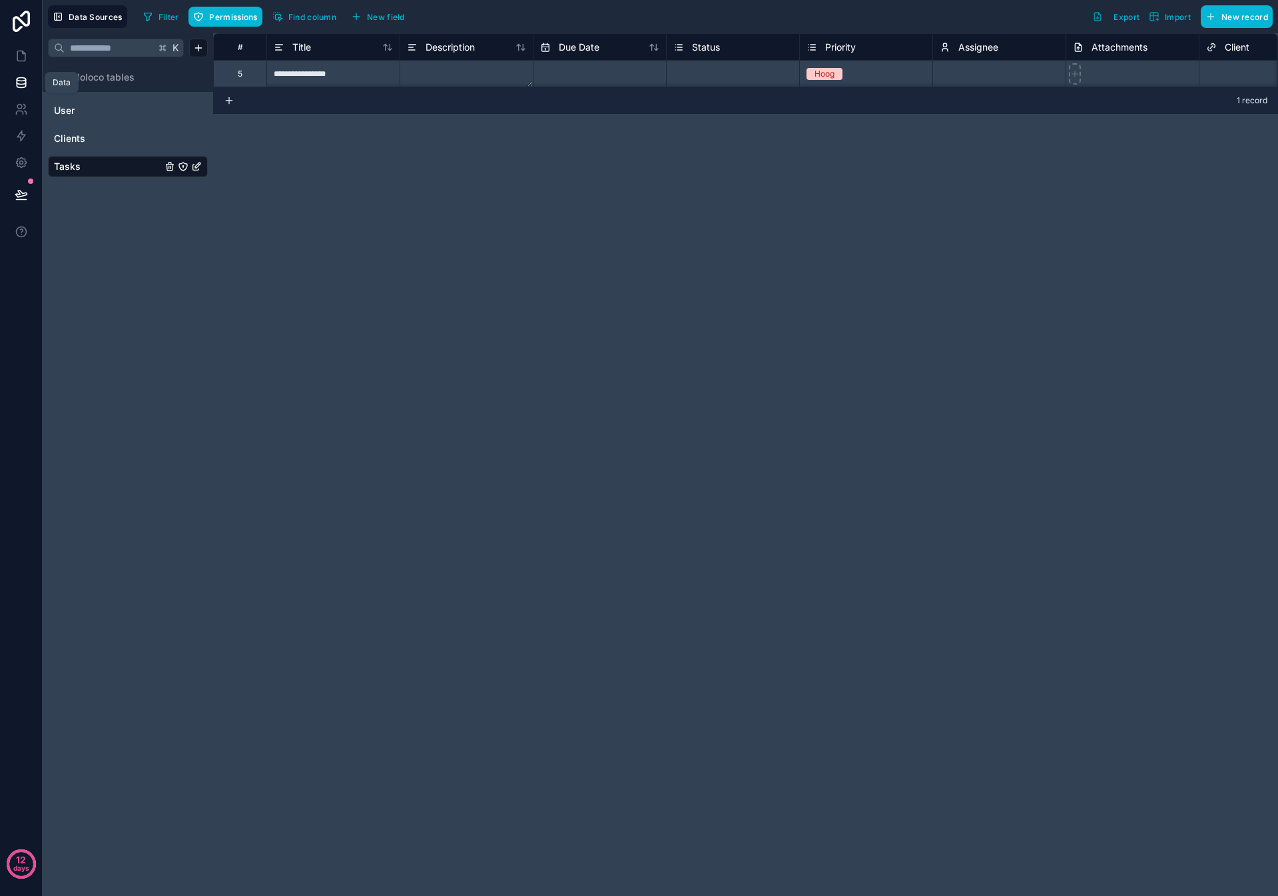
click at [25, 86] on icon at bounding box center [21, 85] width 9 height 5
click at [182, 164] on icon "Tasks" at bounding box center [183, 166] width 11 height 11
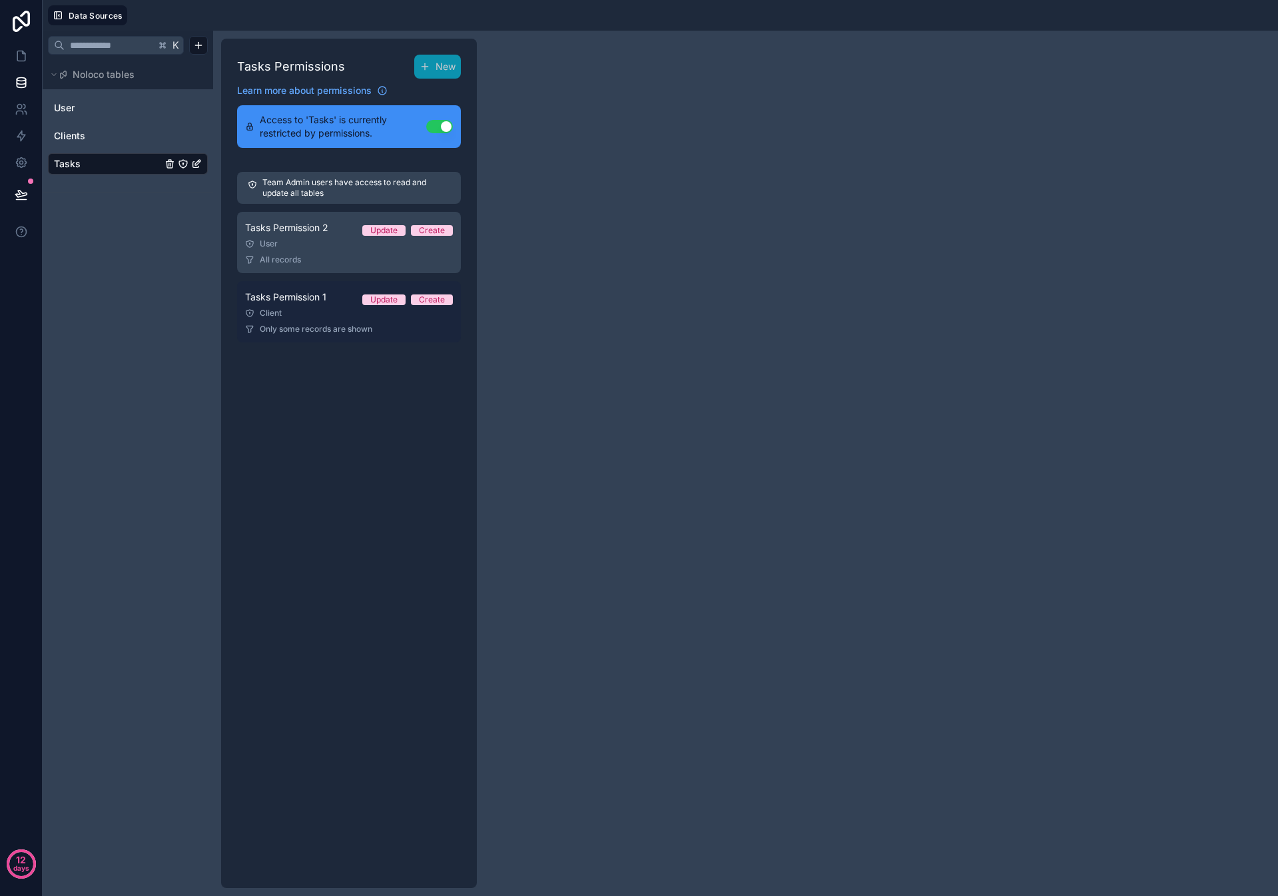
click at [313, 308] on div "Client" at bounding box center [349, 313] width 208 height 11
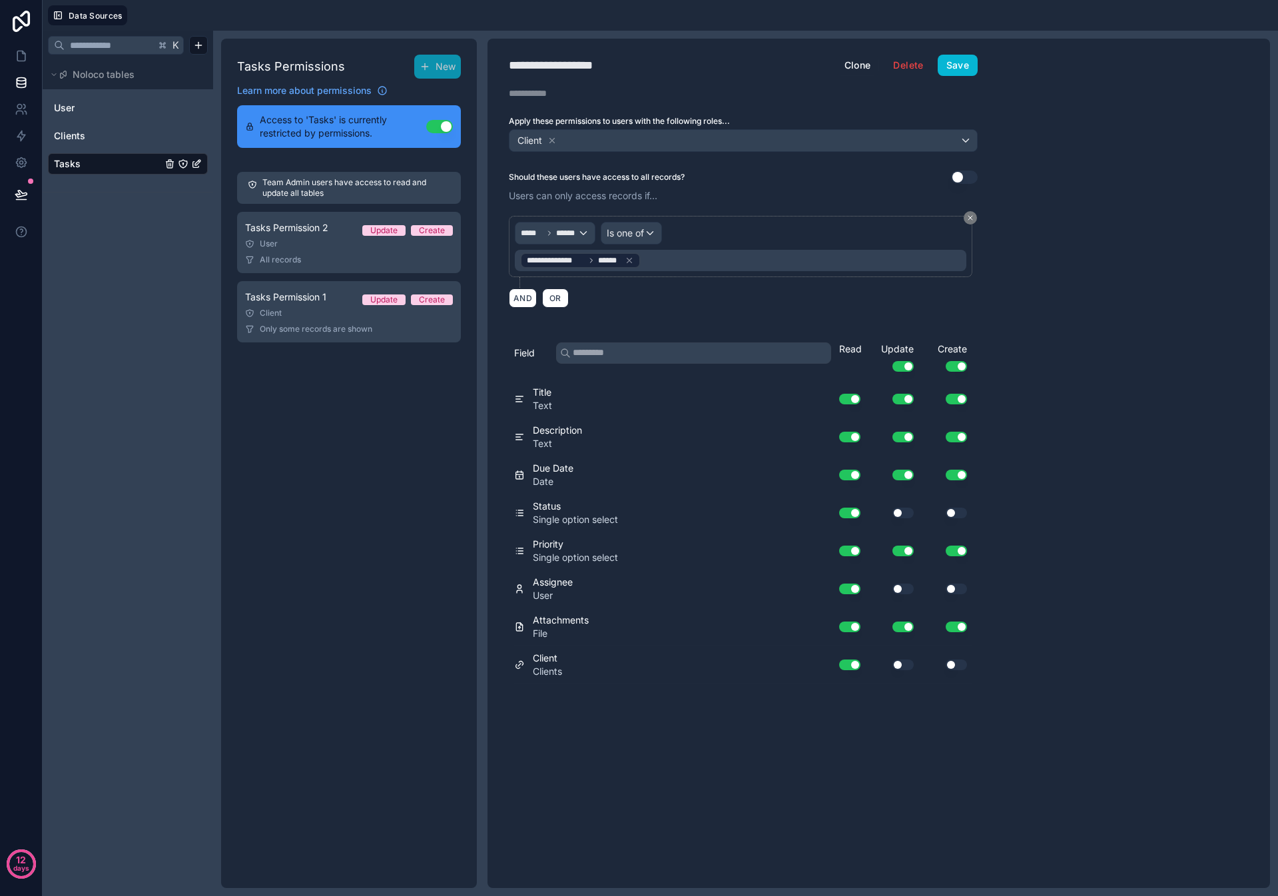
click at [953, 664] on button "Use setting" at bounding box center [955, 664] width 21 height 11
click at [851, 664] on button "Use setting" at bounding box center [849, 664] width 21 height 11
click at [948, 664] on button "Use setting" at bounding box center [955, 664] width 21 height 11
click at [955, 68] on button "Save" at bounding box center [957, 65] width 40 height 21
click at [19, 59] on icon at bounding box center [21, 55] width 13 height 13
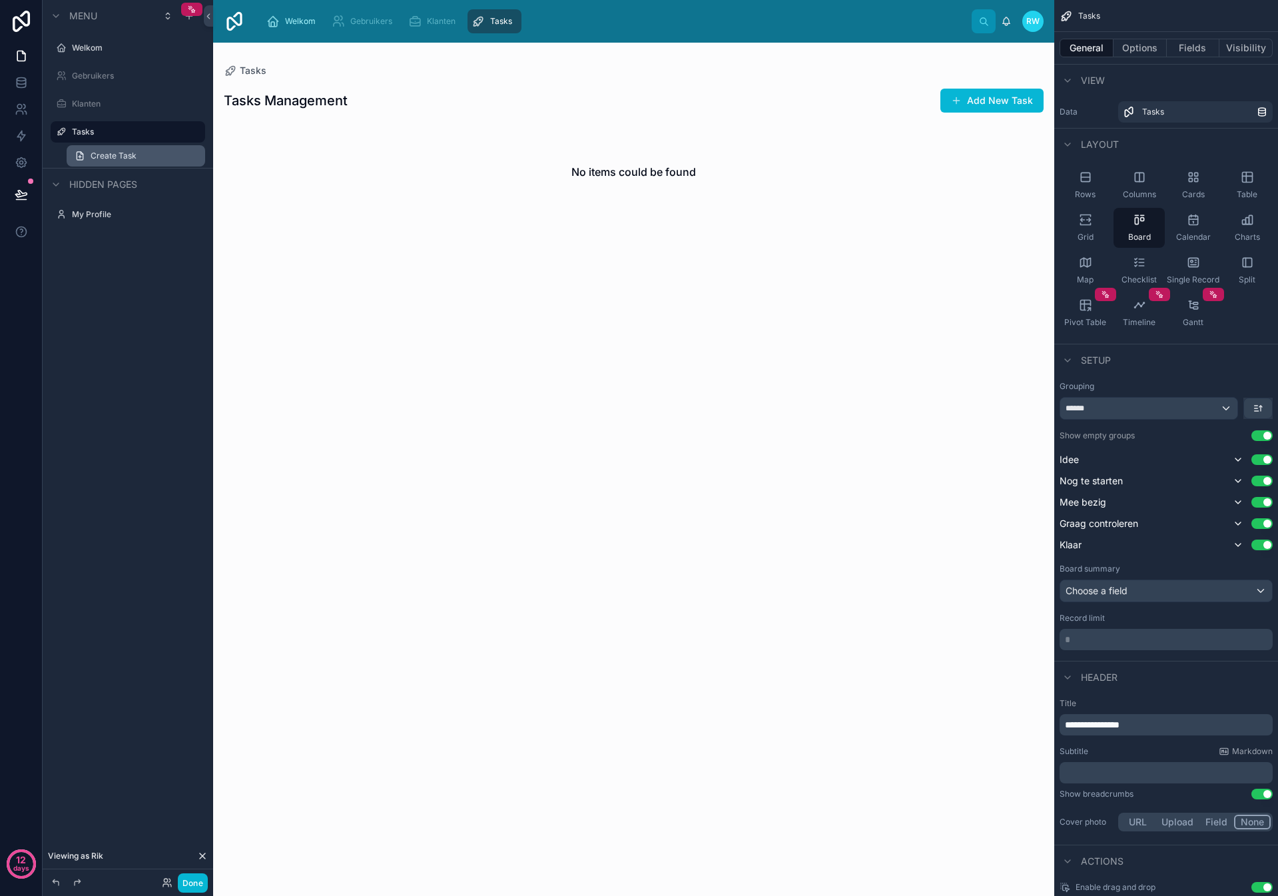
click at [121, 153] on span "Create Task" at bounding box center [114, 155] width 46 height 11
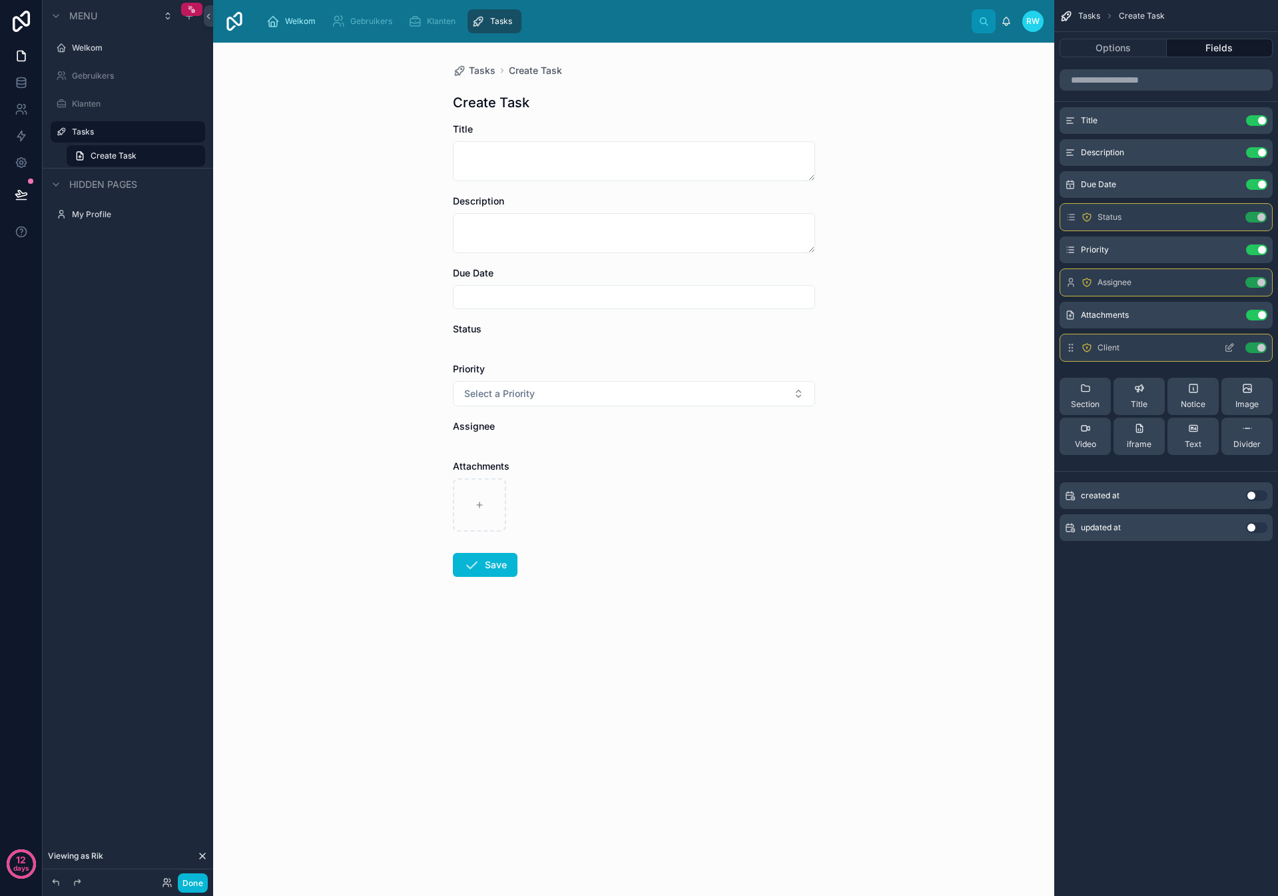
click at [1226, 348] on icon "scrollable content" at bounding box center [1229, 347] width 11 height 11
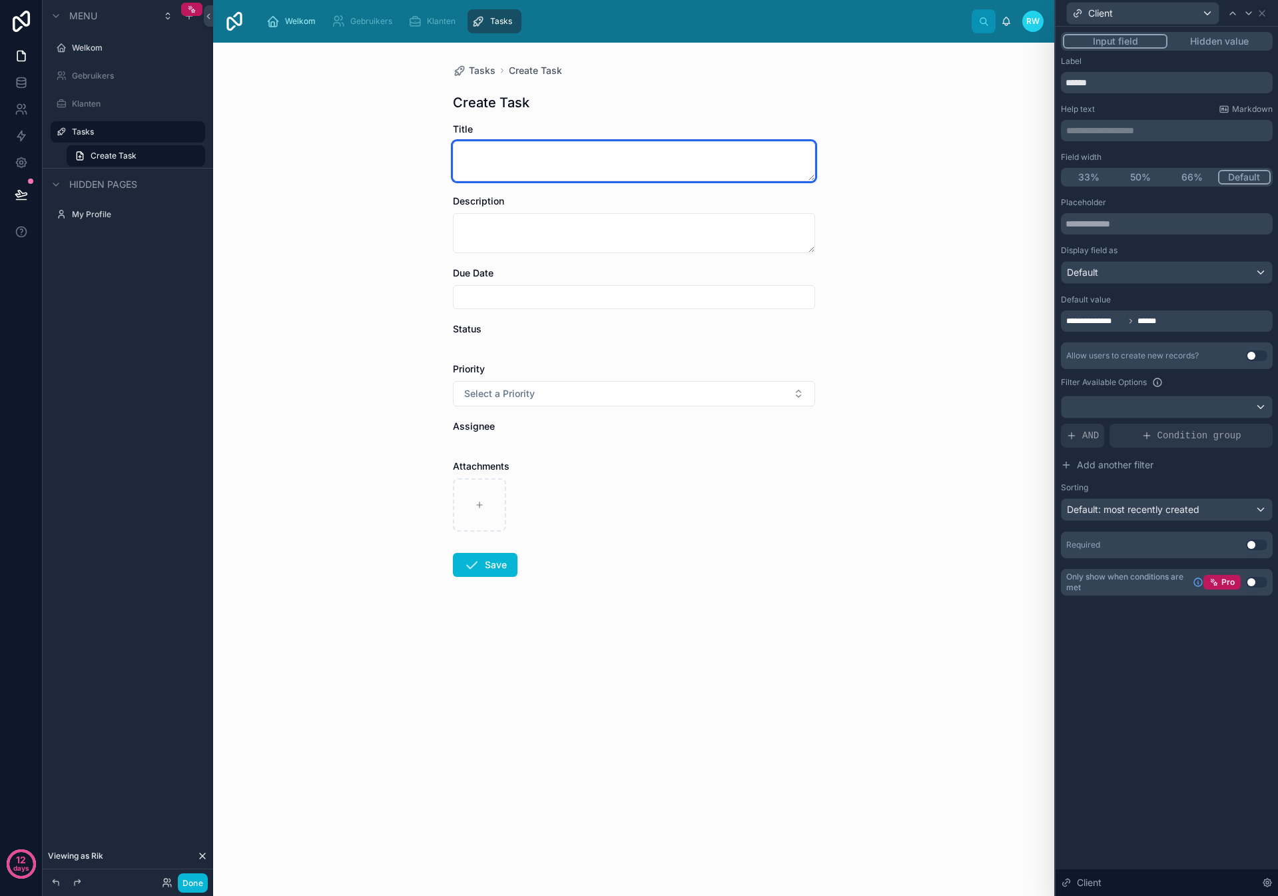
drag, startPoint x: 465, startPoint y: 160, endPoint x: 510, endPoint y: 161, distance: 45.3
click at [468, 160] on textarea at bounding box center [634, 161] width 362 height 40
click at [511, 162] on textarea at bounding box center [634, 161] width 362 height 40
type textarea "**********"
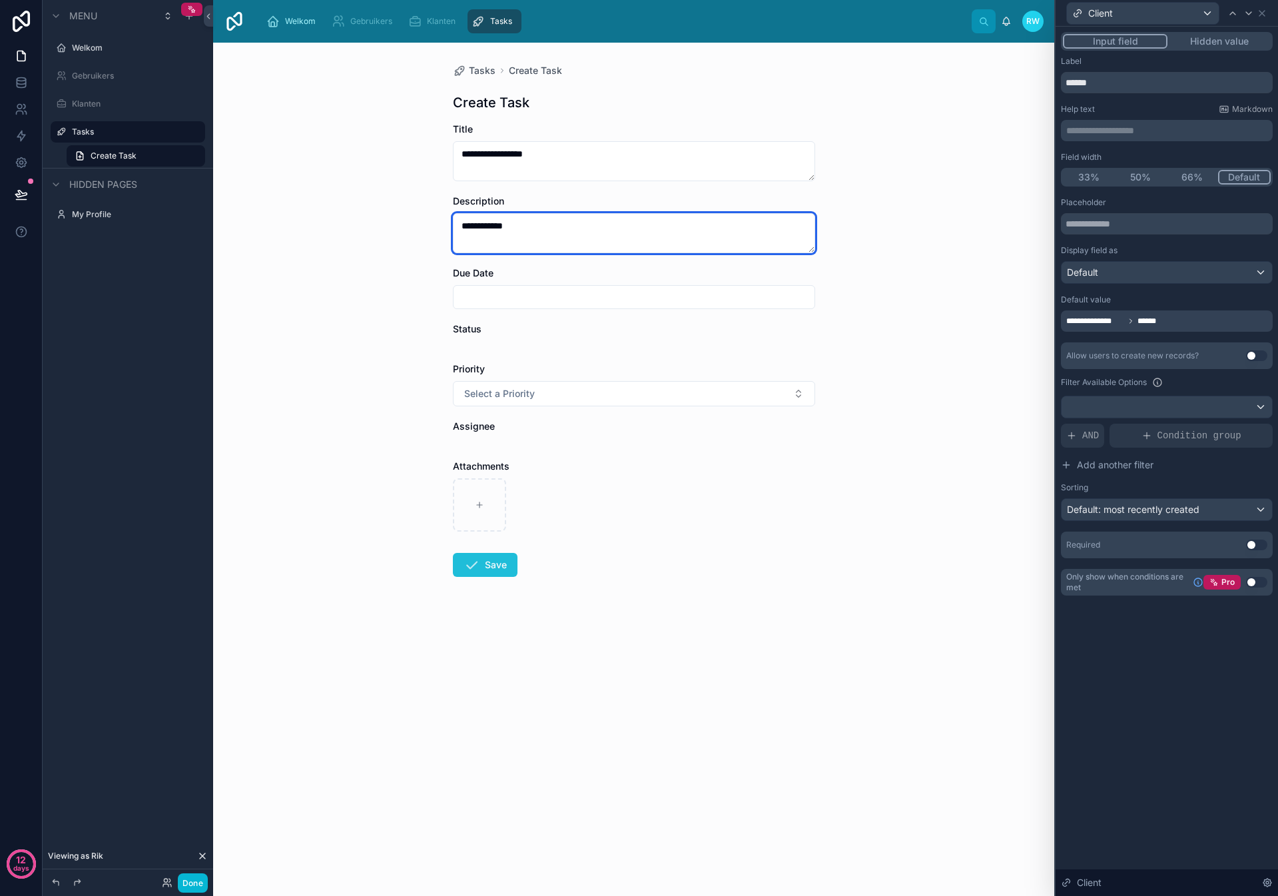
type textarea "**********"
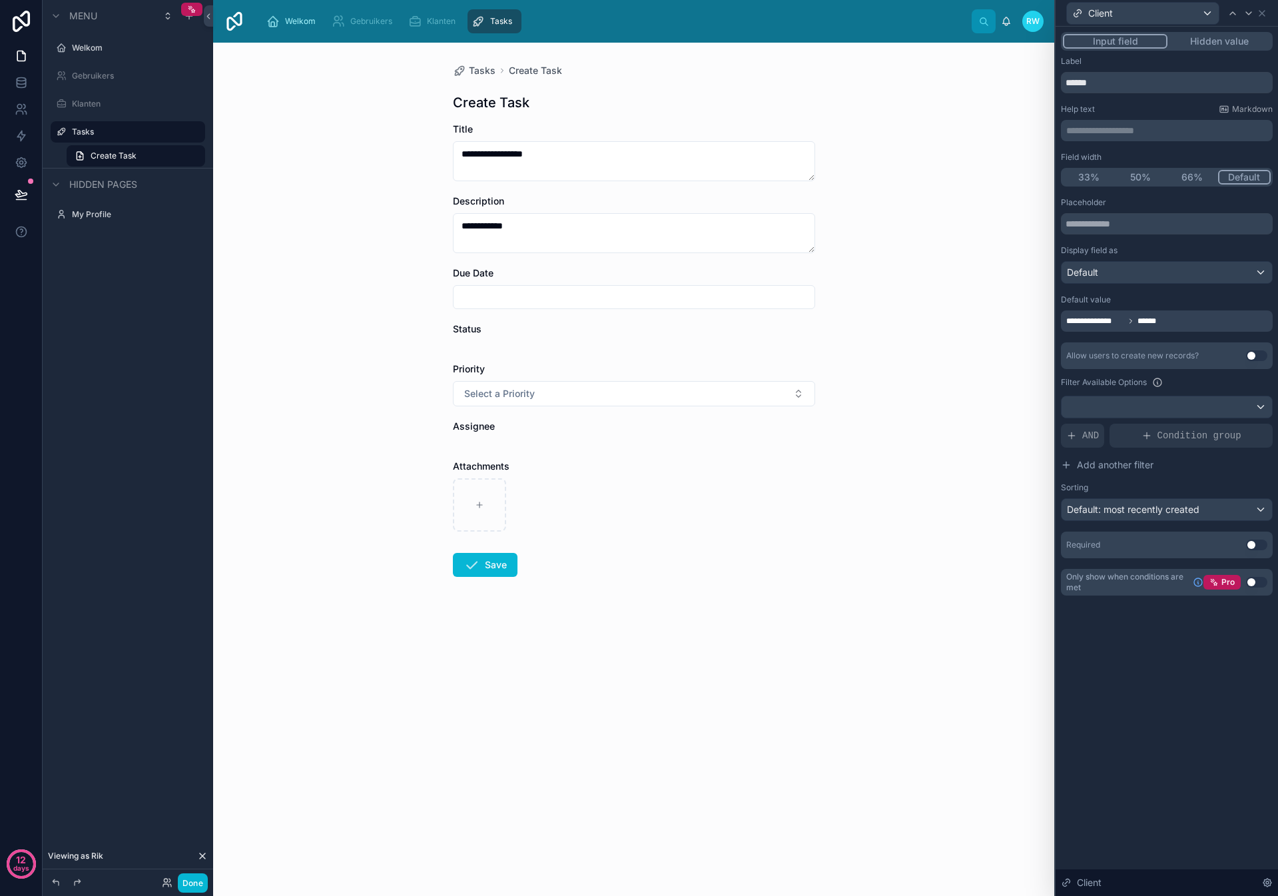
click at [477, 568] on icon at bounding box center [471, 565] width 16 height 16
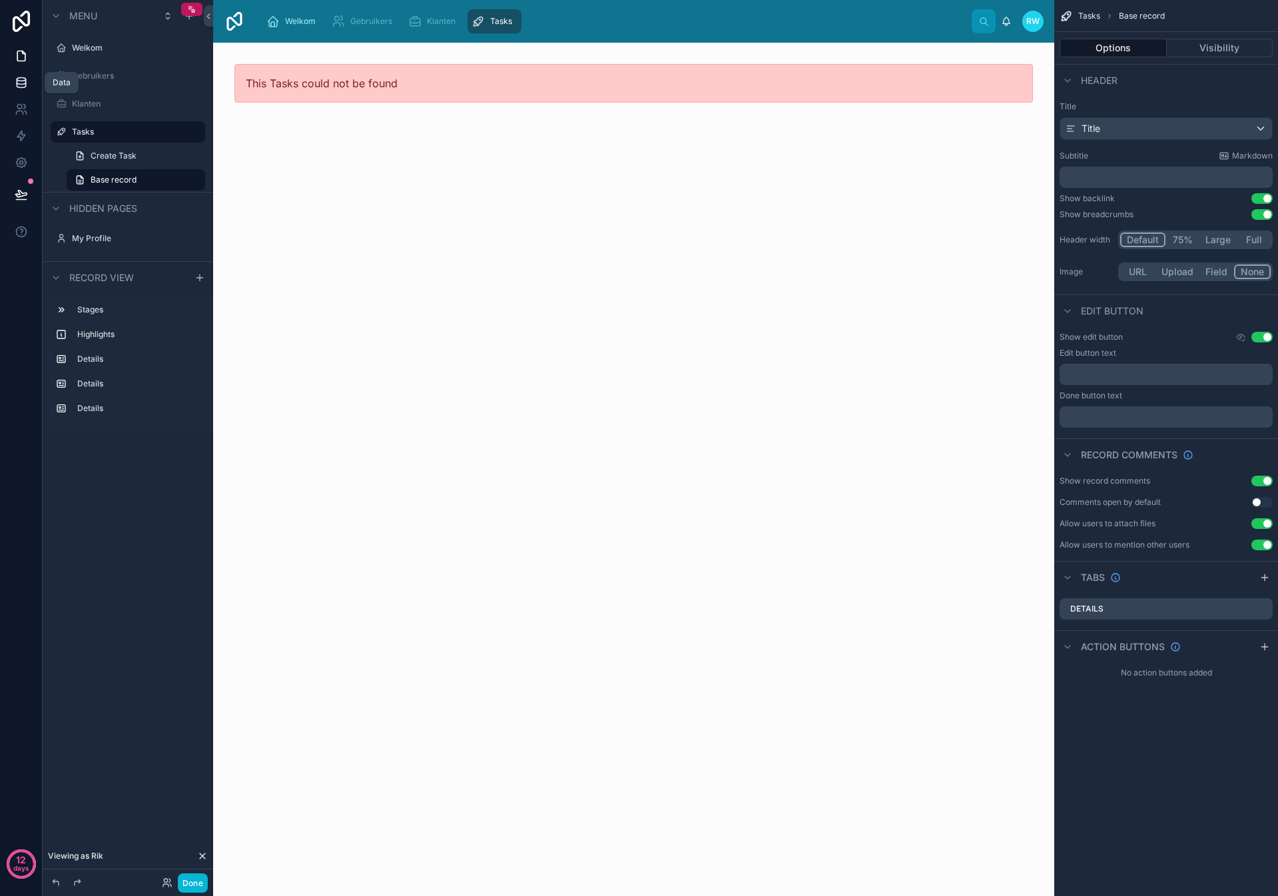
click at [17, 85] on icon at bounding box center [21, 85] width 9 height 5
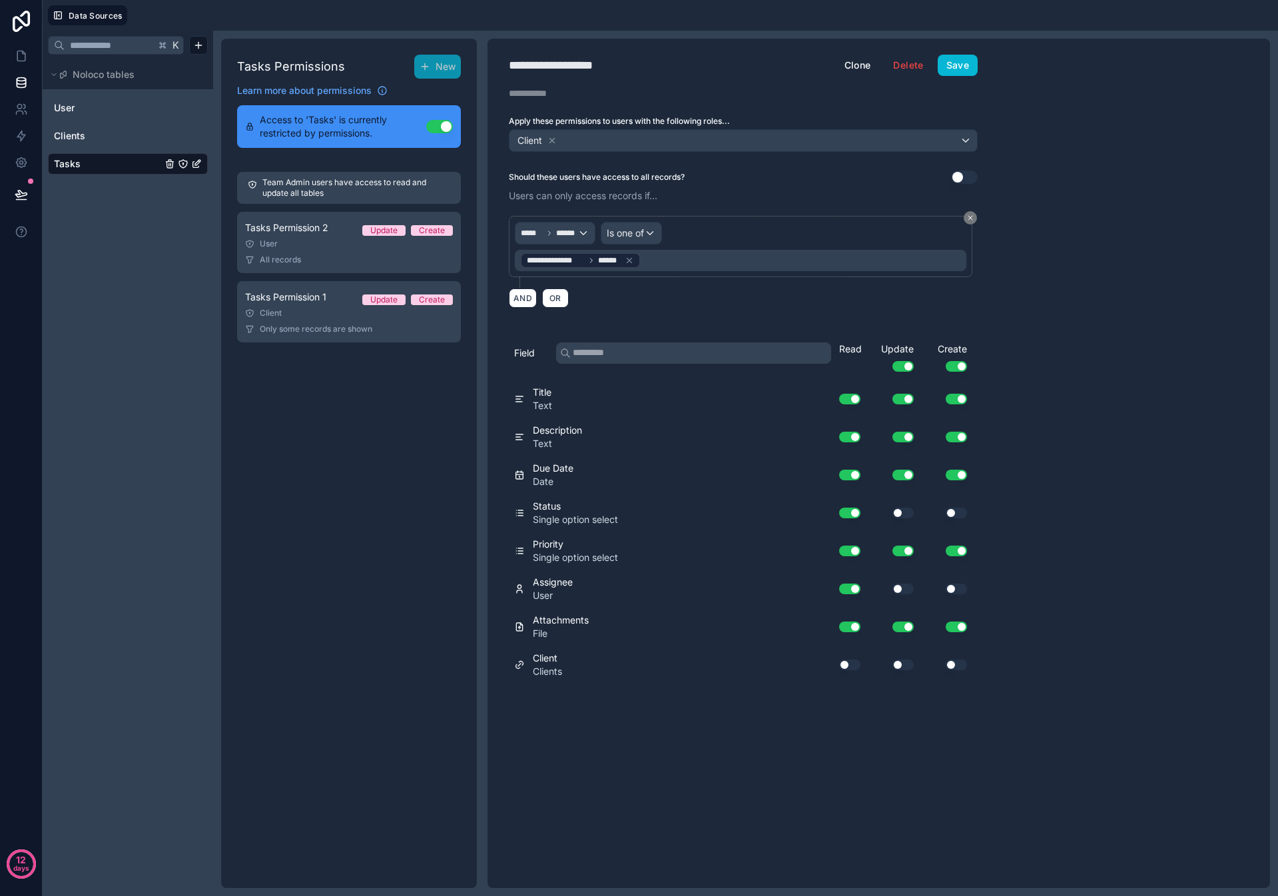
click at [84, 166] on link "Tasks" at bounding box center [108, 163] width 108 height 13
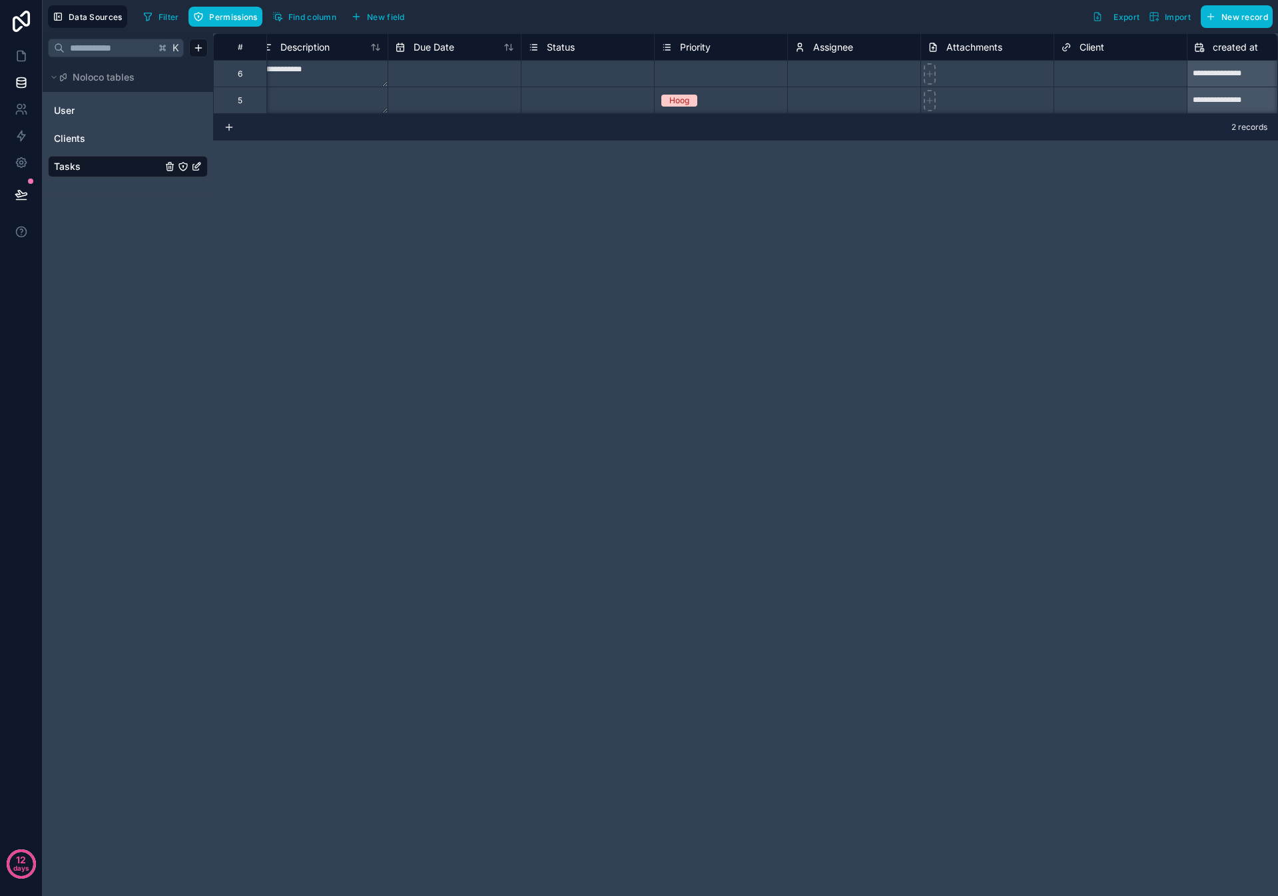
scroll to position [0, 141]
click at [21, 63] on link at bounding box center [21, 56] width 42 height 27
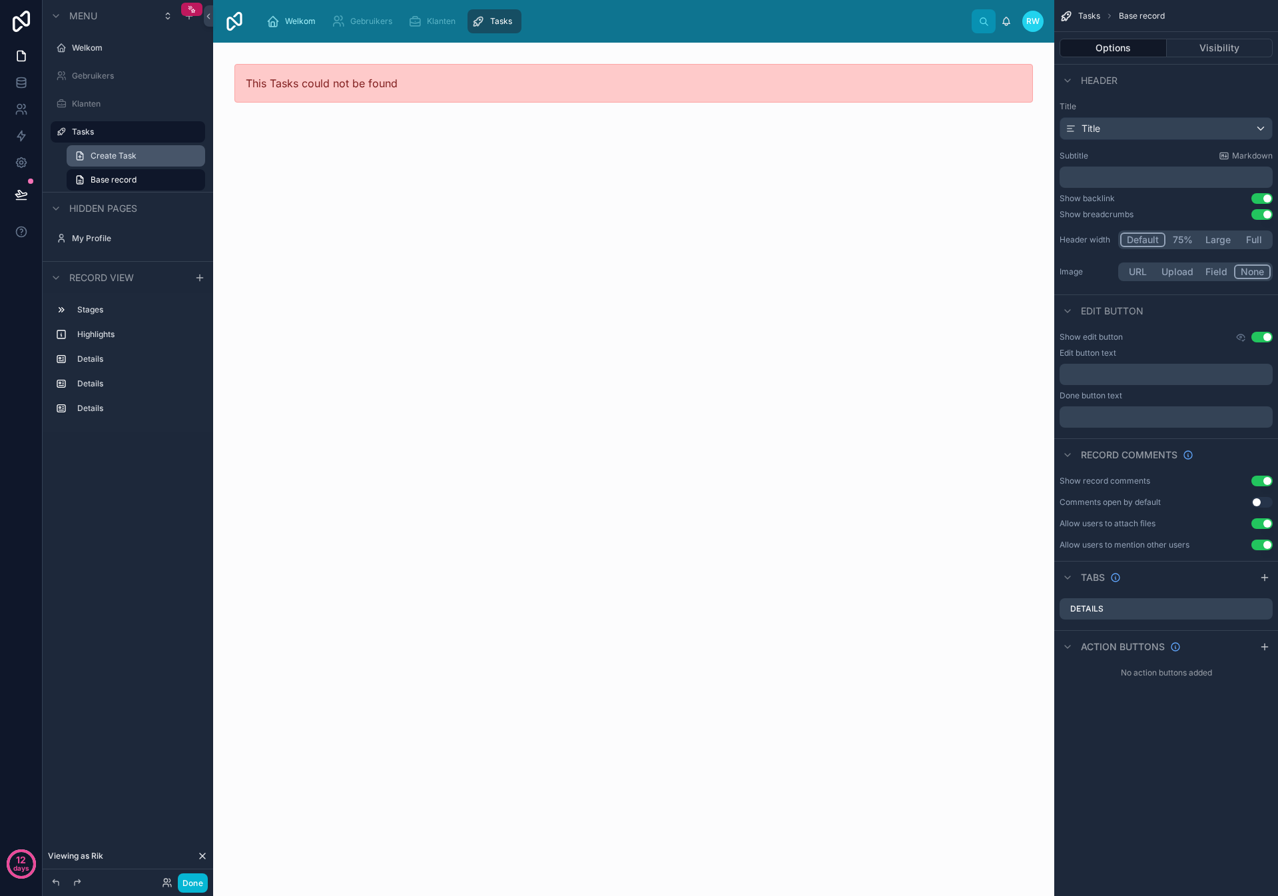
click at [117, 152] on span "Create Task" at bounding box center [114, 155] width 46 height 11
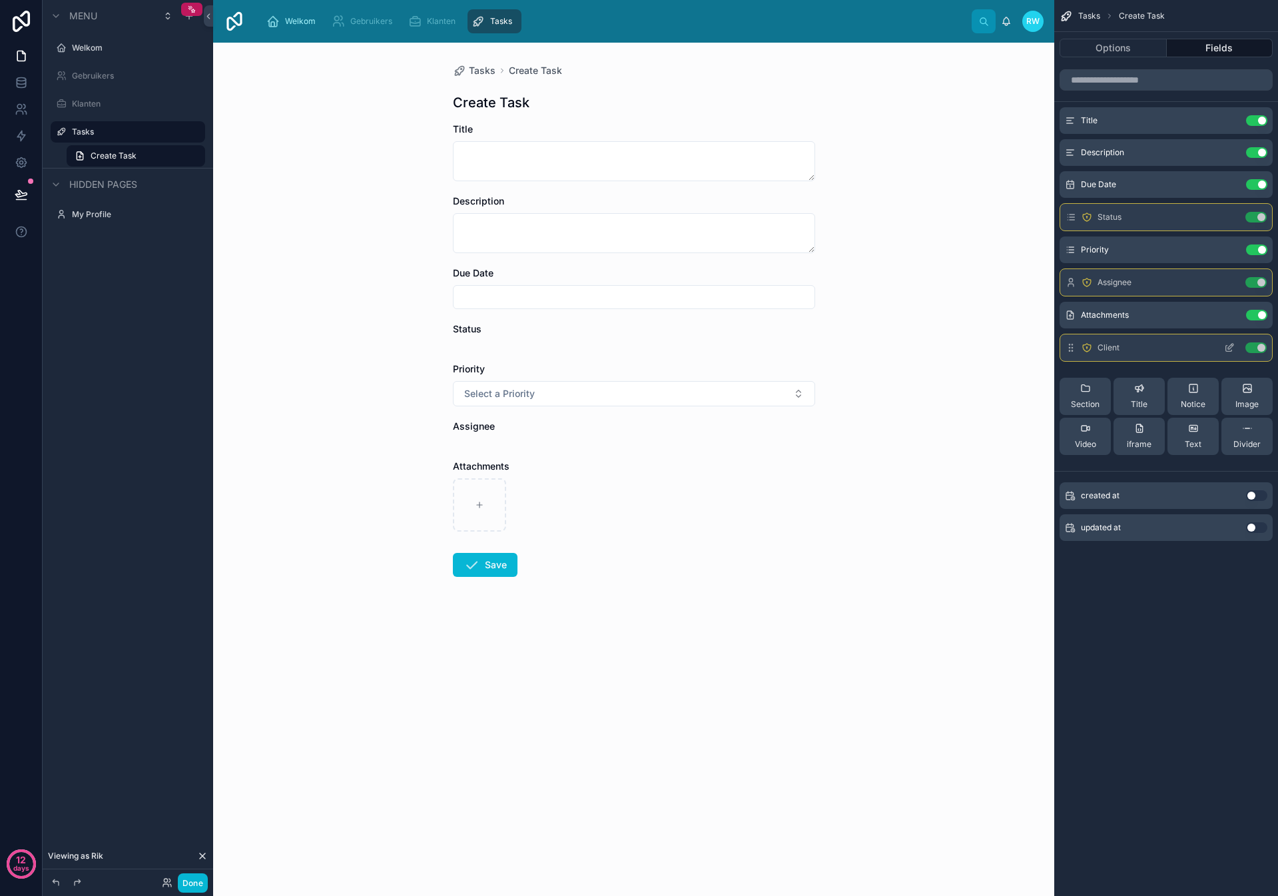
click at [1229, 347] on icon "scrollable content" at bounding box center [1229, 347] width 11 height 11
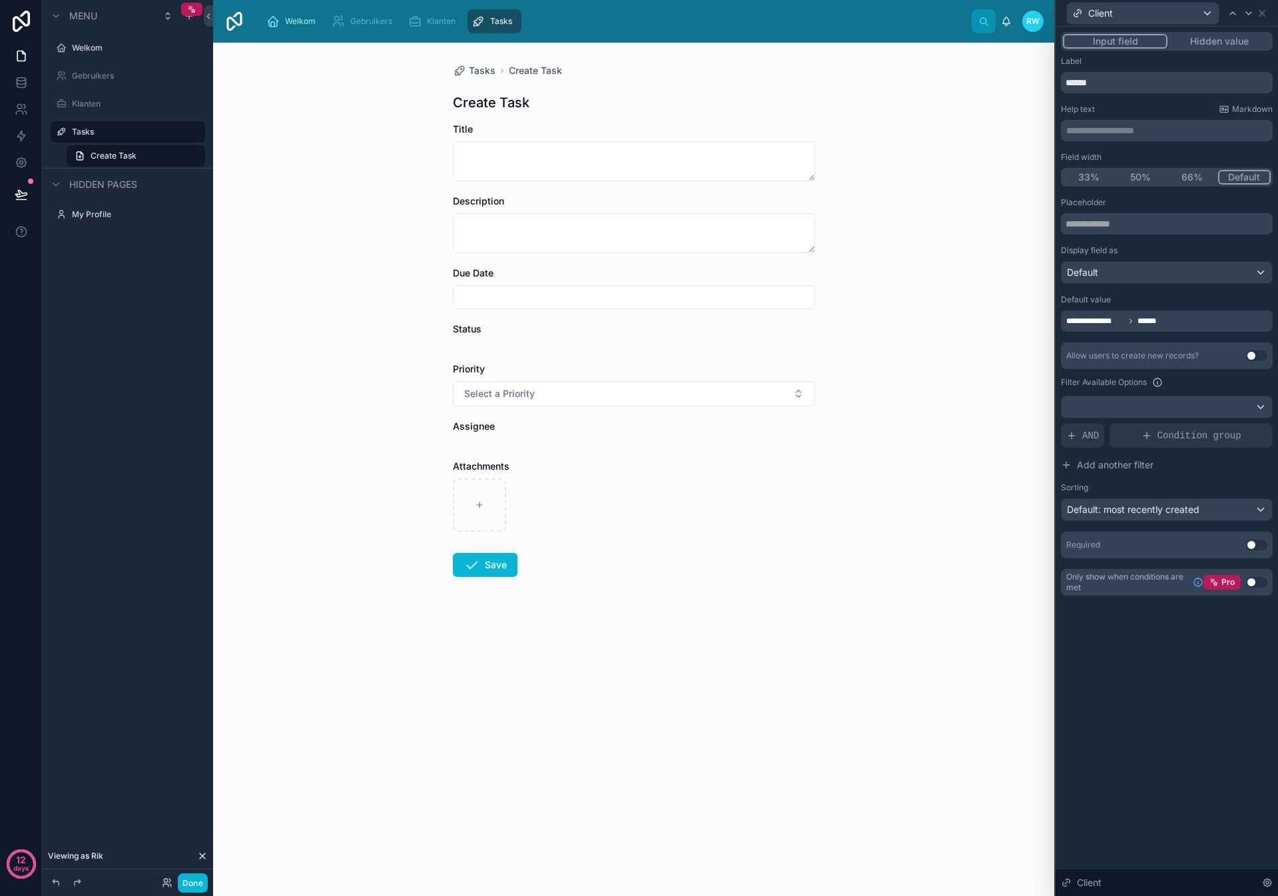
click at [1186, 325] on div "**********" at bounding box center [1167, 320] width 212 height 21
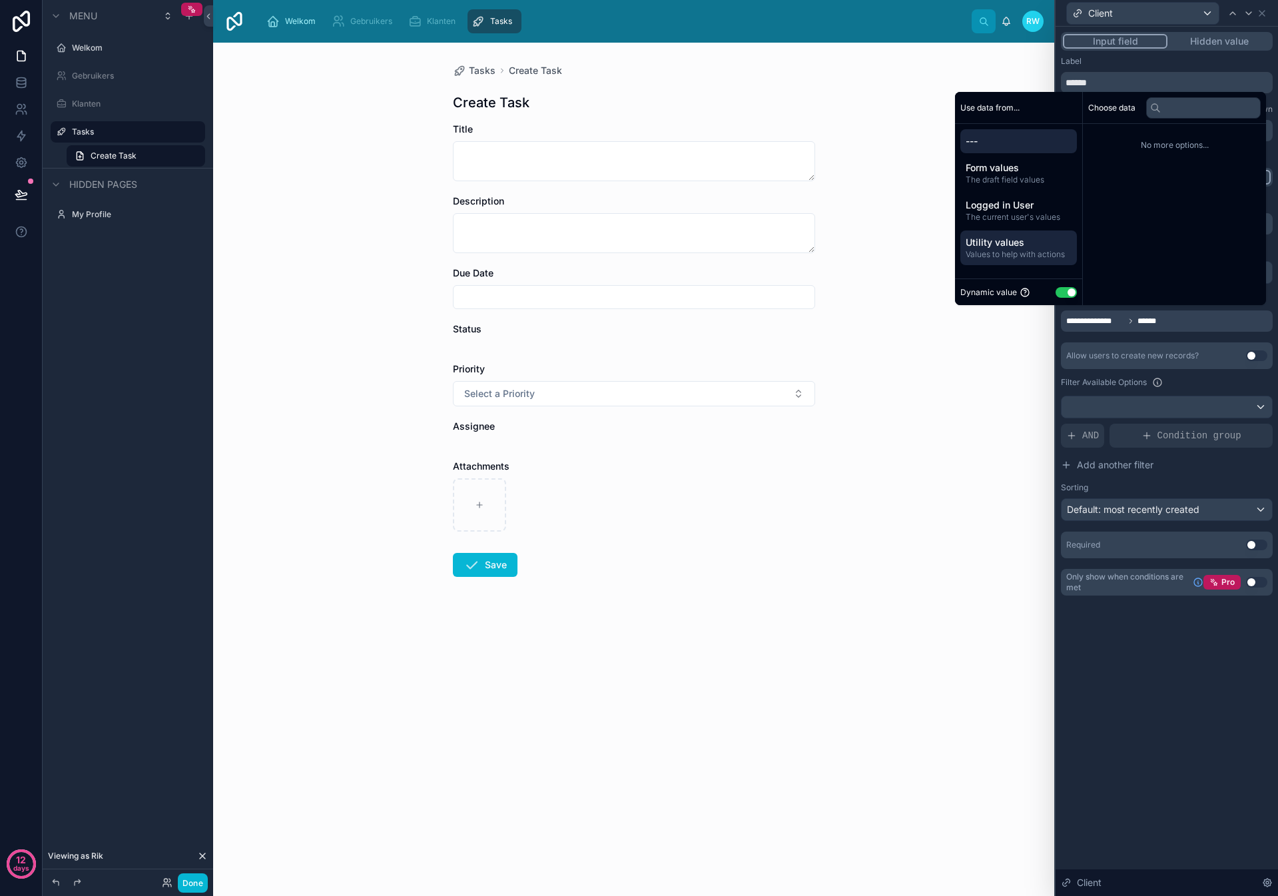
click at [997, 245] on span "Utility values" at bounding box center [1018, 242] width 106 height 13
click at [1007, 223] on div "Logged in User The current user's values" at bounding box center [1018, 210] width 117 height 35
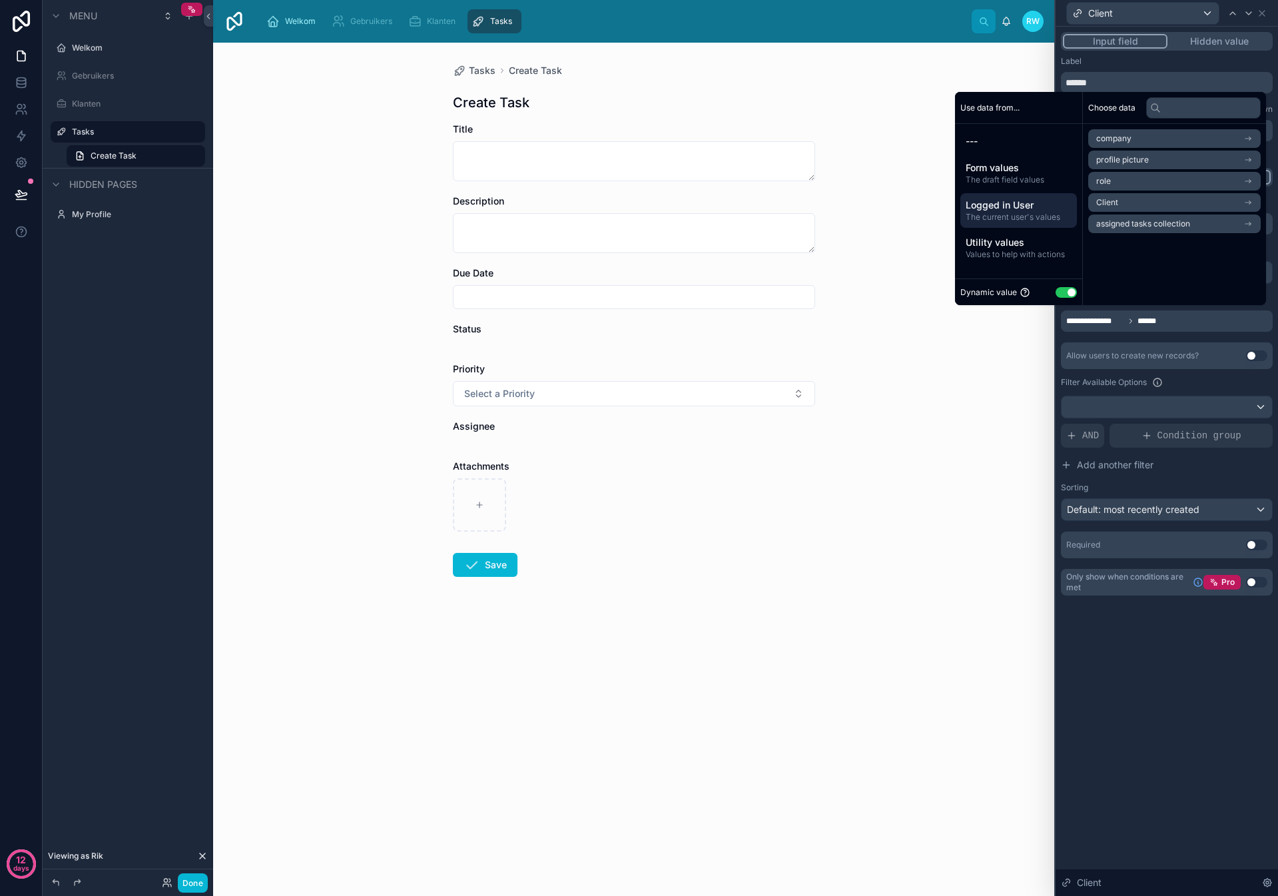
click at [1192, 200] on li "Client" at bounding box center [1174, 202] width 172 height 19
click at [1212, 136] on div "Client" at bounding box center [1174, 138] width 172 height 19
click at [1129, 204] on li "Client" at bounding box center [1174, 202] width 172 height 19
click at [1125, 161] on li "Client" at bounding box center [1174, 162] width 172 height 19
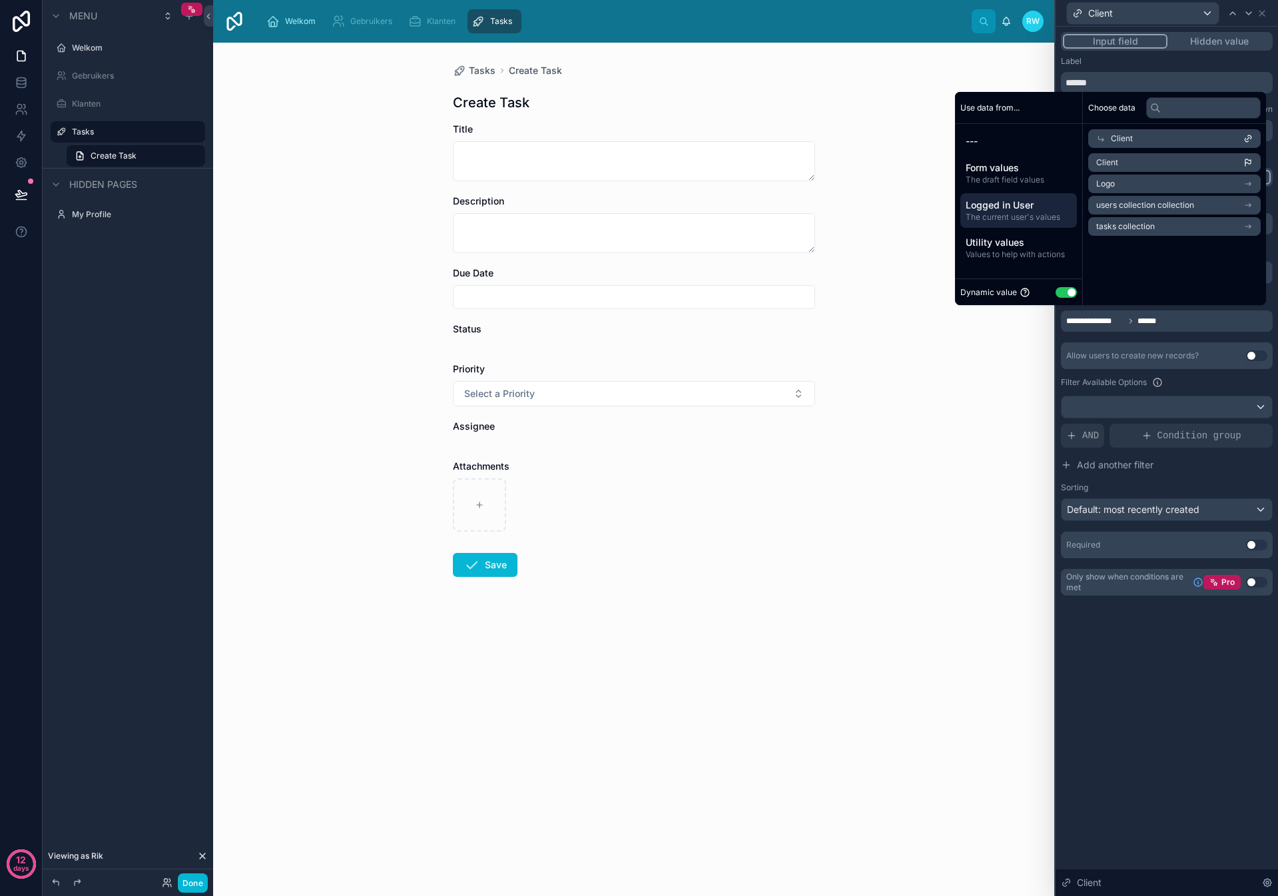
click at [1125, 161] on li "Client" at bounding box center [1174, 162] width 172 height 19
click at [1190, 685] on div "**********" at bounding box center [1166, 461] width 222 height 869
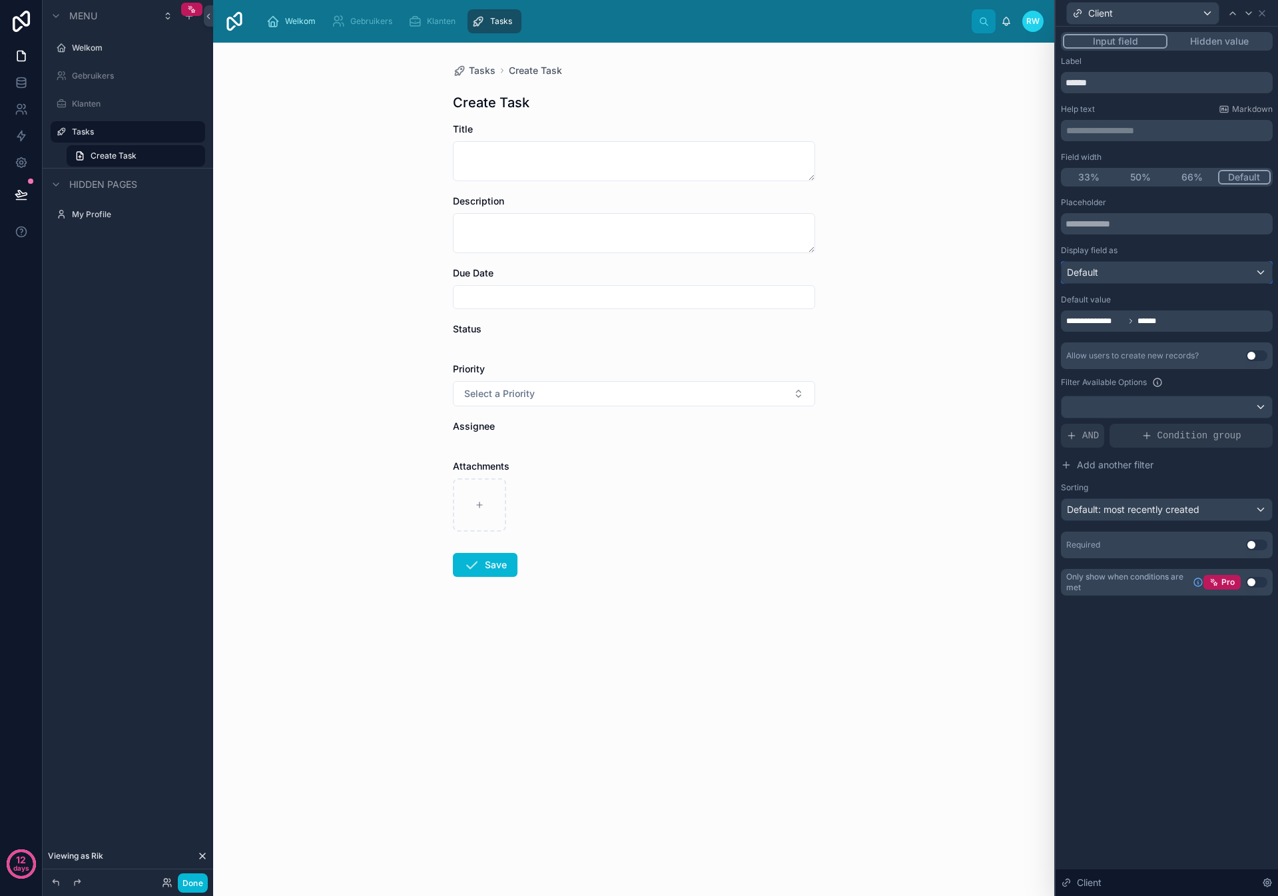
click at [1144, 273] on div "Default" at bounding box center [1166, 272] width 210 height 21
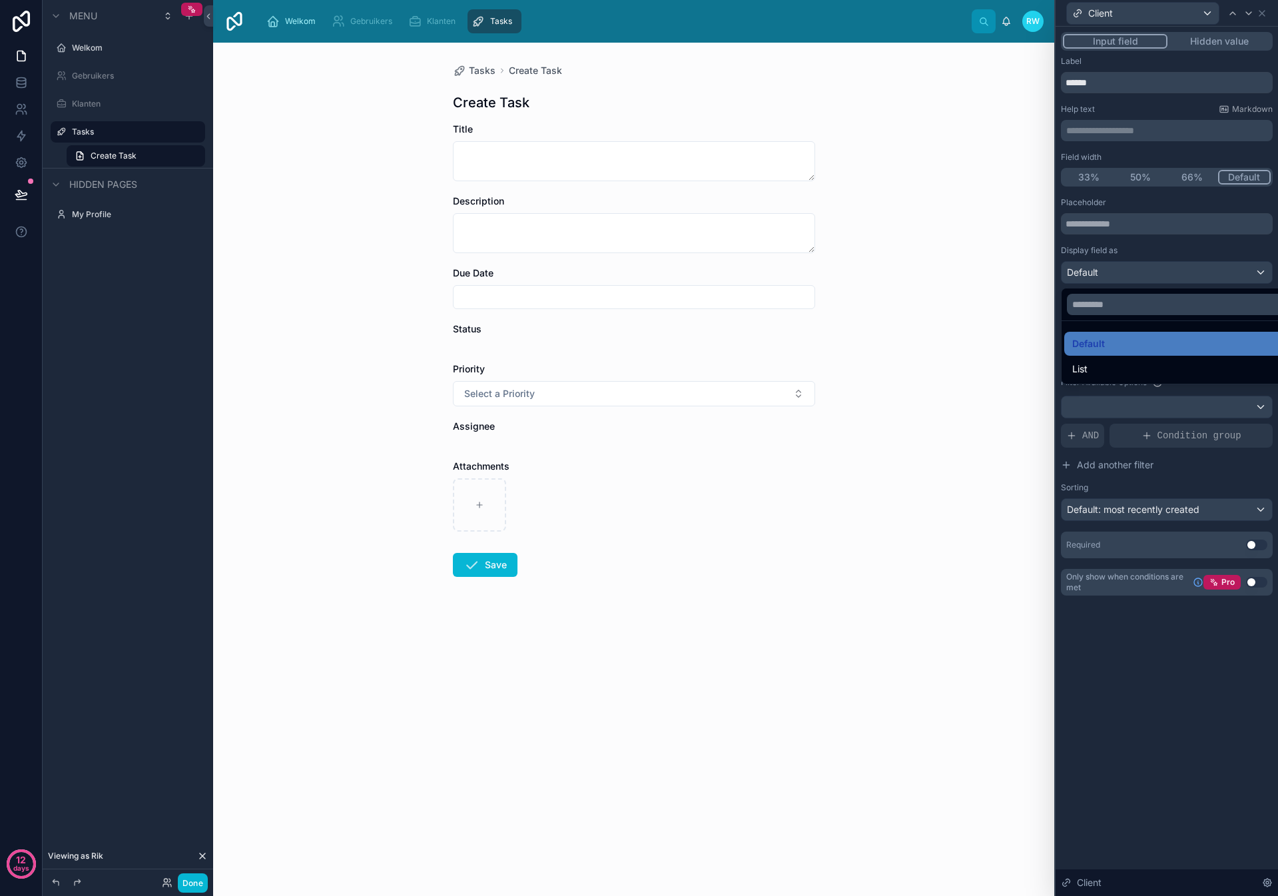
click at [1144, 273] on div at bounding box center [1166, 448] width 222 height 896
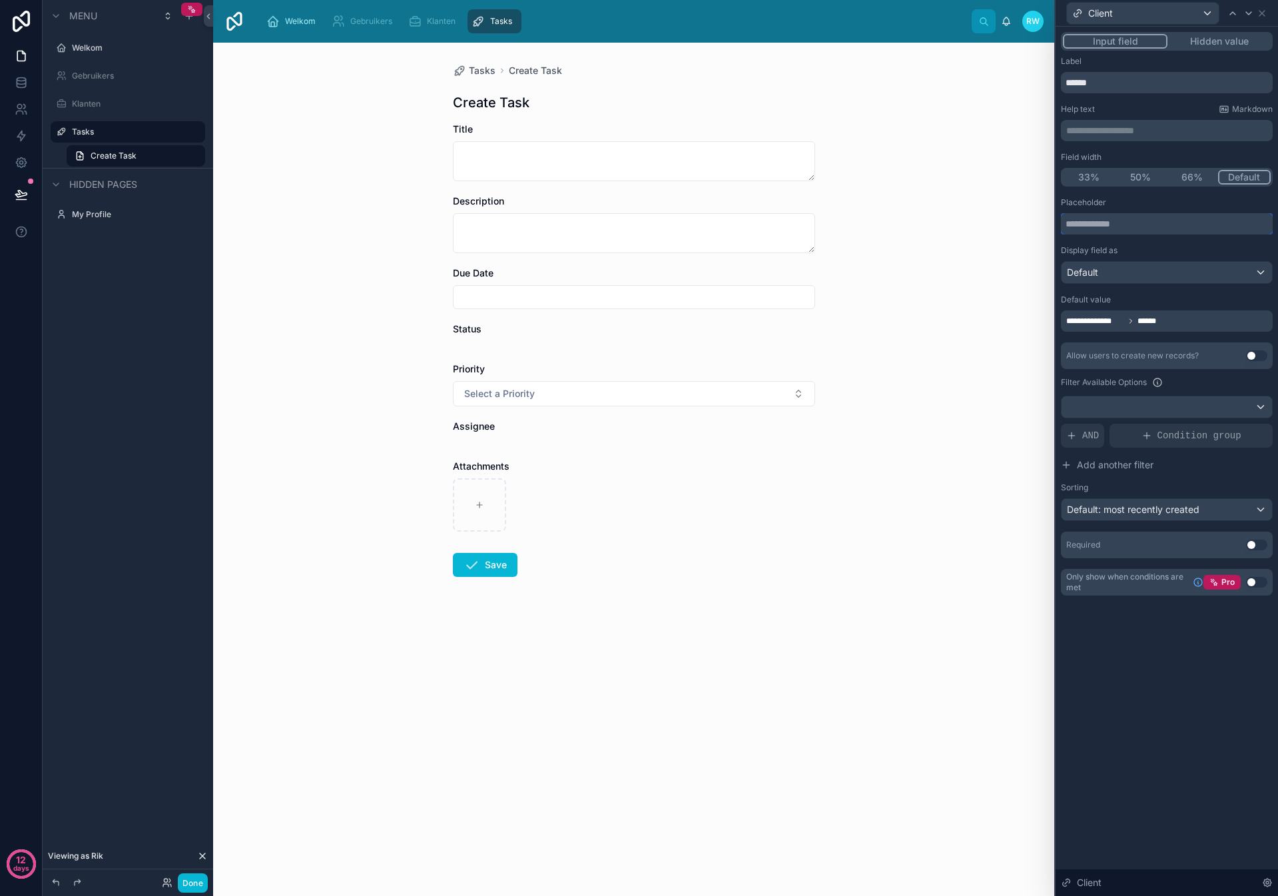
click at [1129, 222] on input "text" at bounding box center [1167, 223] width 212 height 21
click at [637, 144] on textarea at bounding box center [634, 161] width 362 height 40
click at [1258, 13] on icon at bounding box center [1261, 13] width 11 height 11
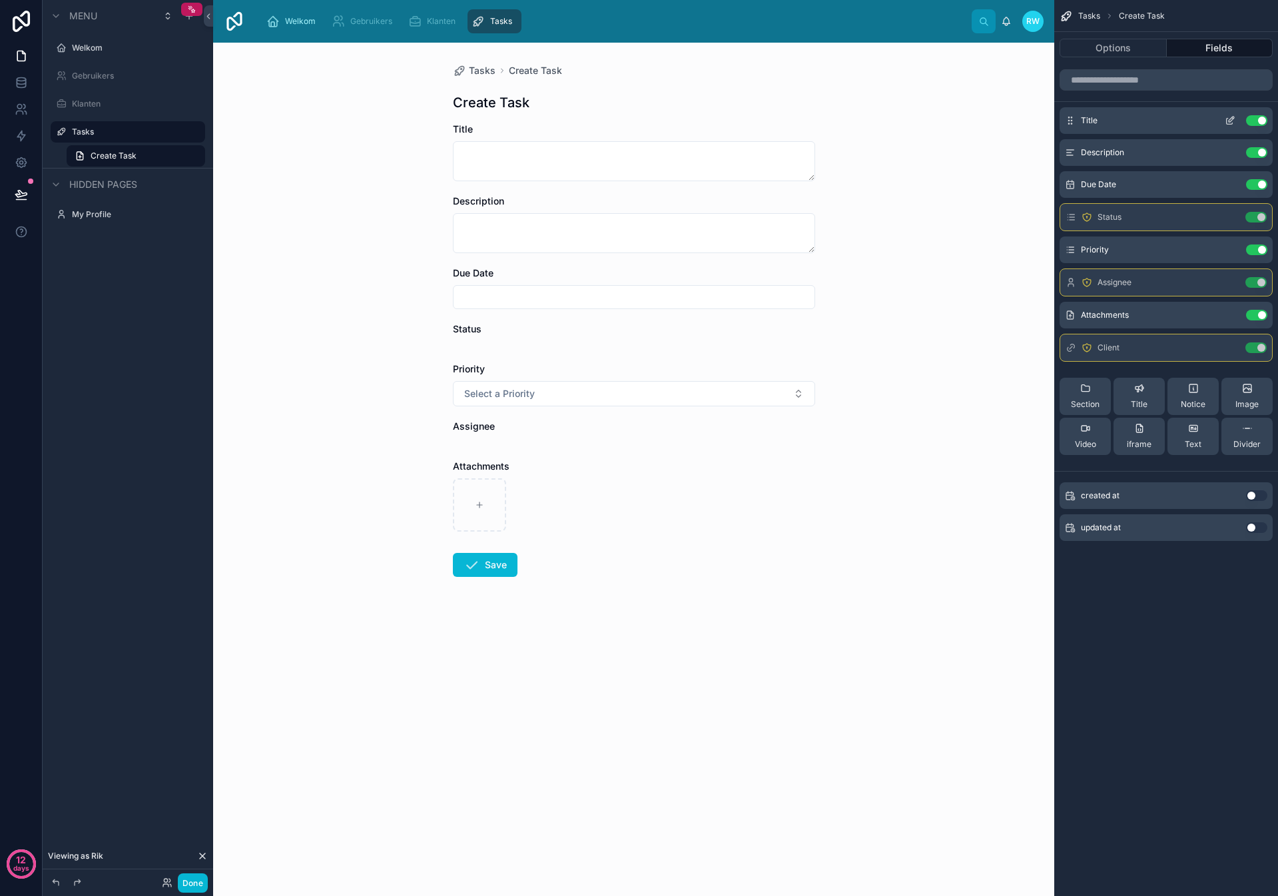
click at [1230, 119] on icon "scrollable content" at bounding box center [1229, 120] width 11 height 11
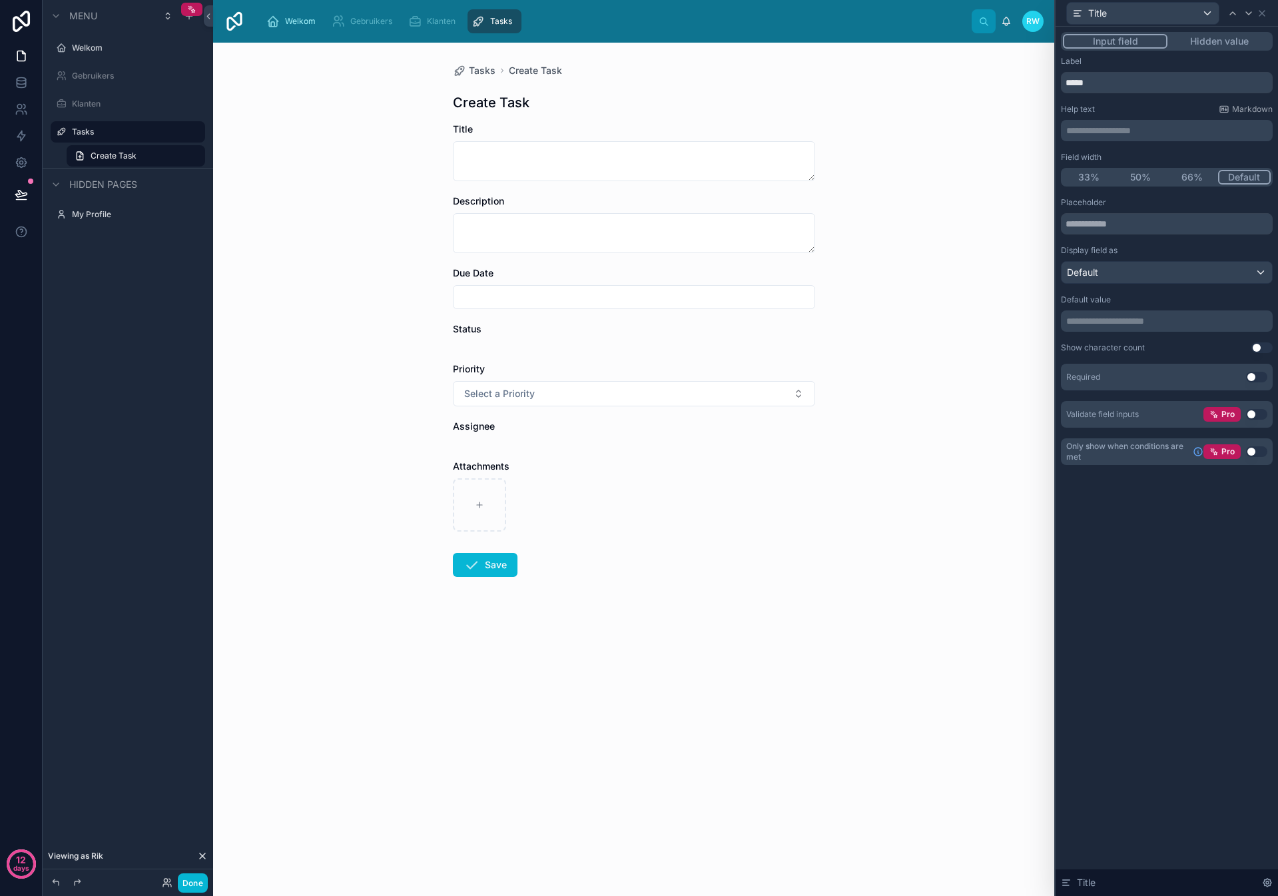
click at [1248, 377] on button "Use setting" at bounding box center [1256, 377] width 21 height 11
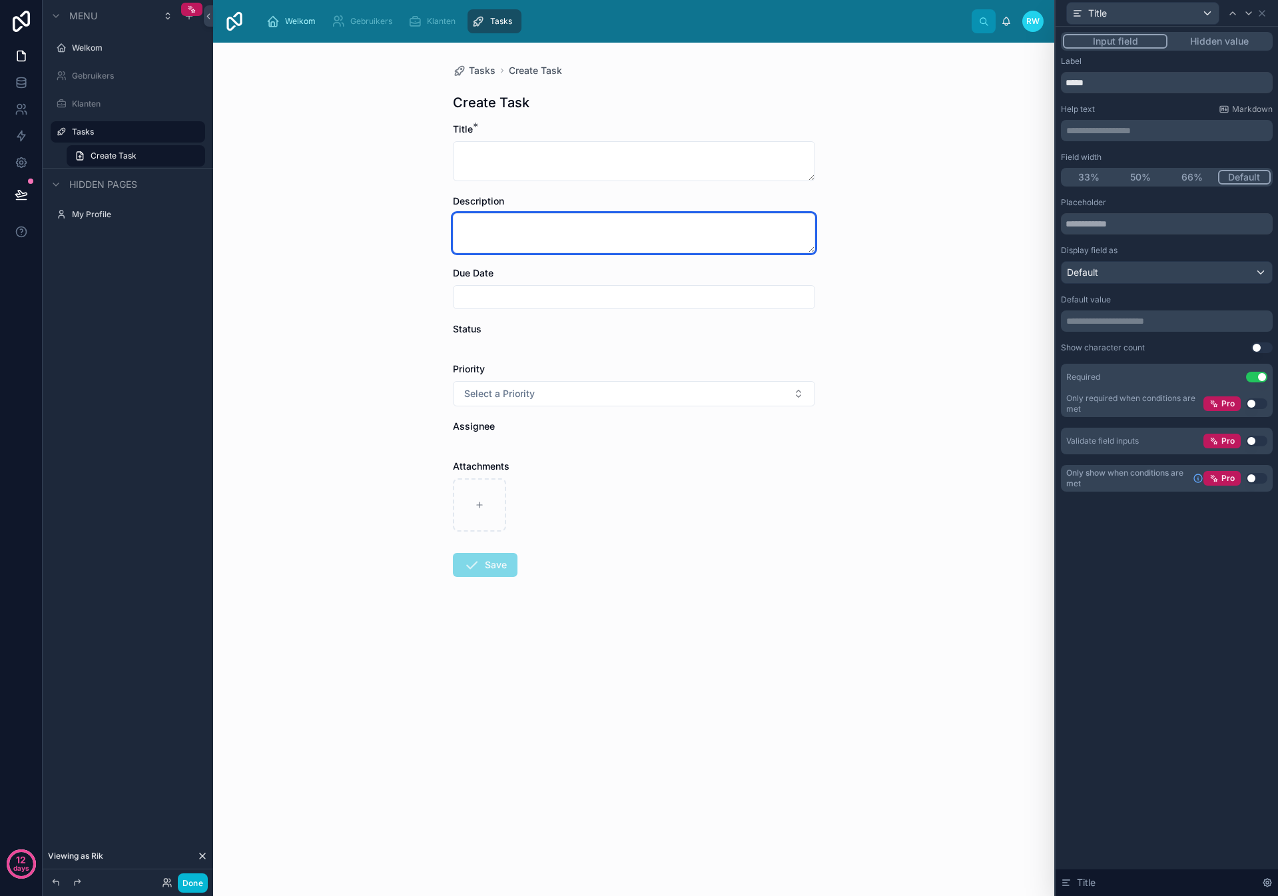
click at [675, 214] on textarea at bounding box center [634, 233] width 362 height 40
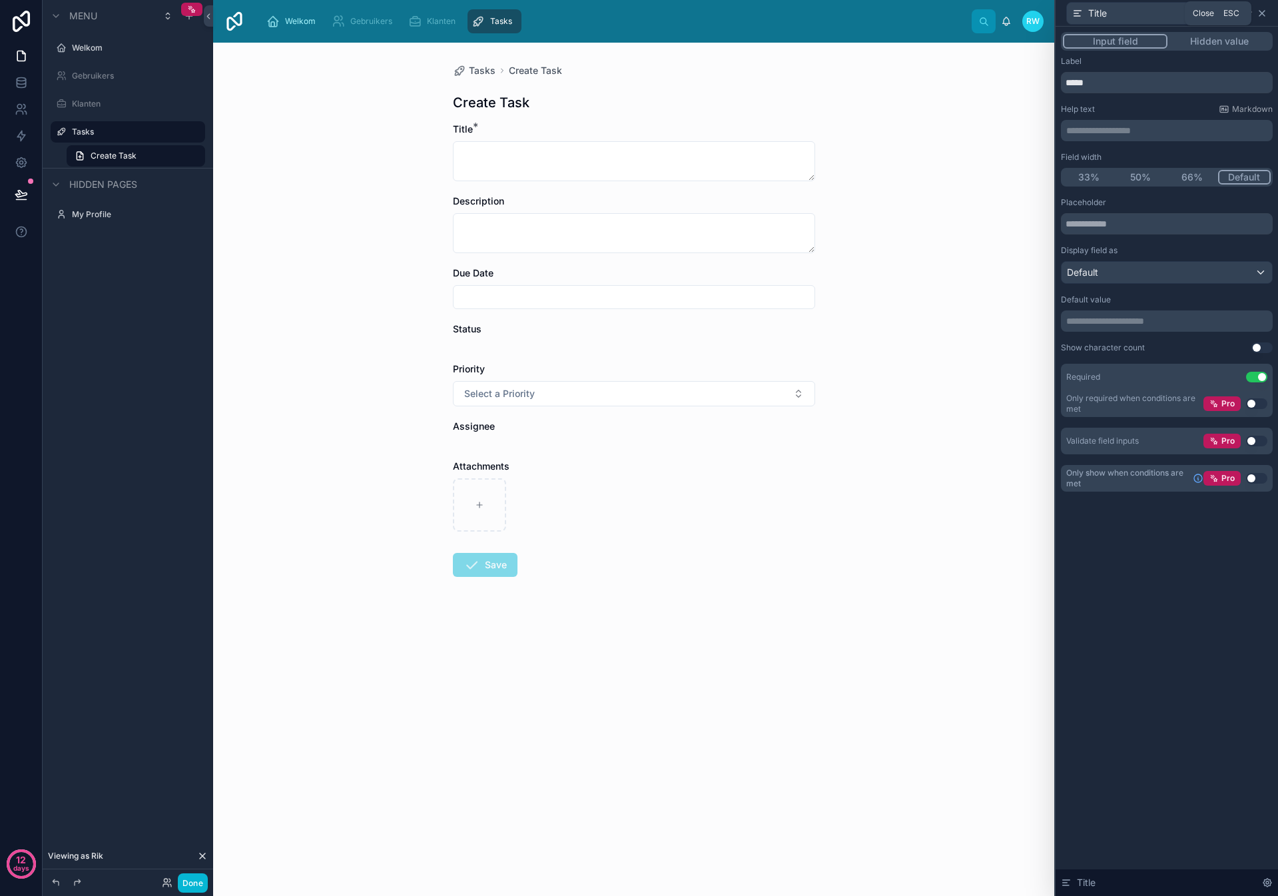
click at [1260, 13] on icon at bounding box center [1261, 13] width 11 height 11
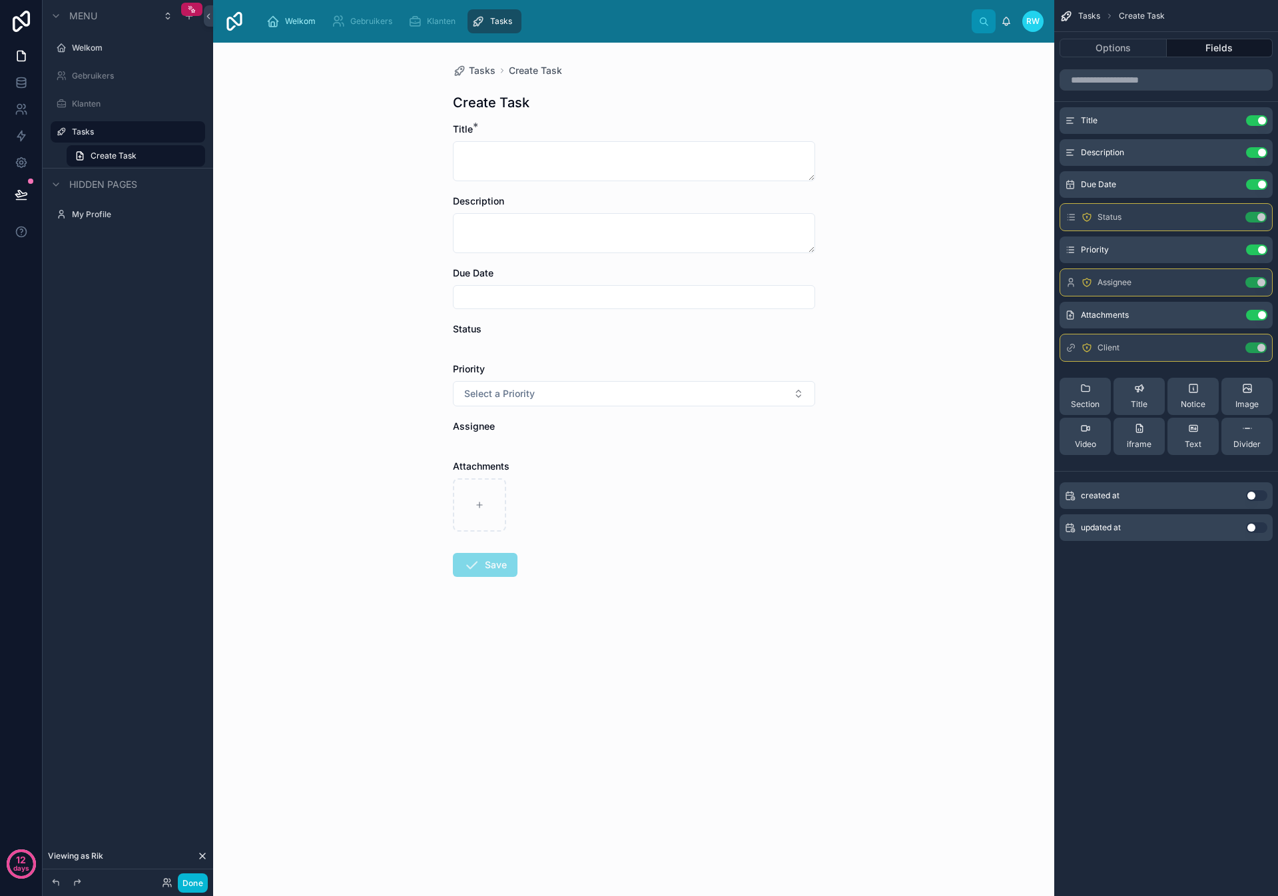
click at [1178, 51] on button "Fields" at bounding box center [1220, 48] width 107 height 19
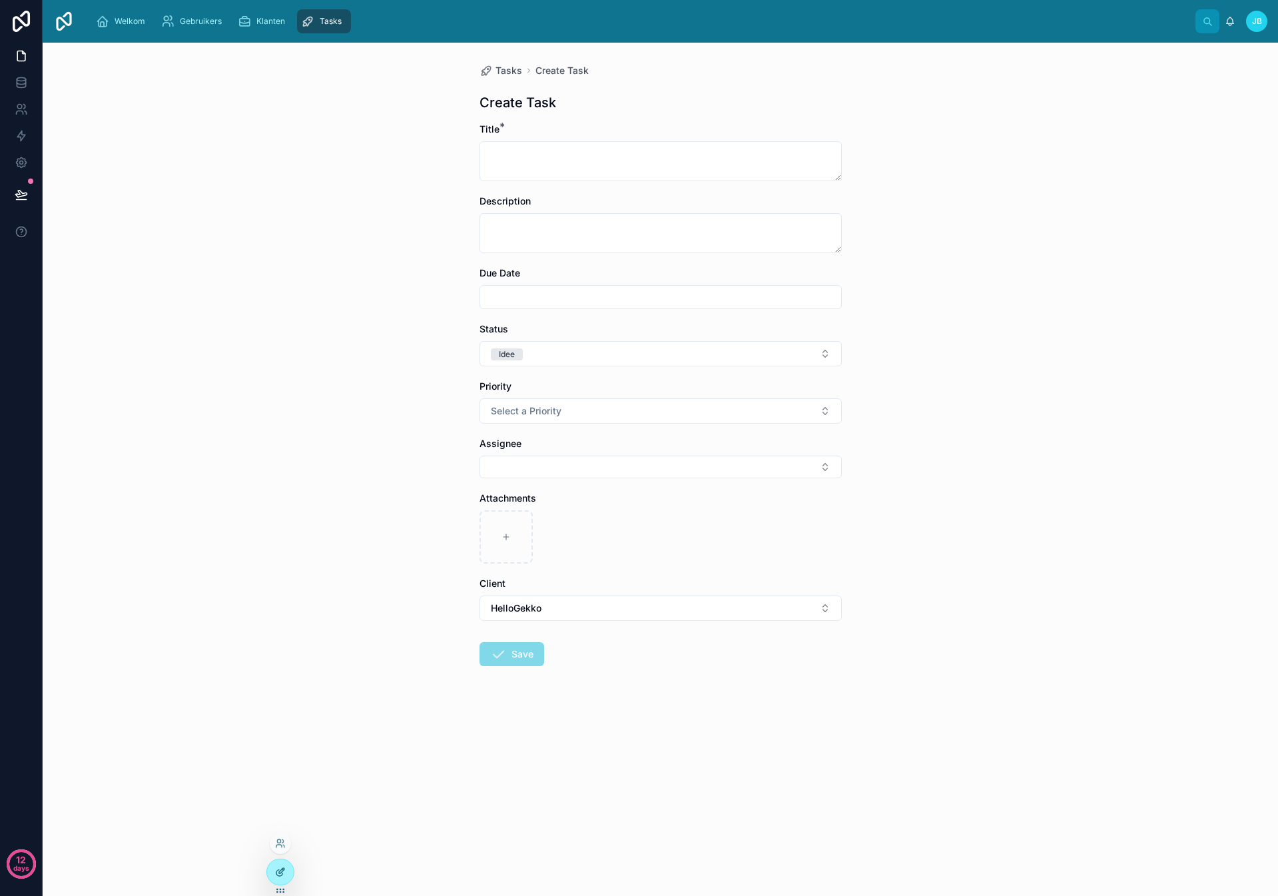
click at [274, 871] on div at bounding box center [280, 871] width 27 height 25
